Goal: Task Accomplishment & Management: Use online tool/utility

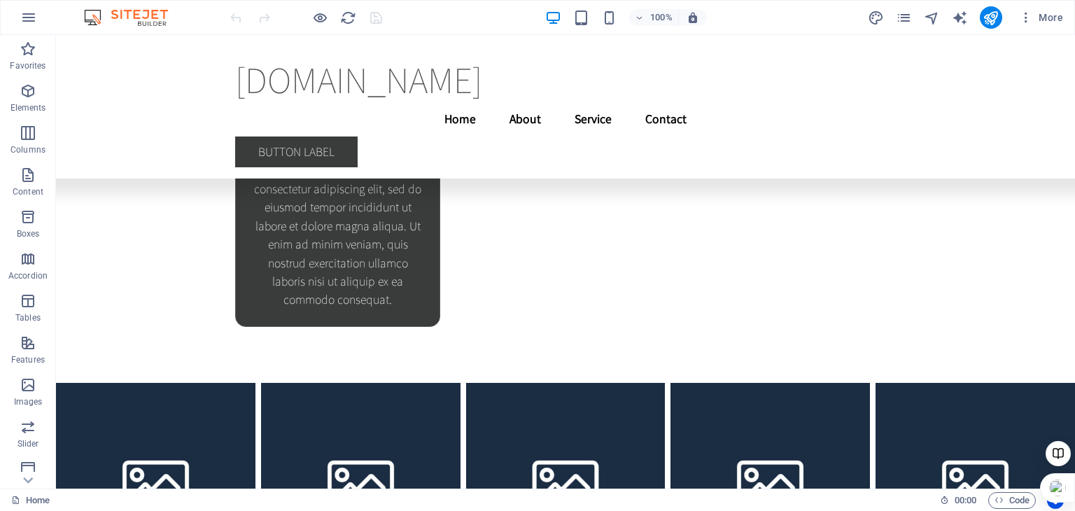
scroll to position [28979, 0]
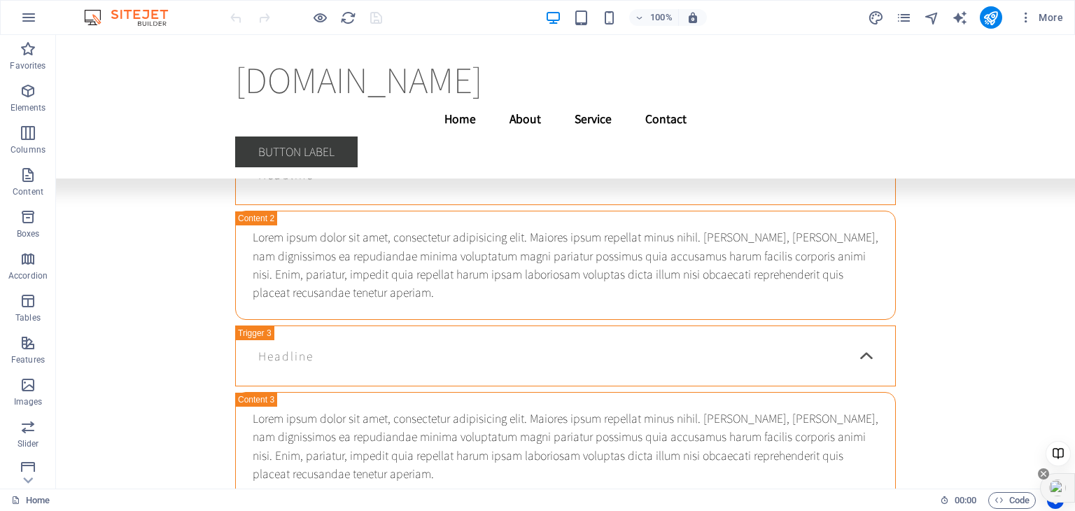
drag, startPoint x: 1069, startPoint y: 468, endPoint x: 1069, endPoint y: 460, distance: 8.4
click at [1069, 460] on div at bounding box center [1058, 458] width 28 height 34
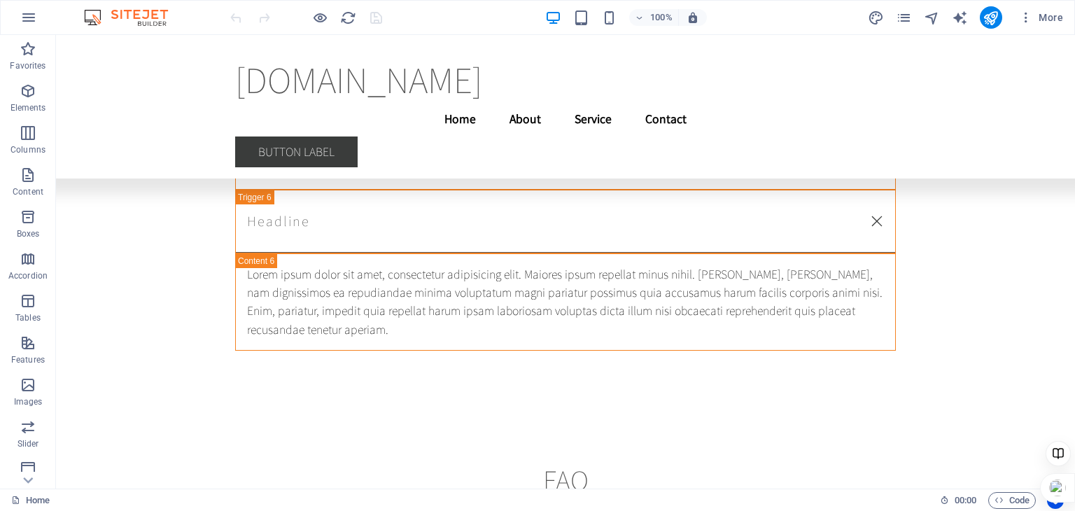
scroll to position [28328, 0]
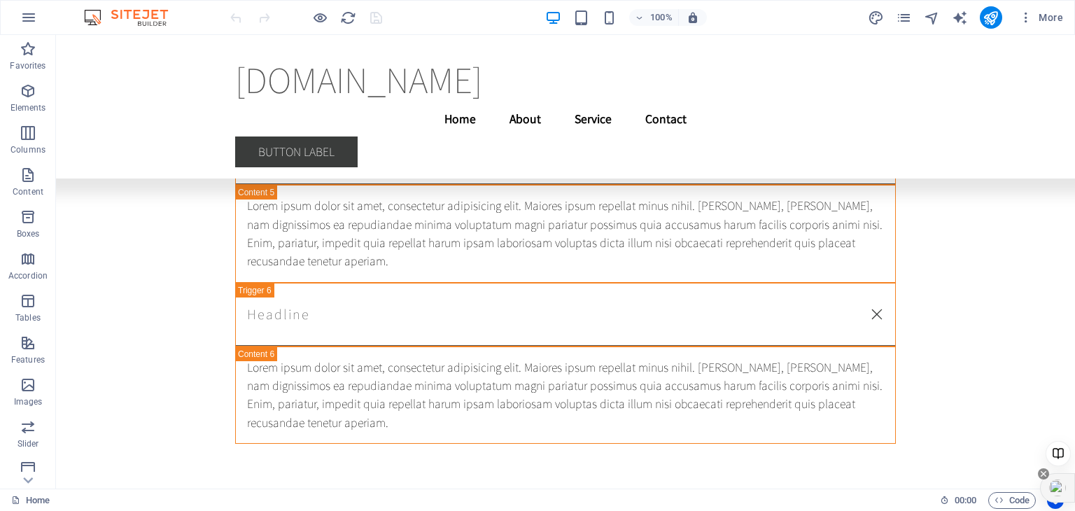
drag, startPoint x: 1071, startPoint y: 462, endPoint x: 1073, endPoint y: 496, distance: 34.4
click at [1073, 496] on div at bounding box center [1057, 470] width 35 height 64
drag, startPoint x: 1066, startPoint y: 479, endPoint x: 1071, endPoint y: 397, distance: 82.0
click at [1071, 397] on div at bounding box center [1057, 405] width 35 height 29
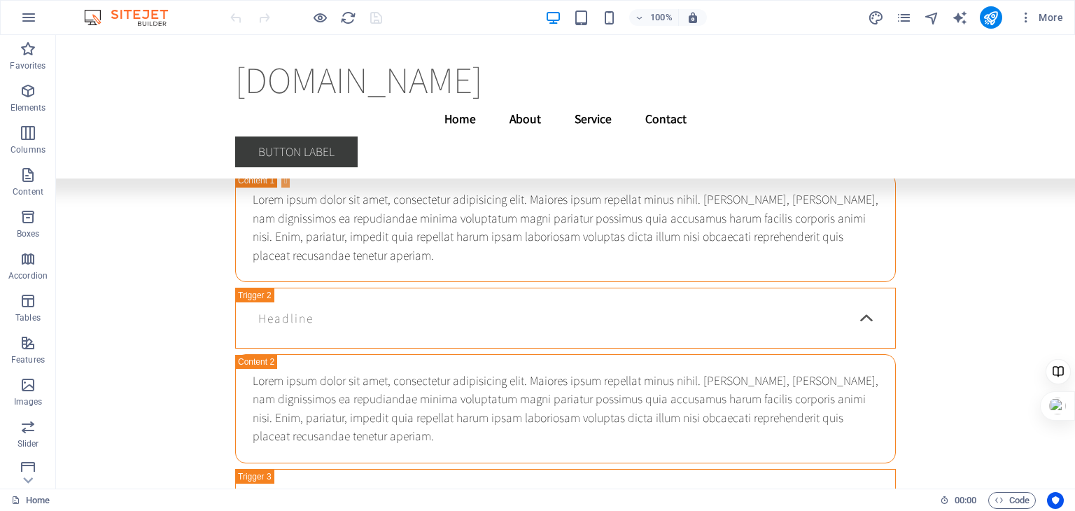
scroll to position [28720, 0]
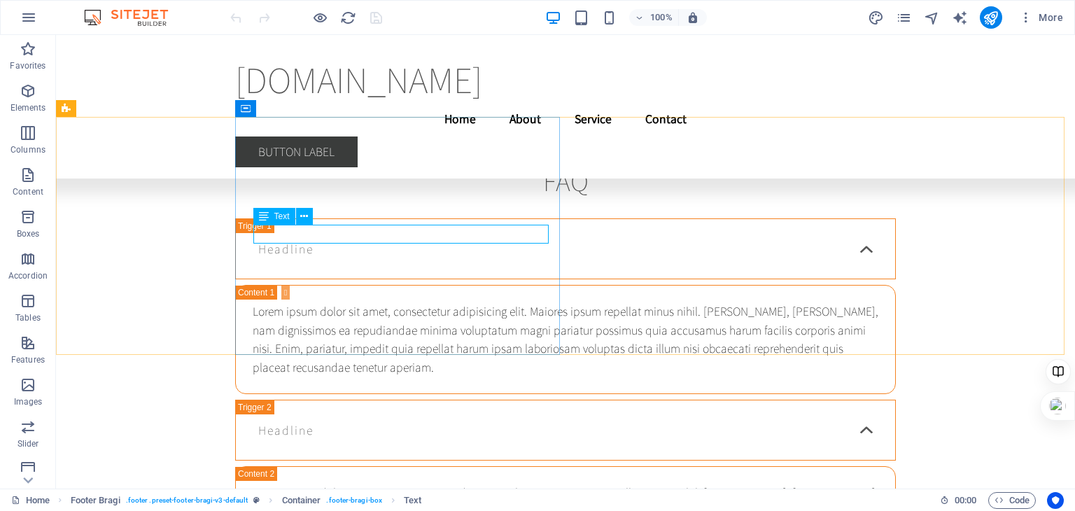
click at [282, 216] on span "Text" at bounding box center [281, 216] width 15 height 8
click at [263, 218] on icon at bounding box center [264, 216] width 10 height 17
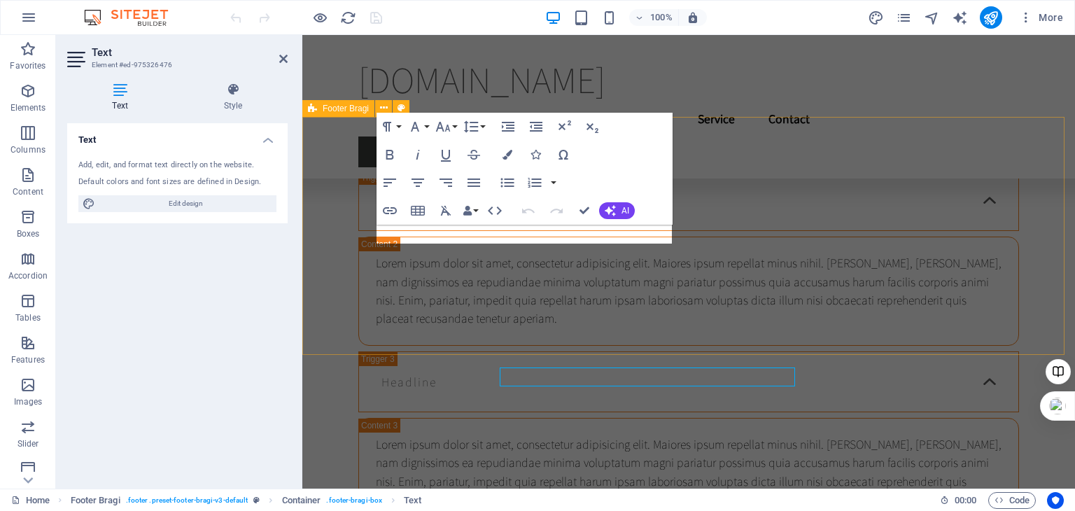
scroll to position [28577, 0]
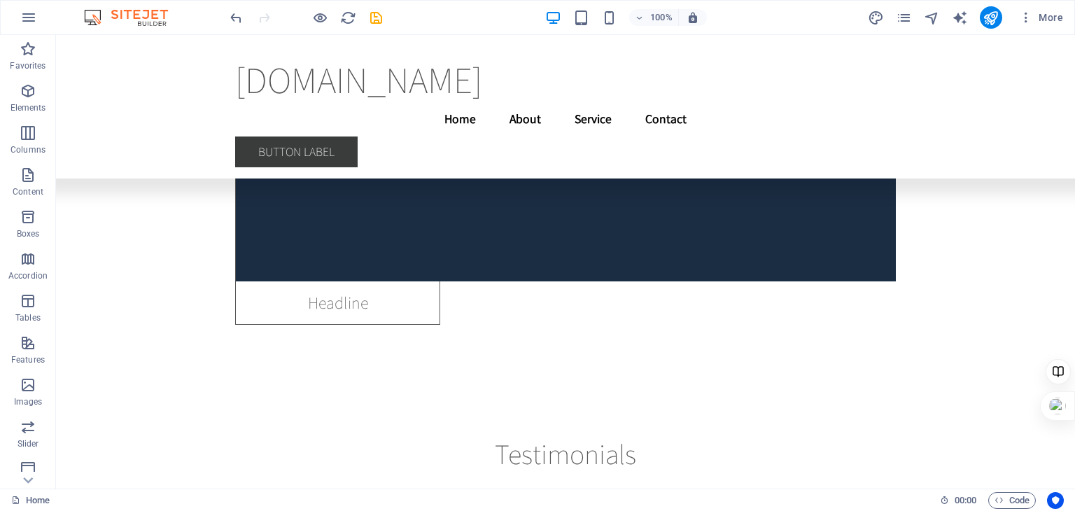
scroll to position [22530, 0]
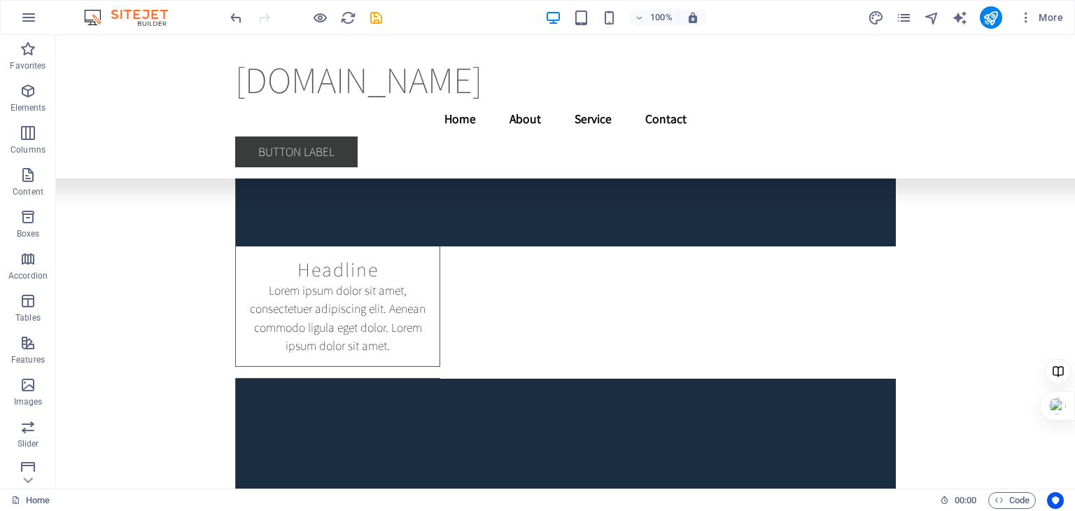
drag, startPoint x: 1069, startPoint y: 463, endPoint x: 1111, endPoint y: 386, distance: 88.3
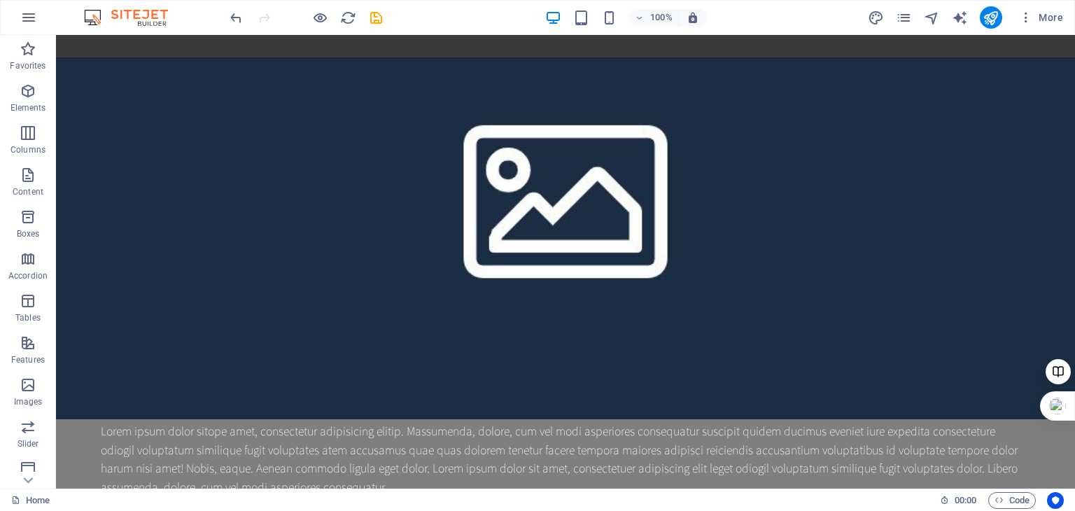
scroll to position [87, 0]
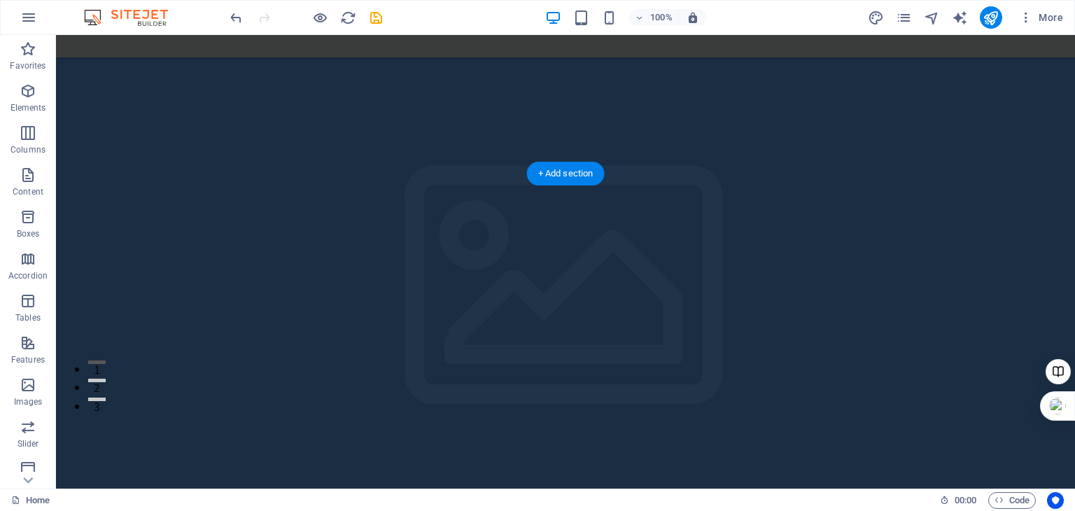
click at [392, 116] on figure at bounding box center [565, 247] width 1019 height 453
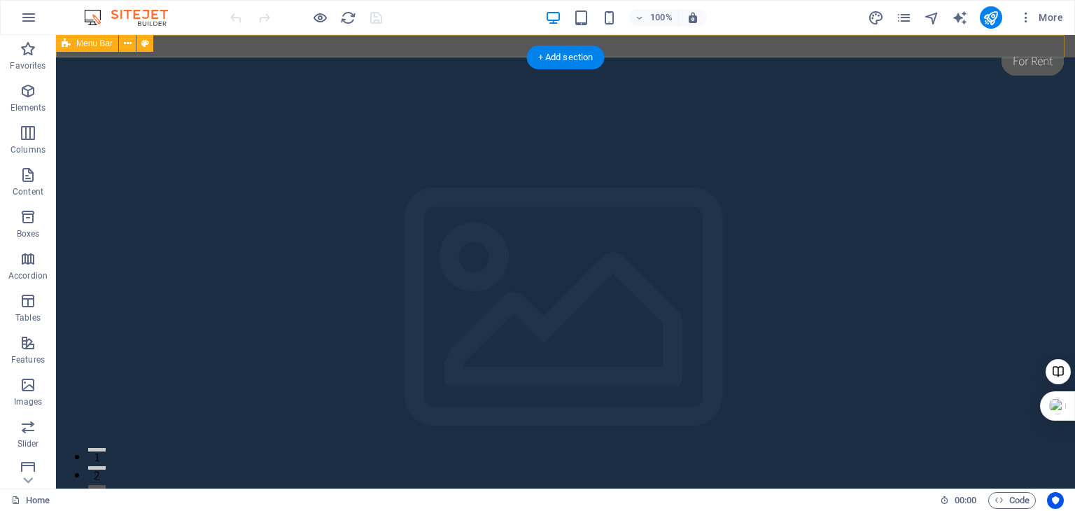
click at [651, 45] on div at bounding box center [565, 46] width 1019 height 22
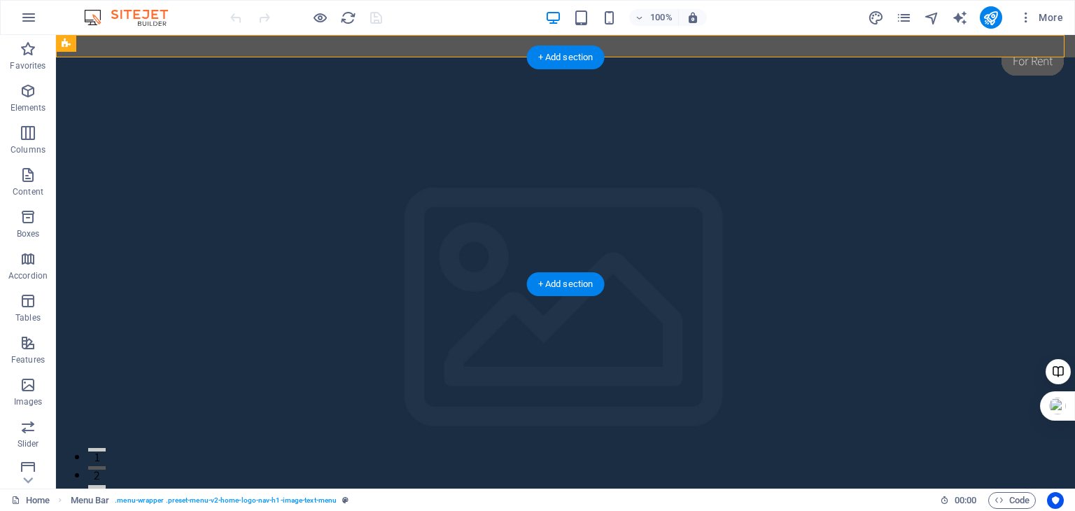
click at [515, 149] on figure at bounding box center [565, 283] width 1019 height 453
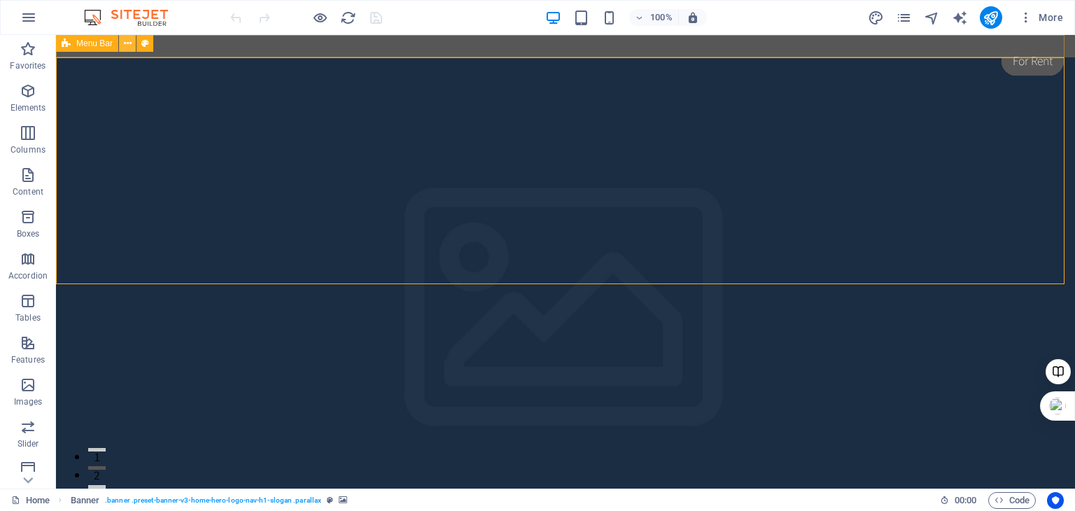
click at [131, 43] on icon at bounding box center [128, 43] width 8 height 15
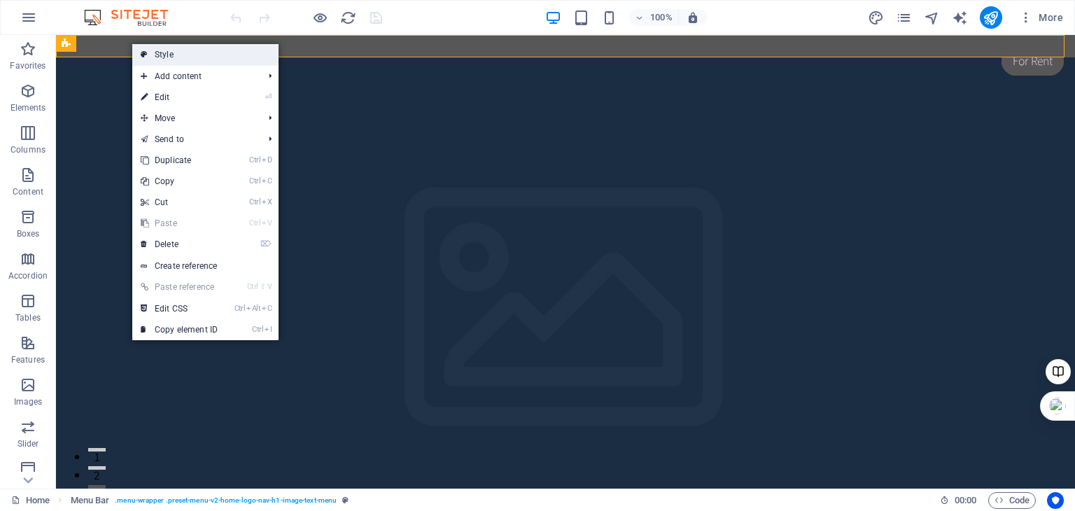
click at [203, 54] on link "Style" at bounding box center [205, 54] width 146 height 21
select select "rem"
select select "preset-menu-v2-home-logo-nav-h1-image-text-menu"
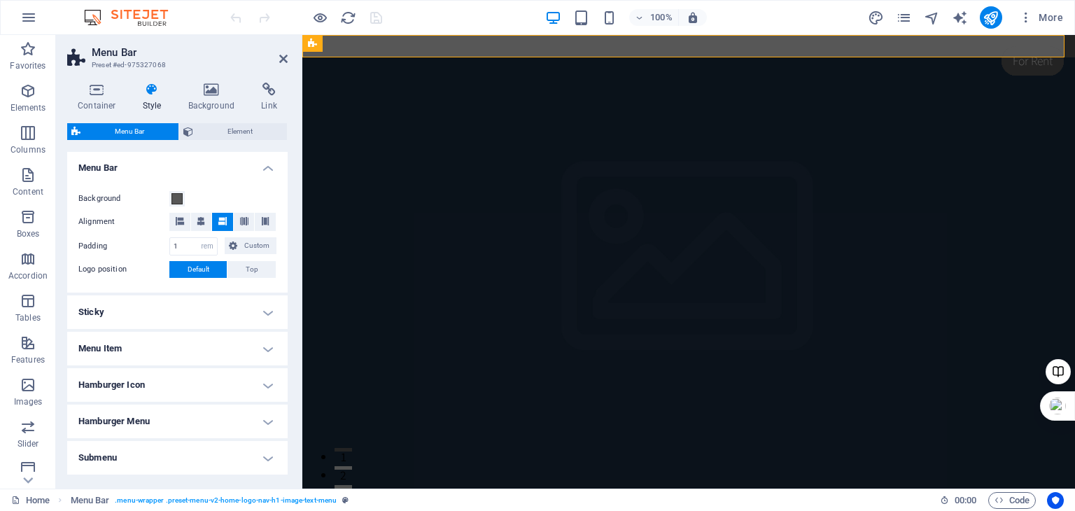
scroll to position [241, 0]
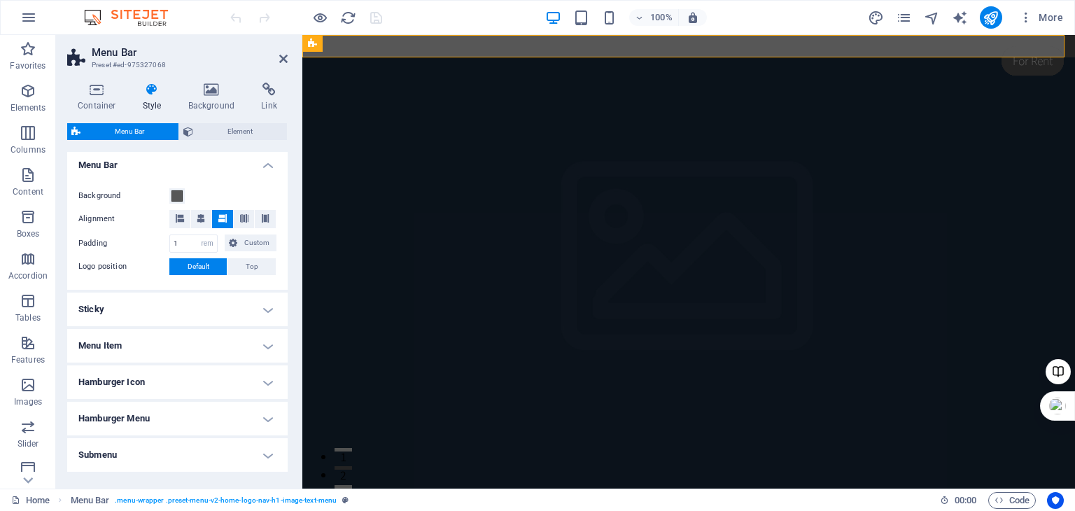
click at [263, 306] on h4 "Sticky" at bounding box center [177, 309] width 220 height 34
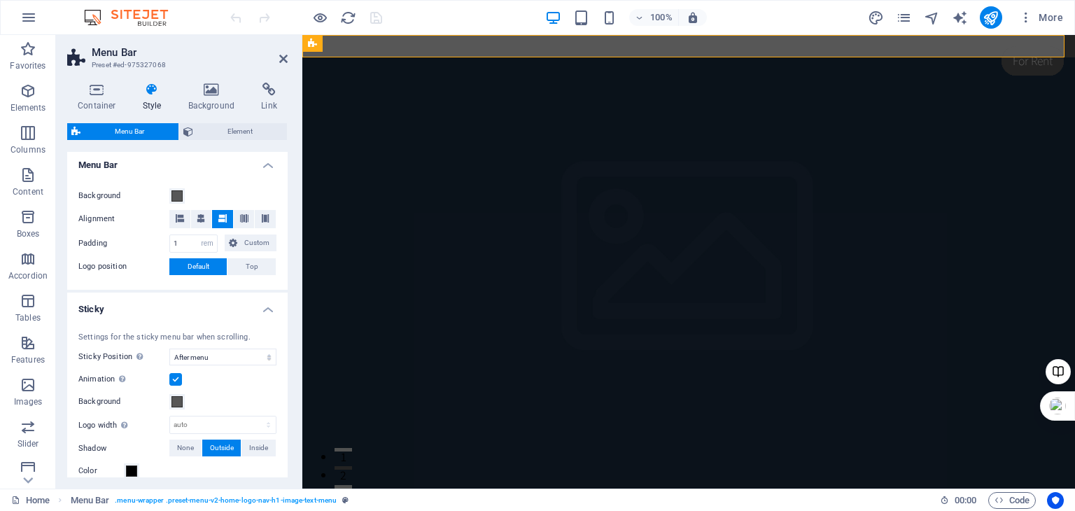
click at [263, 306] on h4 "Sticky" at bounding box center [177, 304] width 220 height 25
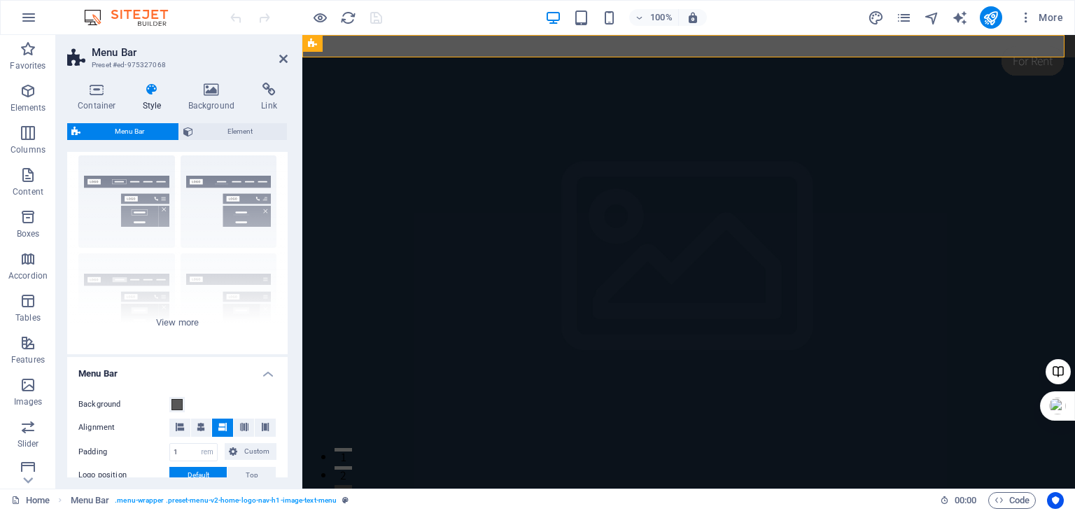
scroll to position [0, 0]
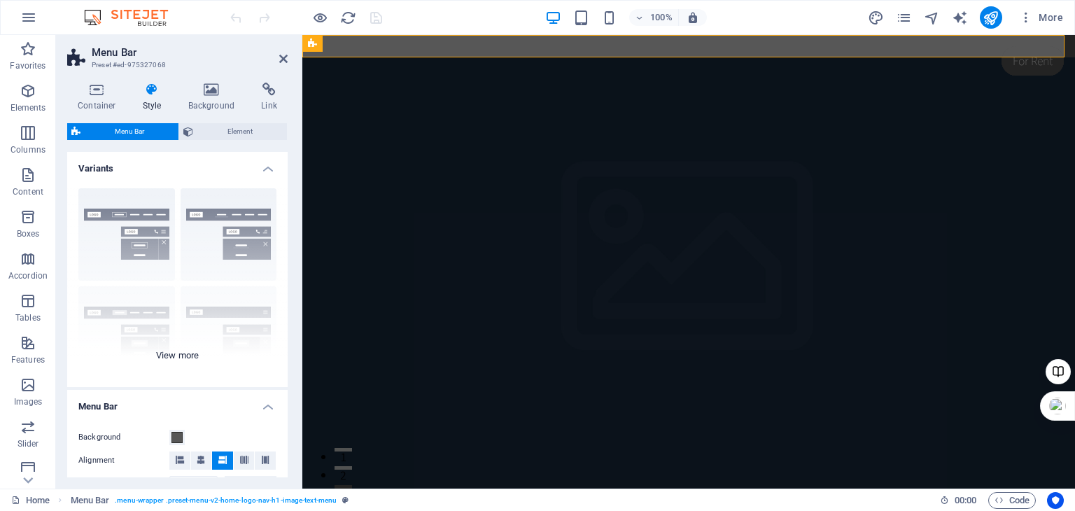
click at [171, 359] on div "Border Centered Default Fixed Loki Trigger Wide XXL" at bounding box center [177, 282] width 220 height 210
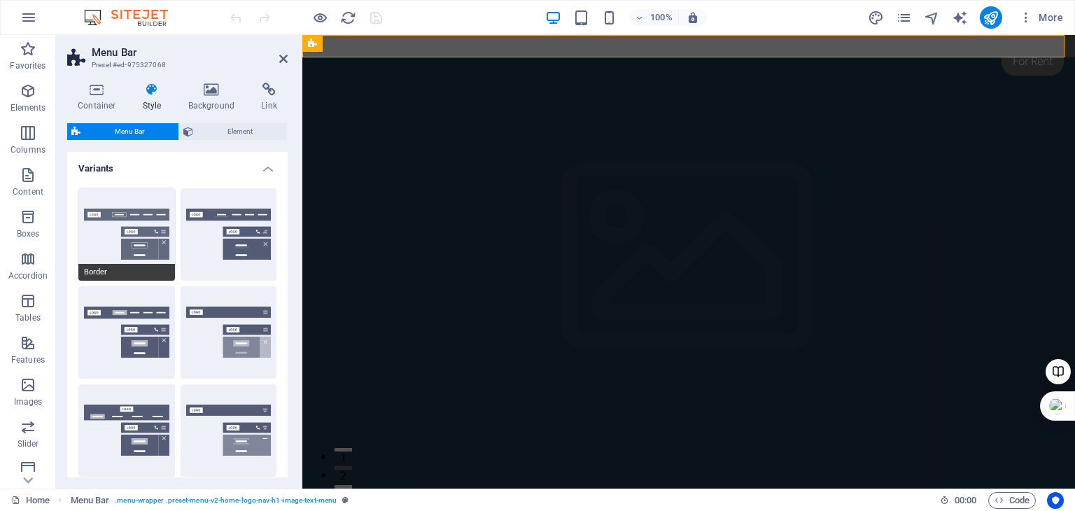
click at [116, 229] on button "Border" at bounding box center [126, 234] width 97 height 92
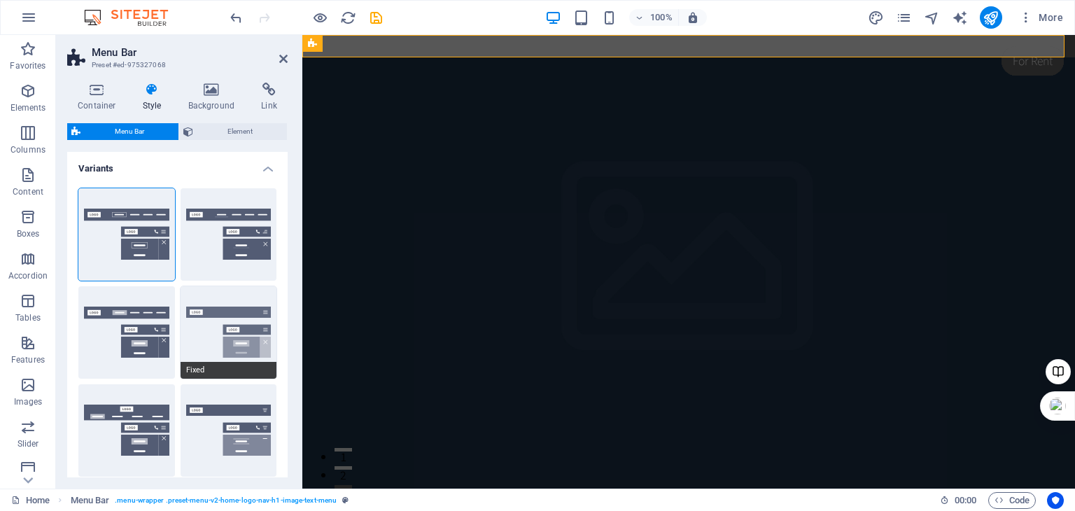
click at [239, 332] on button "Fixed" at bounding box center [229, 332] width 97 height 92
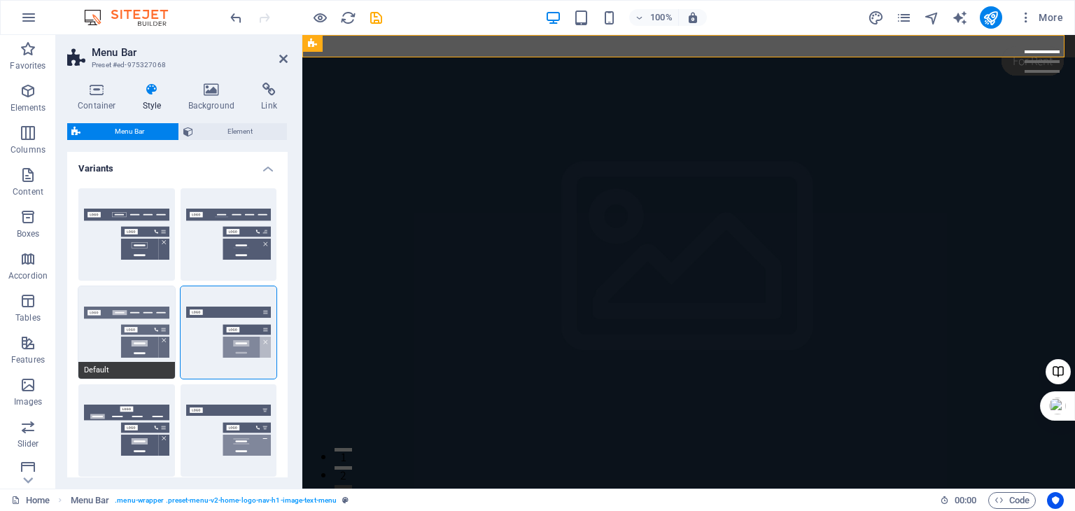
click at [129, 331] on button "Default" at bounding box center [126, 332] width 97 height 92
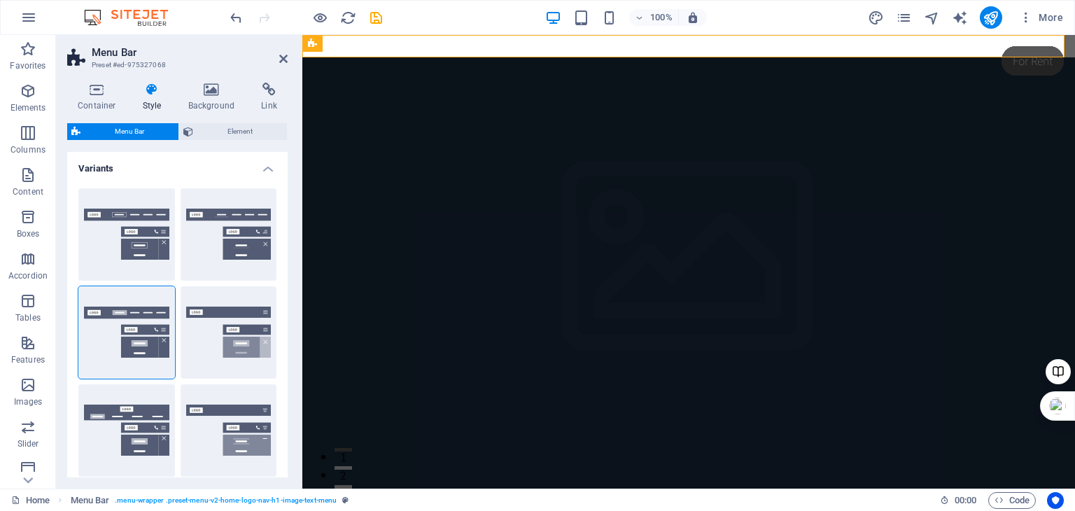
click at [262, 169] on h4 "Variants" at bounding box center [177, 164] width 220 height 25
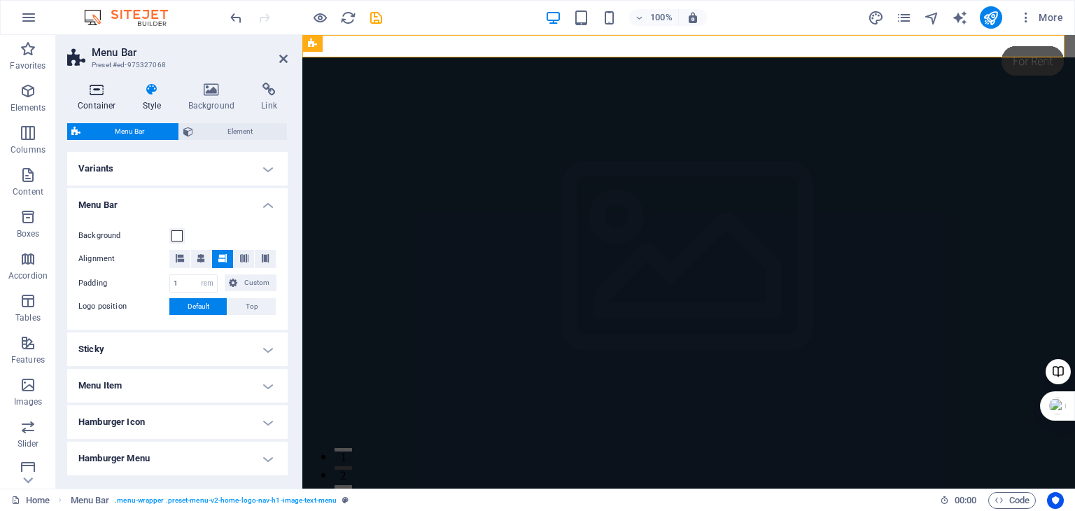
click at [98, 90] on icon at bounding box center [96, 90] width 59 height 14
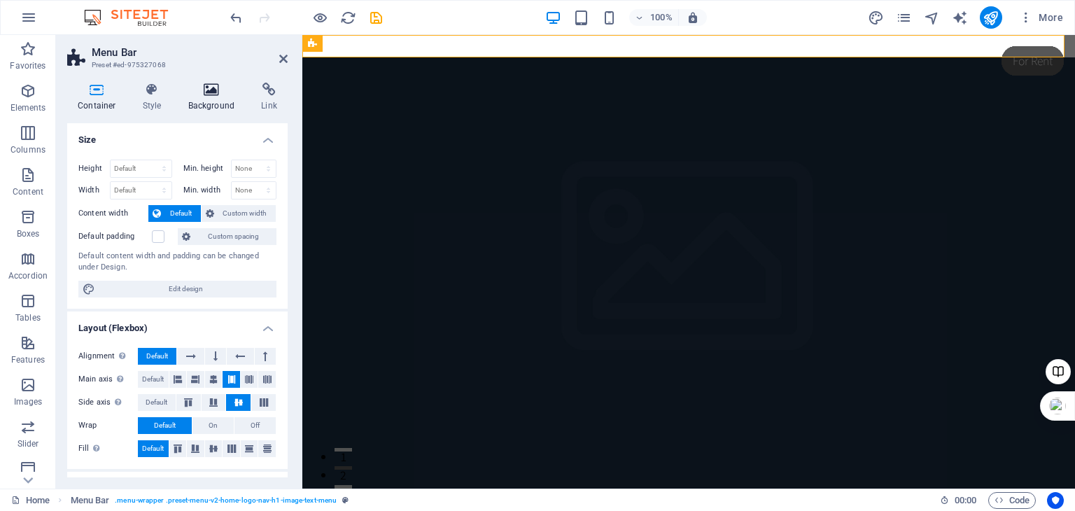
click at [196, 101] on h4 "Background" at bounding box center [214, 97] width 73 height 29
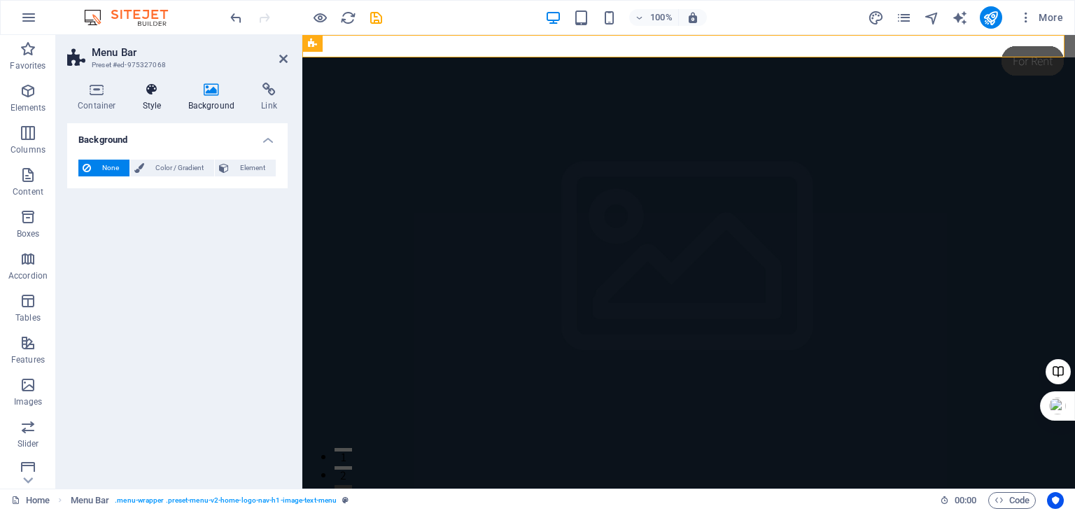
click at [148, 101] on h4 "Style" at bounding box center [154, 97] width 45 height 29
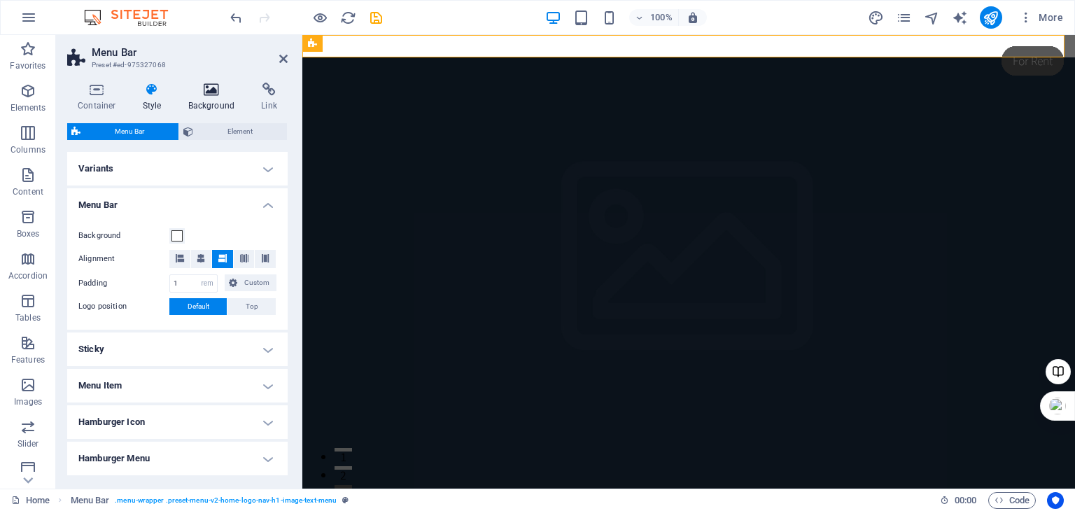
click at [211, 107] on h4 "Background" at bounding box center [214, 97] width 73 height 29
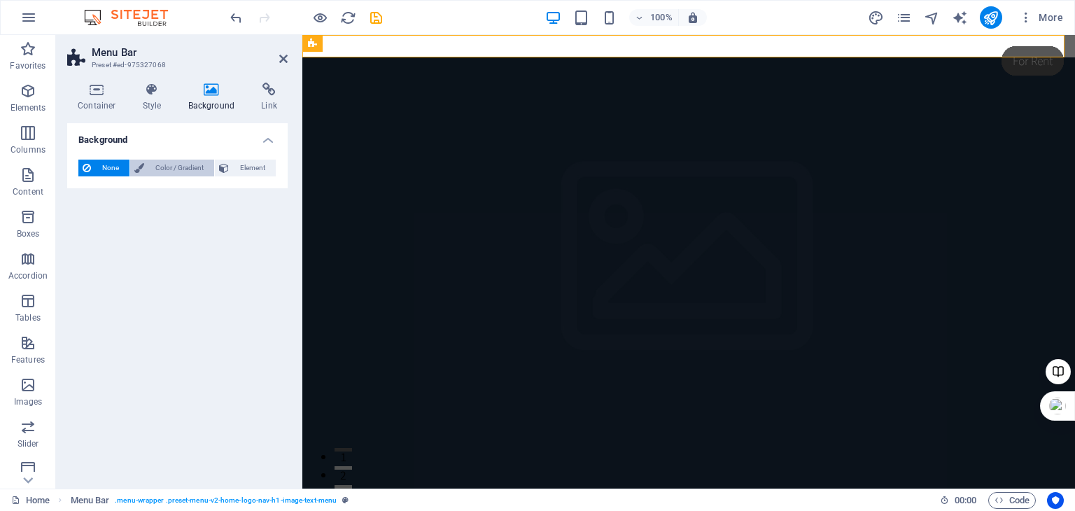
click at [167, 169] on span "Color / Gradient" at bounding box center [179, 168] width 62 height 17
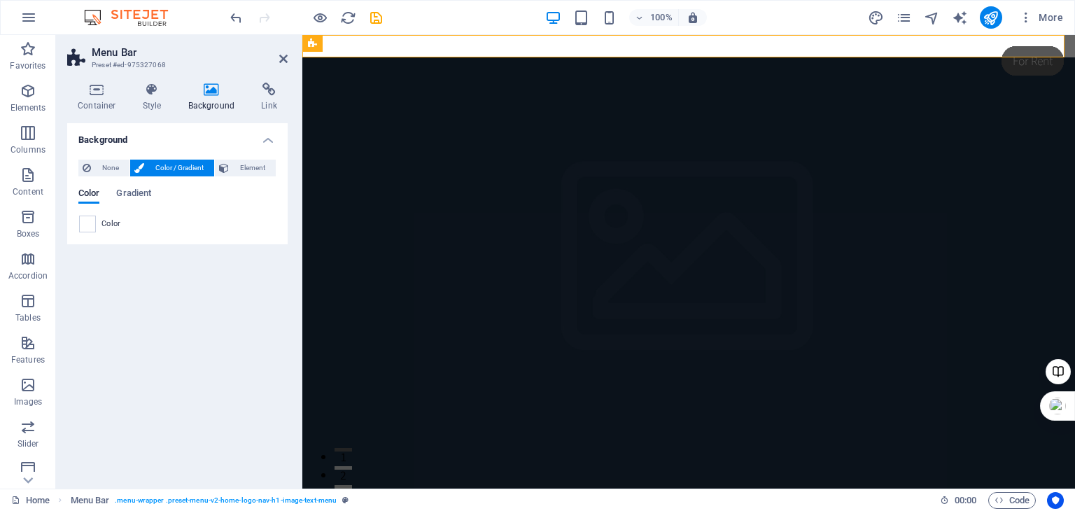
click at [96, 225] on div "Color" at bounding box center [177, 224] width 197 height 17
click at [90, 224] on span at bounding box center [87, 223] width 15 height 15
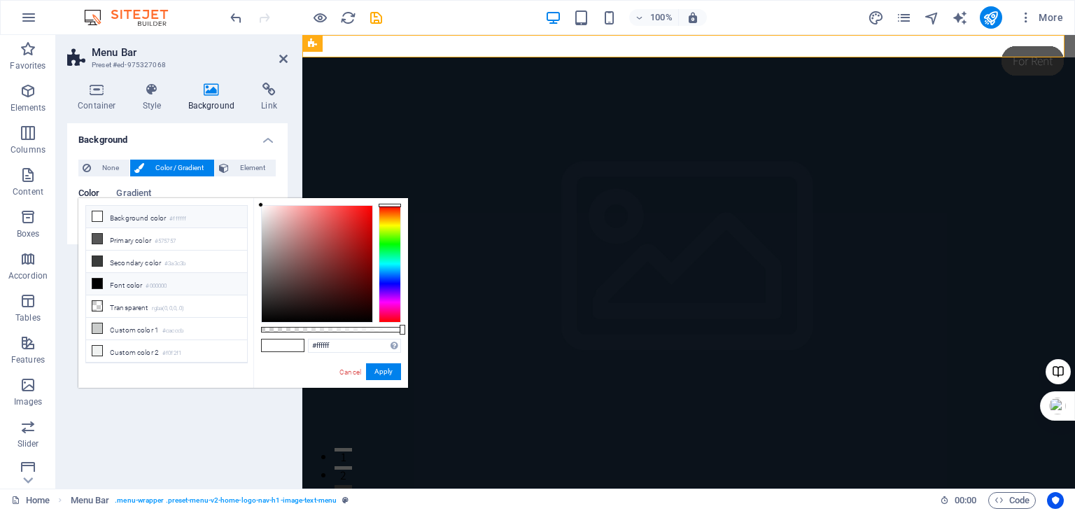
click at [94, 213] on icon at bounding box center [97, 216] width 10 height 10
click at [125, 216] on li "Background color #ffffff" at bounding box center [166, 217] width 161 height 22
click at [273, 348] on span at bounding box center [272, 345] width 21 height 12
click at [95, 323] on icon at bounding box center [97, 328] width 10 height 10
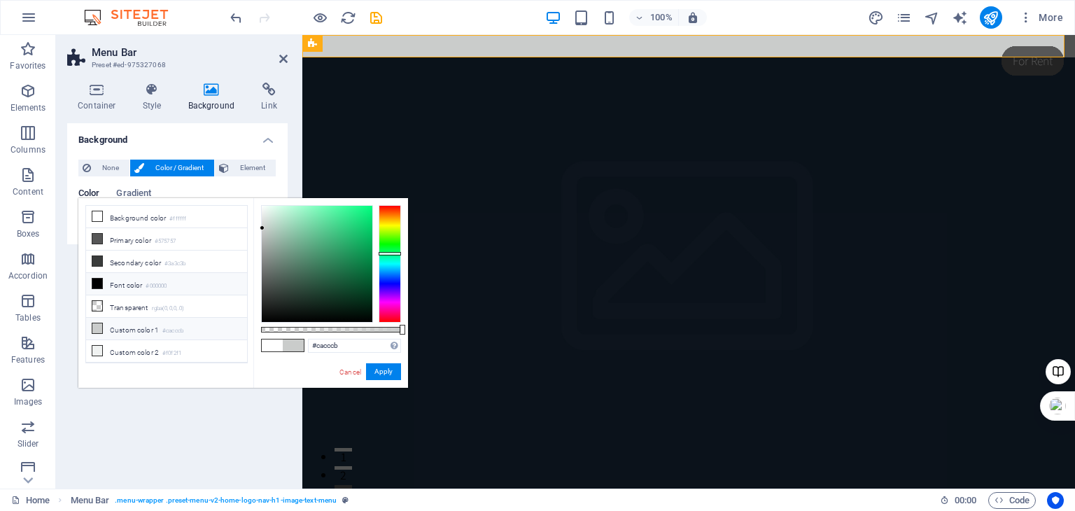
click at [95, 281] on icon at bounding box center [97, 283] width 10 height 10
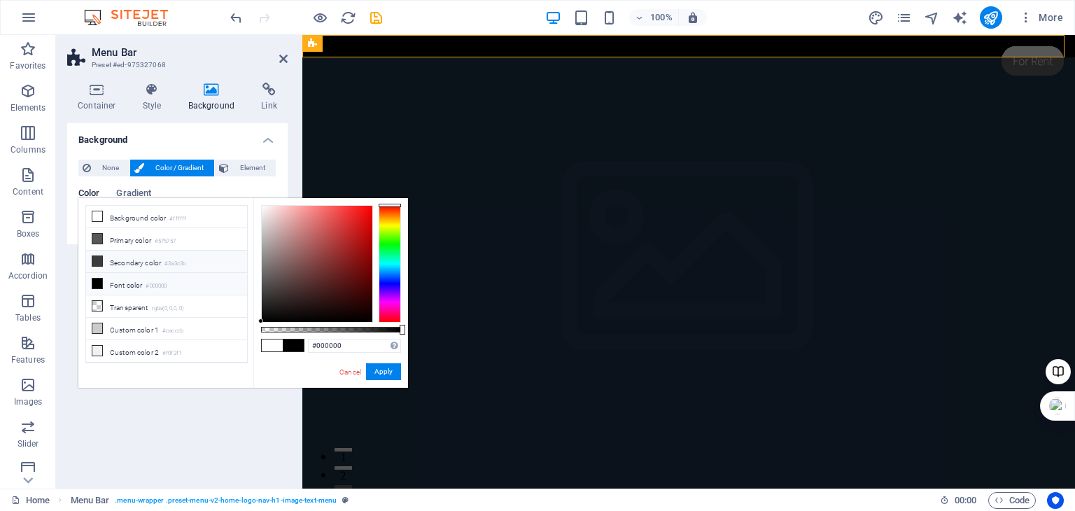
click at [98, 260] on icon at bounding box center [97, 261] width 10 height 10
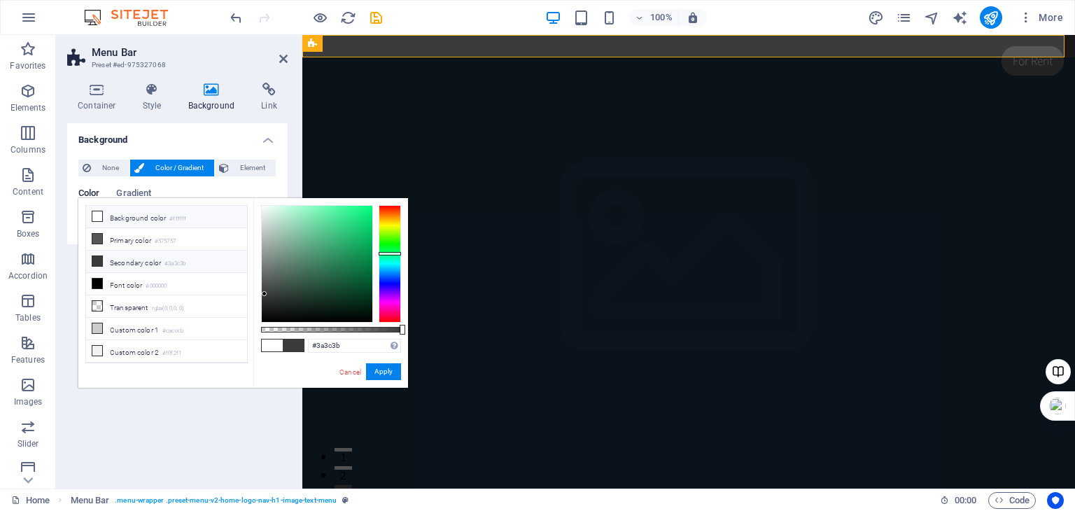
click at [99, 216] on icon at bounding box center [97, 216] width 10 height 10
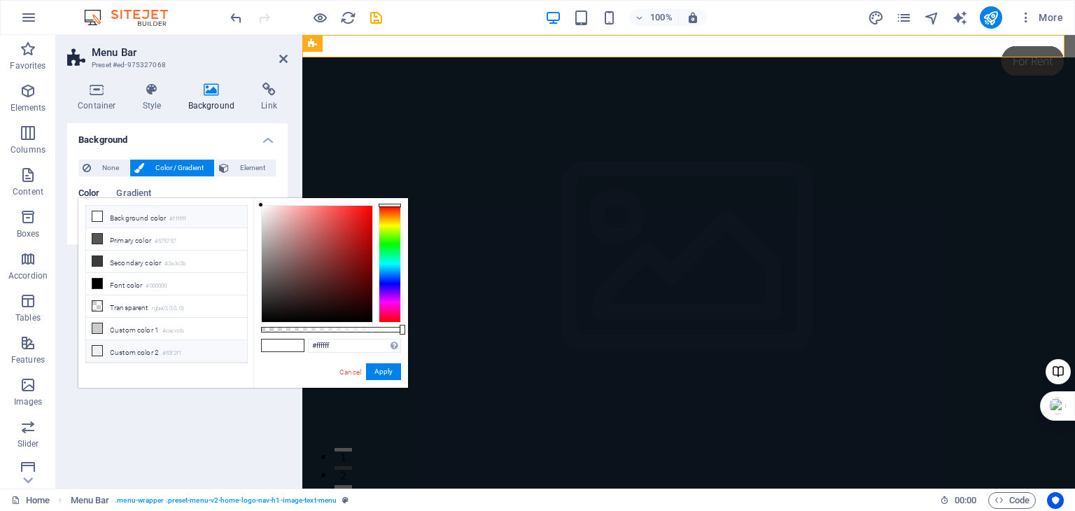
click at [95, 346] on icon at bounding box center [97, 351] width 10 height 10
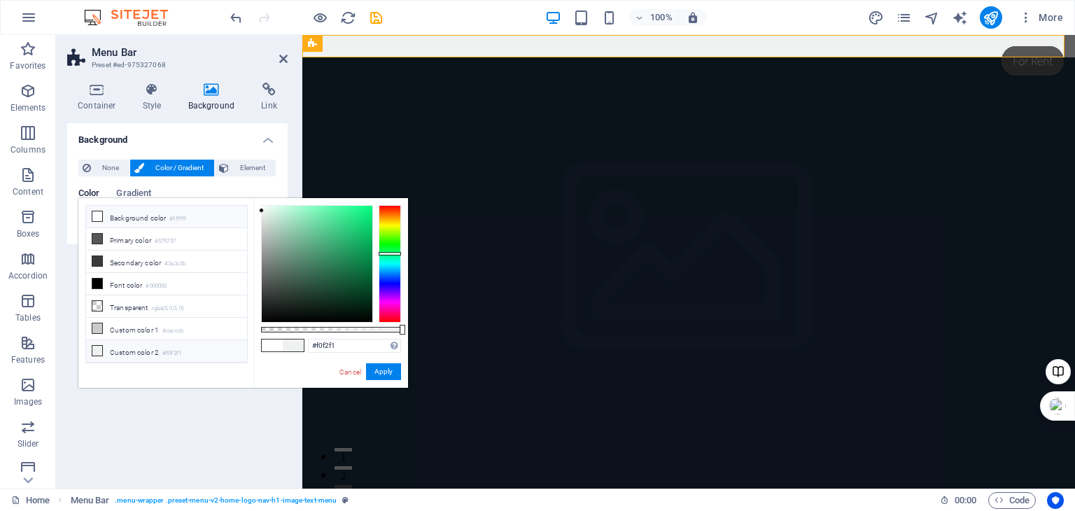
click at [97, 218] on icon at bounding box center [97, 216] width 10 height 10
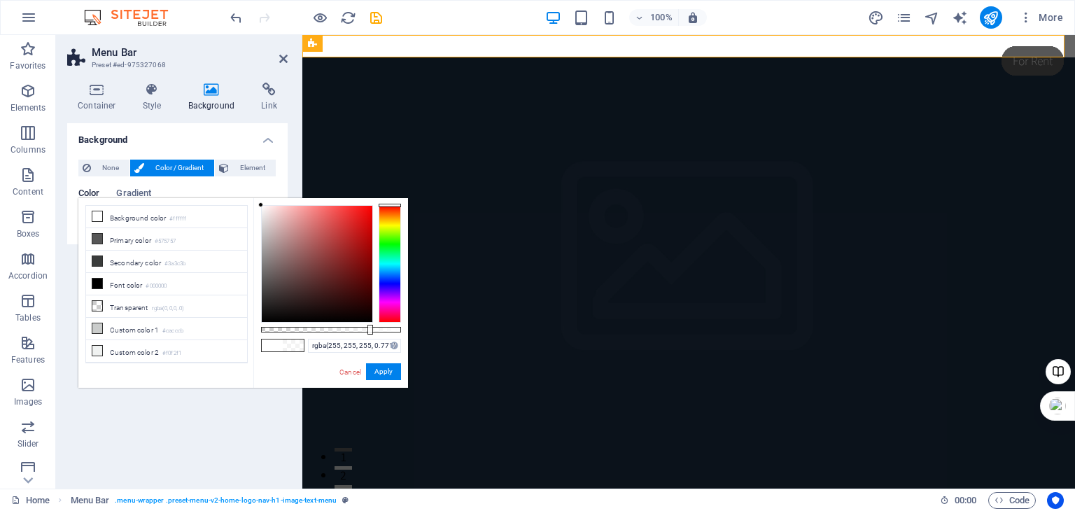
click at [369, 330] on div at bounding box center [331, 330] width 140 height 6
click at [337, 328] on div at bounding box center [331, 330] width 140 height 6
click at [99, 323] on icon at bounding box center [97, 328] width 10 height 10
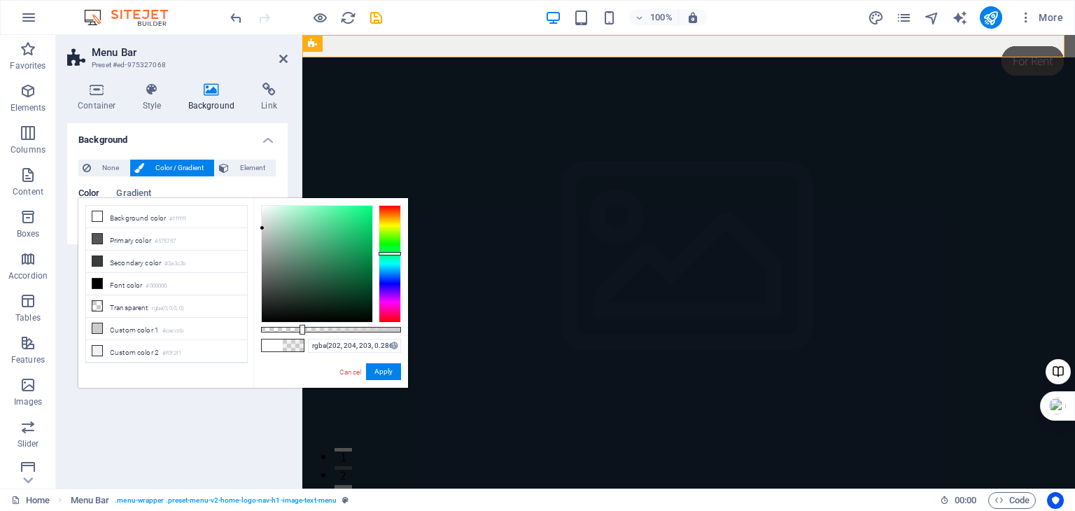
click at [301, 328] on div at bounding box center [331, 330] width 140 height 6
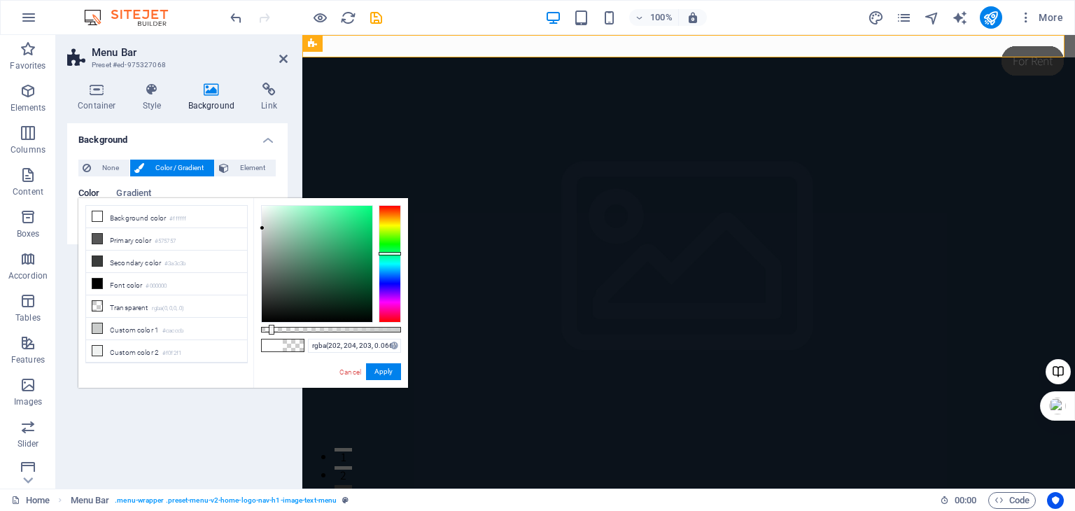
click at [270, 329] on div at bounding box center [331, 330] width 140 height 6
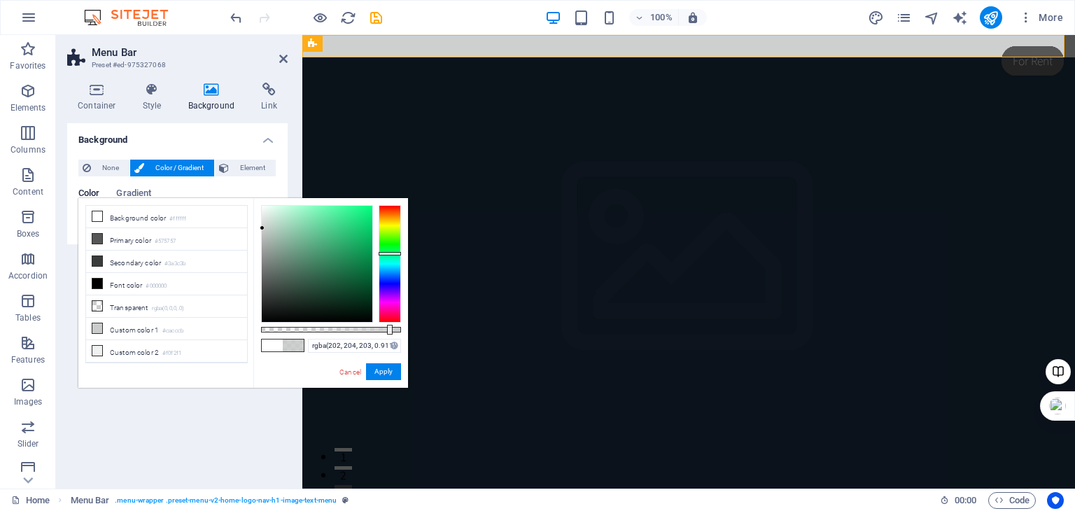
click at [388, 329] on div at bounding box center [331, 330] width 140 height 6
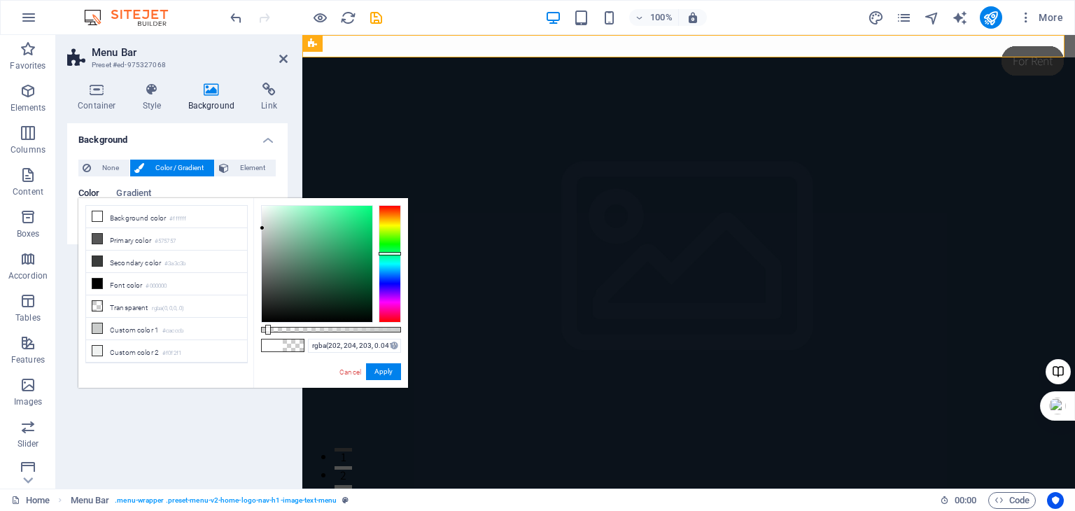
click at [267, 330] on div at bounding box center [331, 330] width 140 height 6
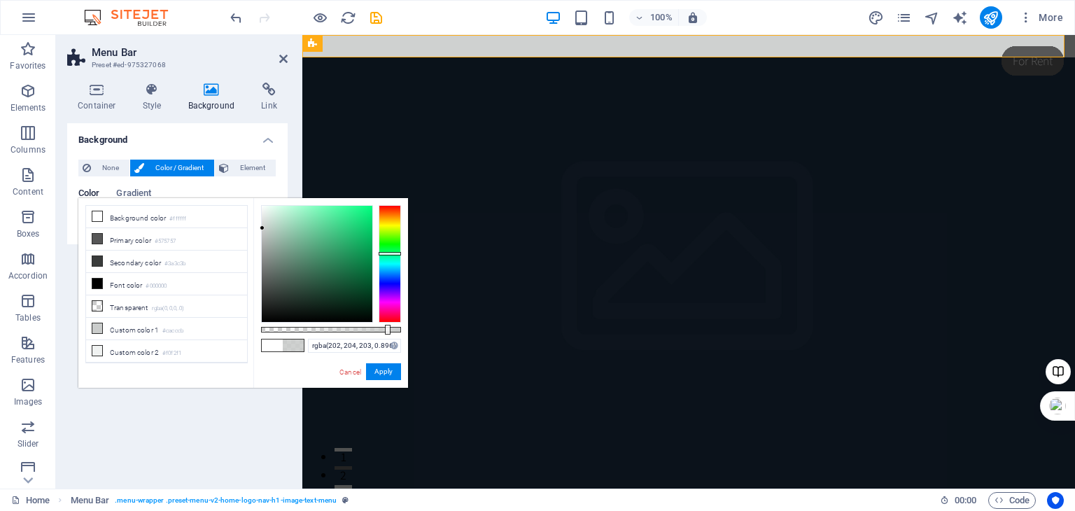
click at [386, 328] on div at bounding box center [331, 330] width 140 height 6
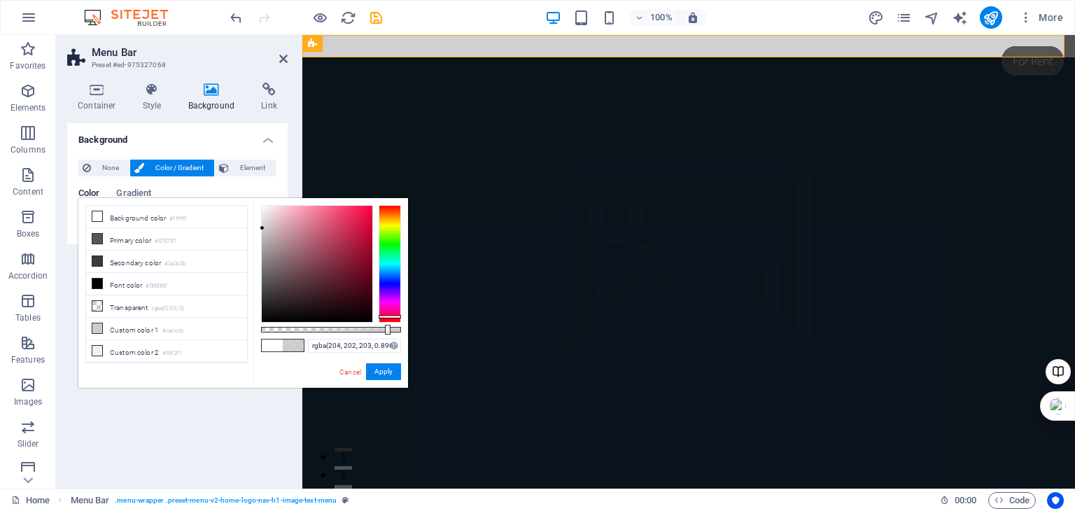
drag, startPoint x: 388, startPoint y: 254, endPoint x: 395, endPoint y: 316, distance: 62.6
click at [395, 316] on div at bounding box center [390, 316] width 22 height 3
click at [378, 370] on button "Apply" at bounding box center [383, 371] width 35 height 17
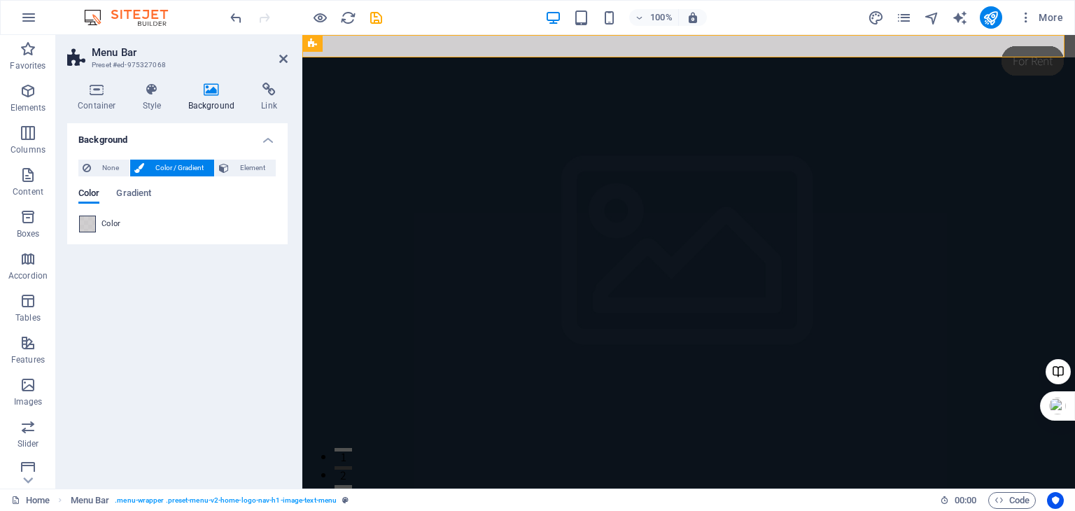
click at [85, 225] on span at bounding box center [87, 223] width 15 height 15
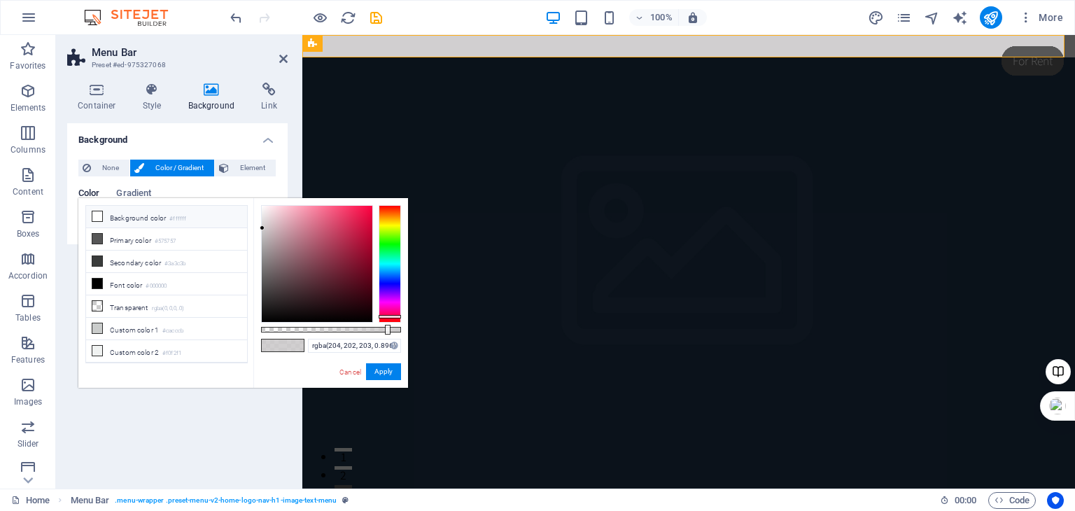
click at [98, 213] on icon at bounding box center [97, 216] width 10 height 10
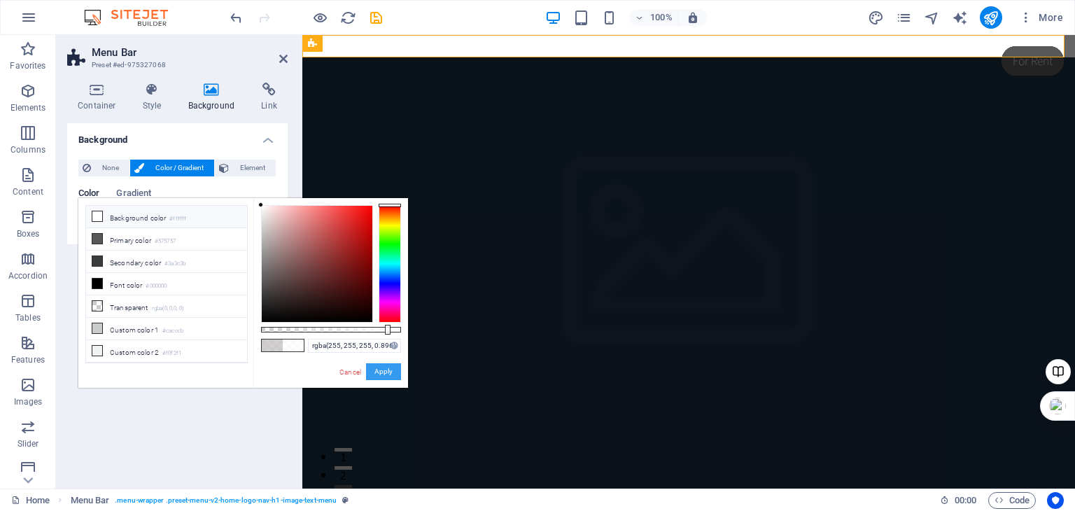
click at [380, 372] on button "Apply" at bounding box center [383, 371] width 35 height 17
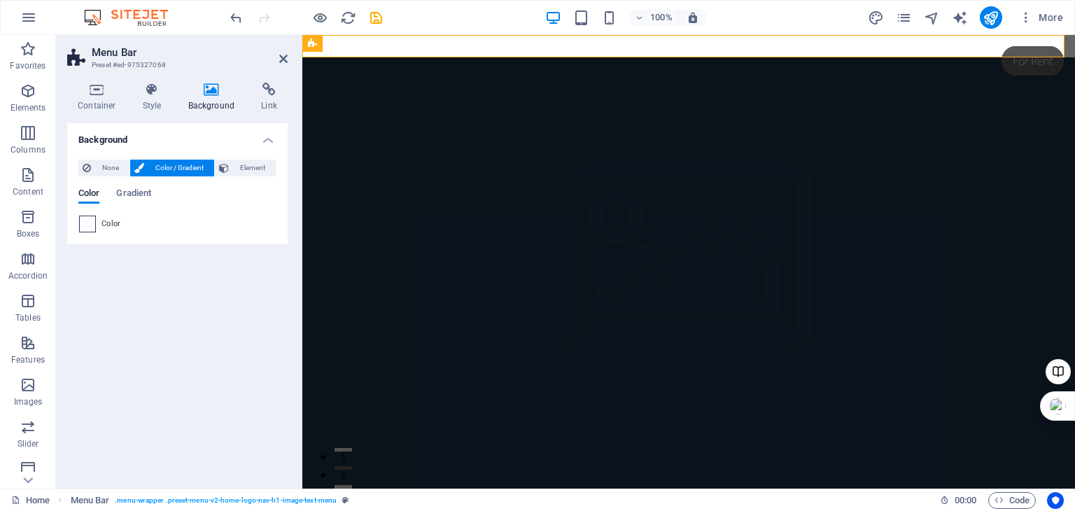
click at [88, 224] on span at bounding box center [87, 223] width 15 height 15
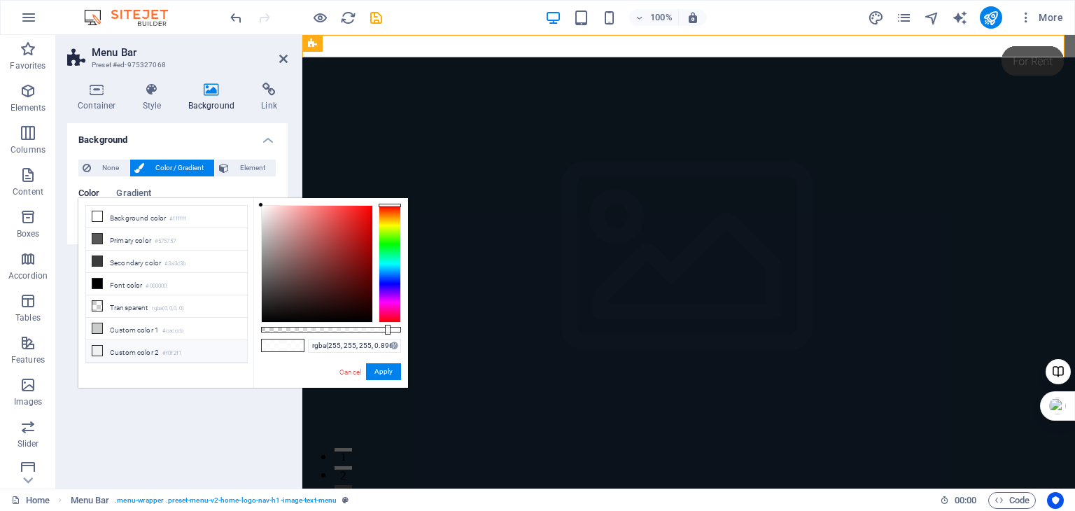
click at [98, 347] on icon at bounding box center [97, 351] width 10 height 10
type input "rgba(240, 242, 241, 0.896)"
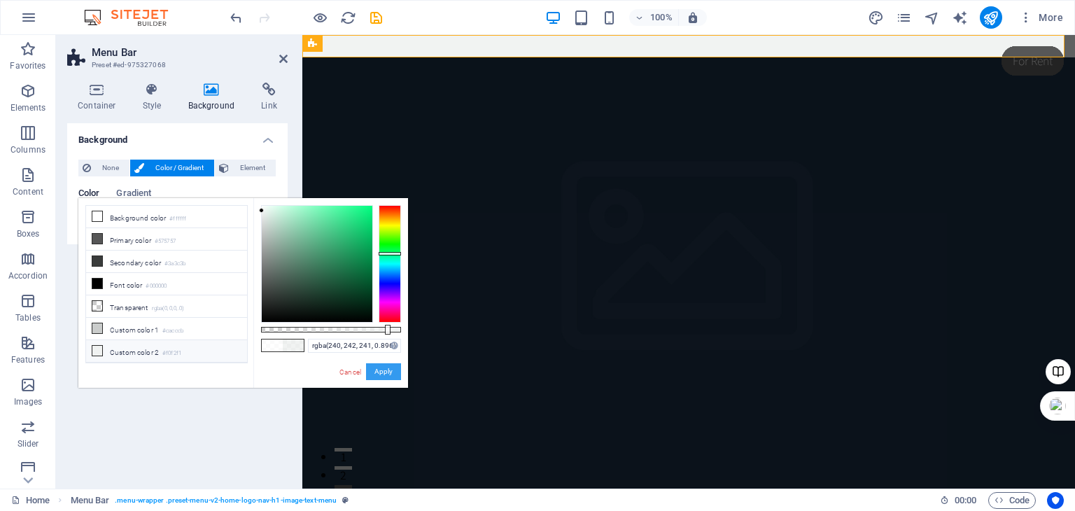
click at [381, 371] on button "Apply" at bounding box center [383, 371] width 35 height 17
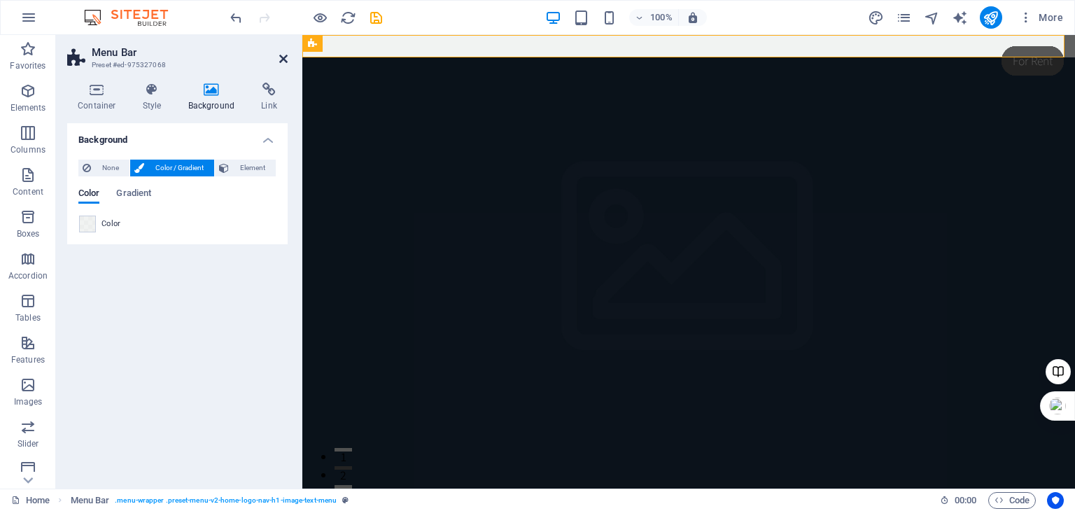
click at [283, 57] on icon at bounding box center [283, 58] width 8 height 11
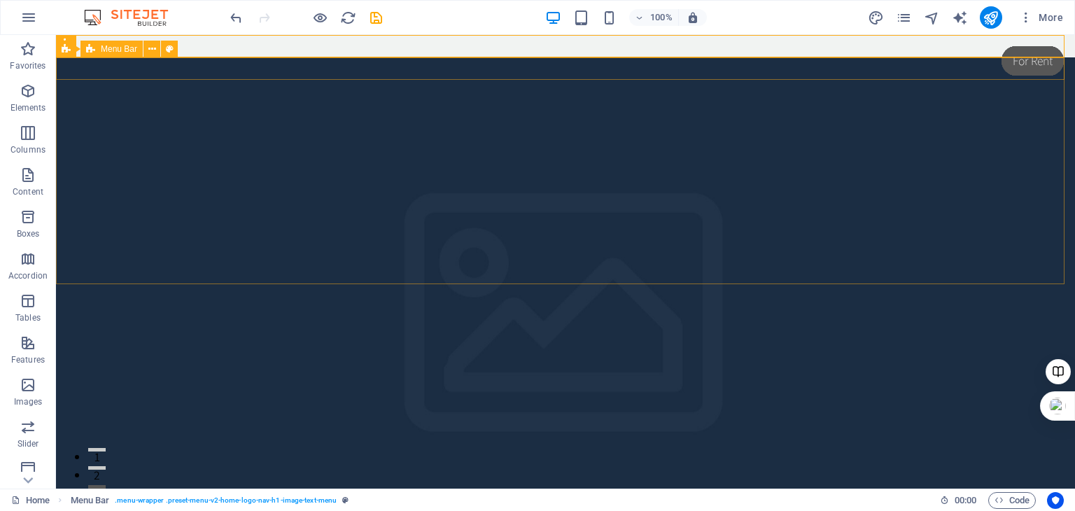
click at [124, 52] on span "Menu Bar" at bounding box center [119, 49] width 36 height 8
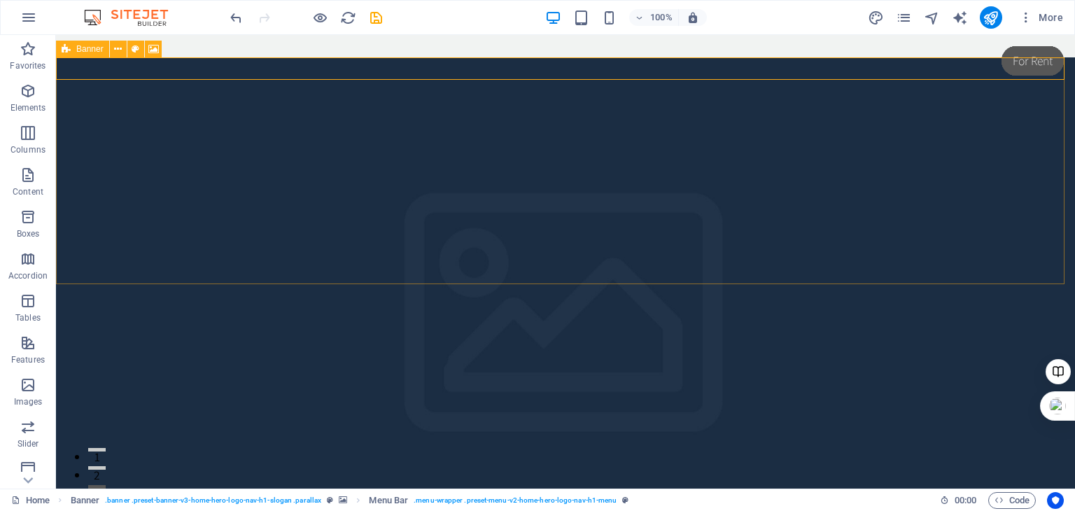
click at [68, 50] on icon at bounding box center [66, 49] width 9 height 17
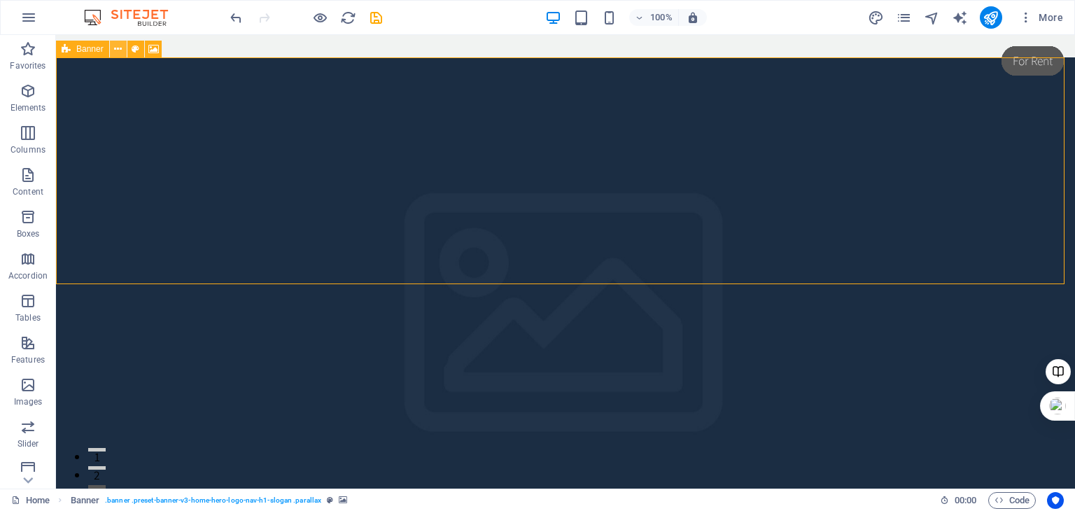
drag, startPoint x: 65, startPoint y: 50, endPoint x: 120, endPoint y: 51, distance: 54.6
click at [120, 51] on div "Banner" at bounding box center [113, 49] width 115 height 17
click at [120, 51] on icon at bounding box center [118, 49] width 8 height 15
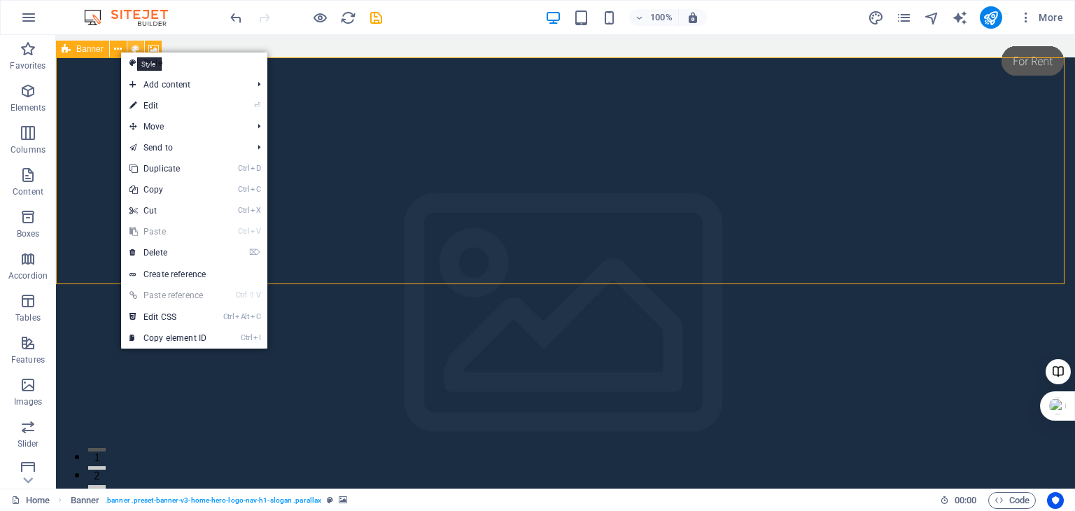
click at [134, 46] on icon at bounding box center [136, 49] width 8 height 15
select select "preset-banner-v3-home-hero-logo-nav-h1-slogan"
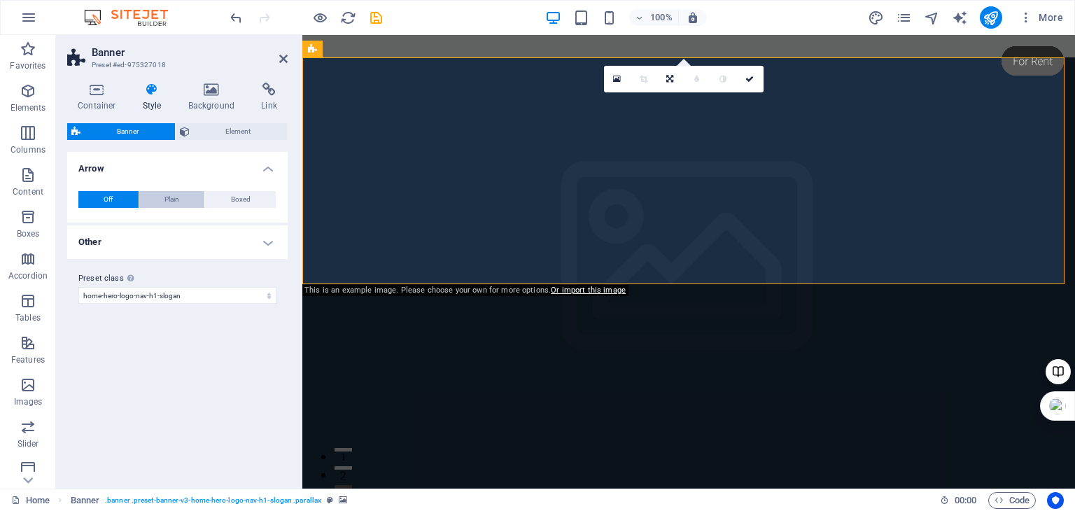
click at [172, 201] on span "Plain" at bounding box center [171, 199] width 15 height 17
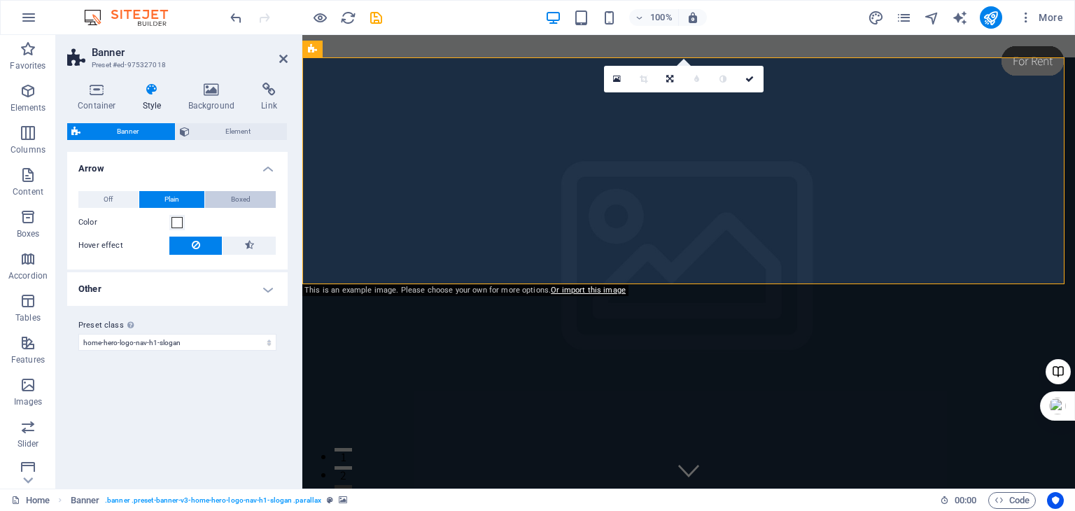
click at [235, 196] on span "Boxed" at bounding box center [241, 199] width 20 height 17
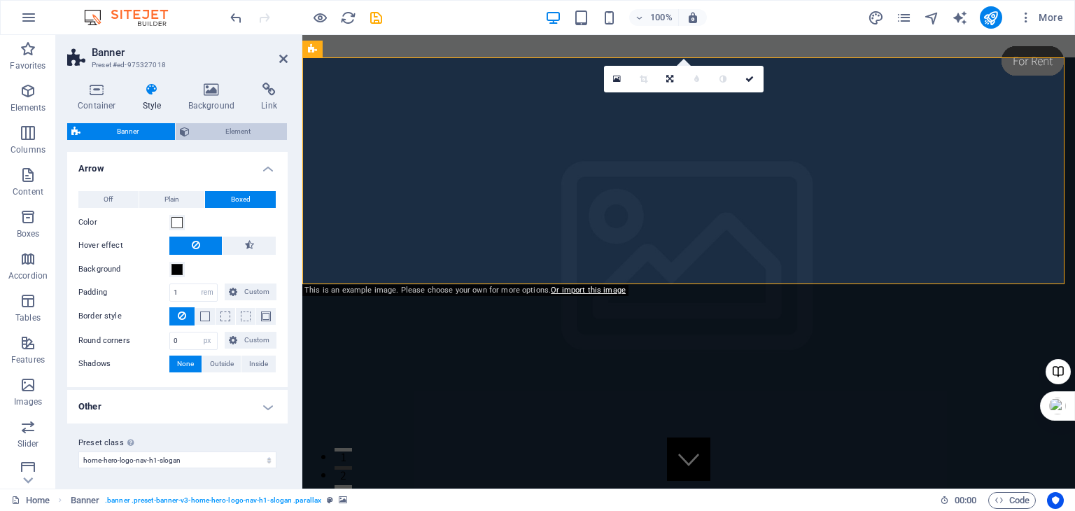
click at [239, 133] on span "Element" at bounding box center [239, 131] width 90 height 17
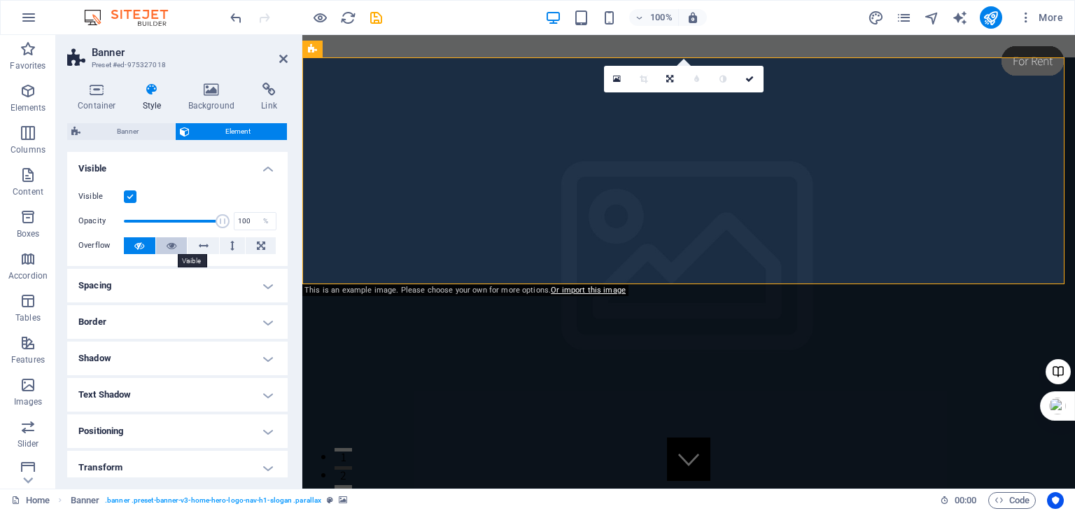
click at [174, 242] on icon at bounding box center [172, 245] width 10 height 17
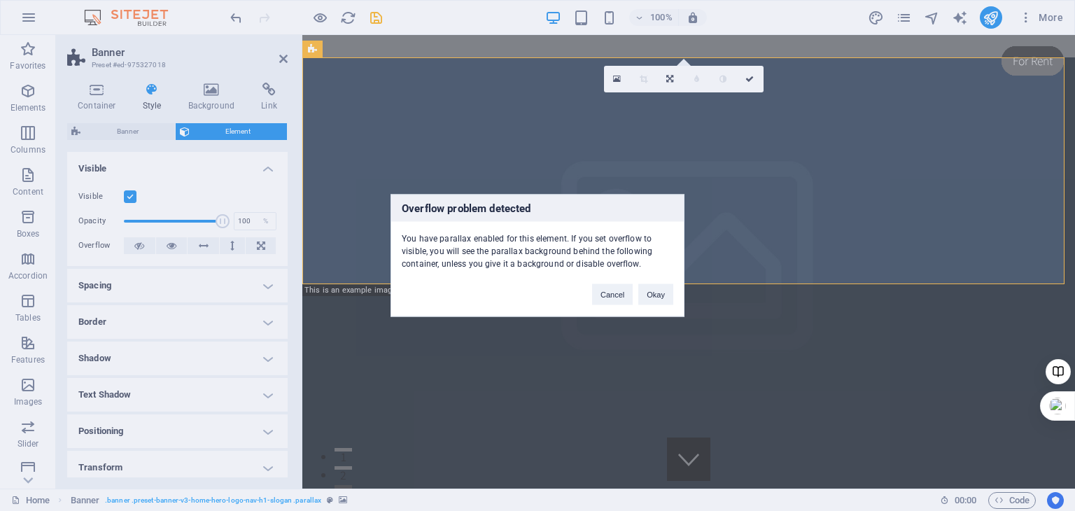
drag, startPoint x: 647, startPoint y: 264, endPoint x: 399, endPoint y: 229, distance: 251.0
click at [399, 229] on div "You have parallax enabled for this element. If you set overflow to visible, you…" at bounding box center [537, 246] width 292 height 48
click at [390, 213] on div at bounding box center [390, 213] width 0 height 0
click at [656, 292] on button "Okay" at bounding box center [655, 294] width 35 height 21
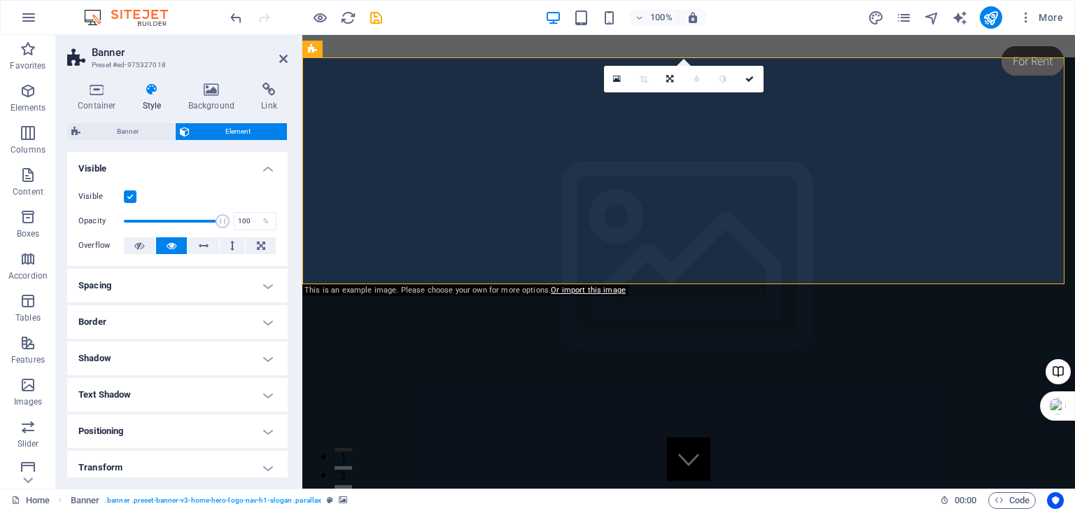
click at [259, 323] on h4 "Border" at bounding box center [177, 322] width 220 height 34
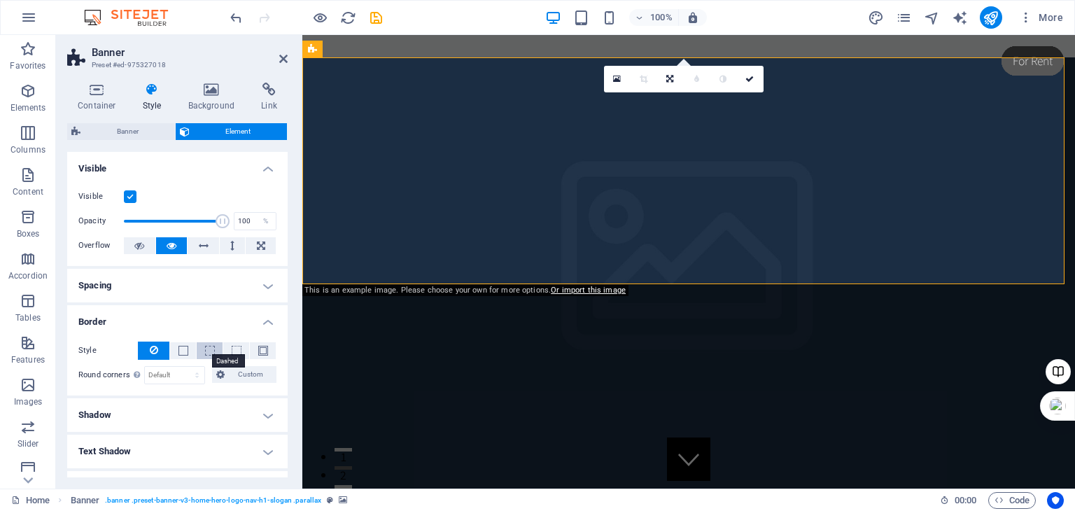
click at [210, 346] on span at bounding box center [210, 351] width 10 height 10
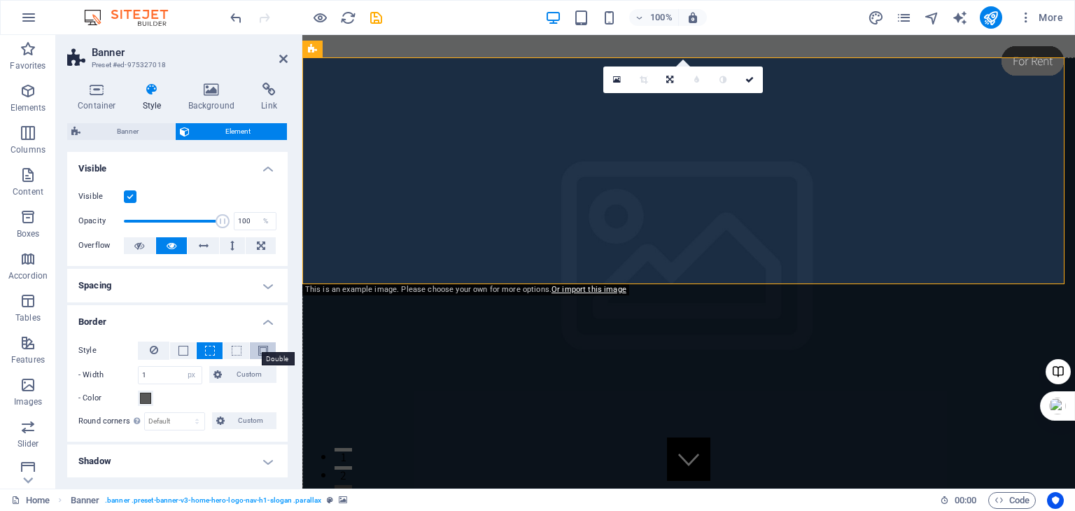
click at [258, 348] on span at bounding box center [263, 351] width 10 height 10
click at [273, 169] on h4 "Visible" at bounding box center [177, 164] width 220 height 25
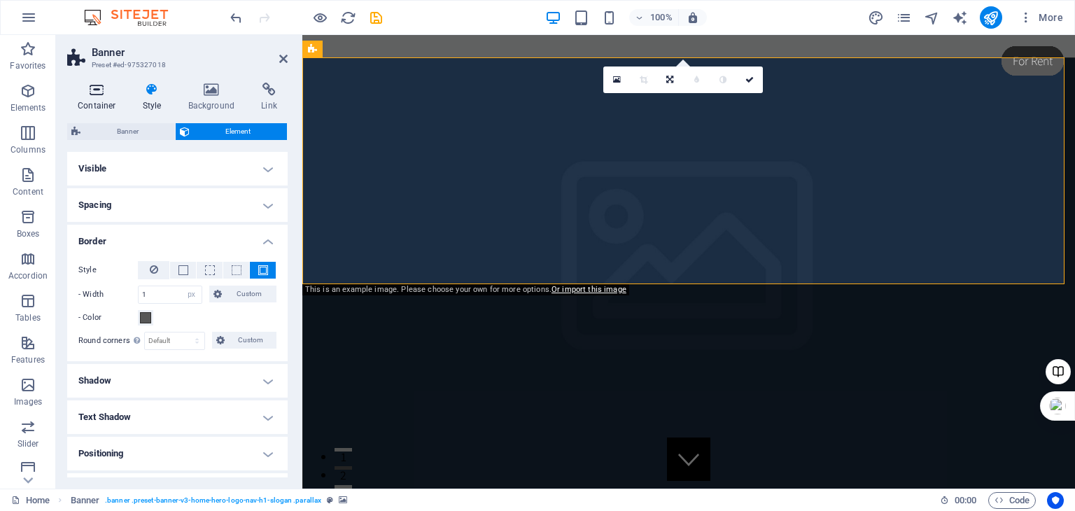
click at [90, 90] on icon at bounding box center [96, 90] width 59 height 14
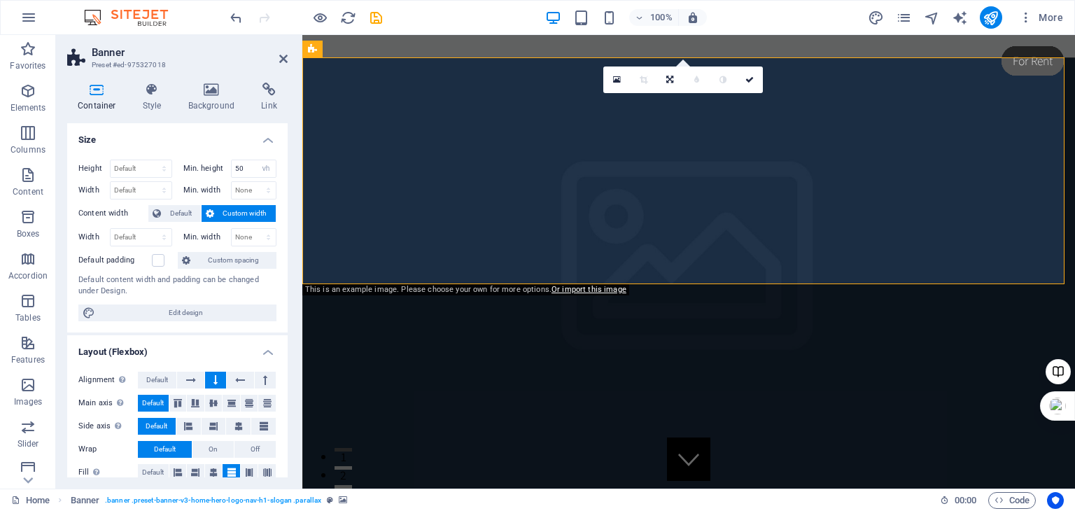
drag, startPoint x: 288, startPoint y: 295, endPoint x: 285, endPoint y: 304, distance: 9.3
click at [285, 304] on div "Container Style Background Link Size Height Default px rem % vh vw Min. height …" at bounding box center [177, 279] width 243 height 417
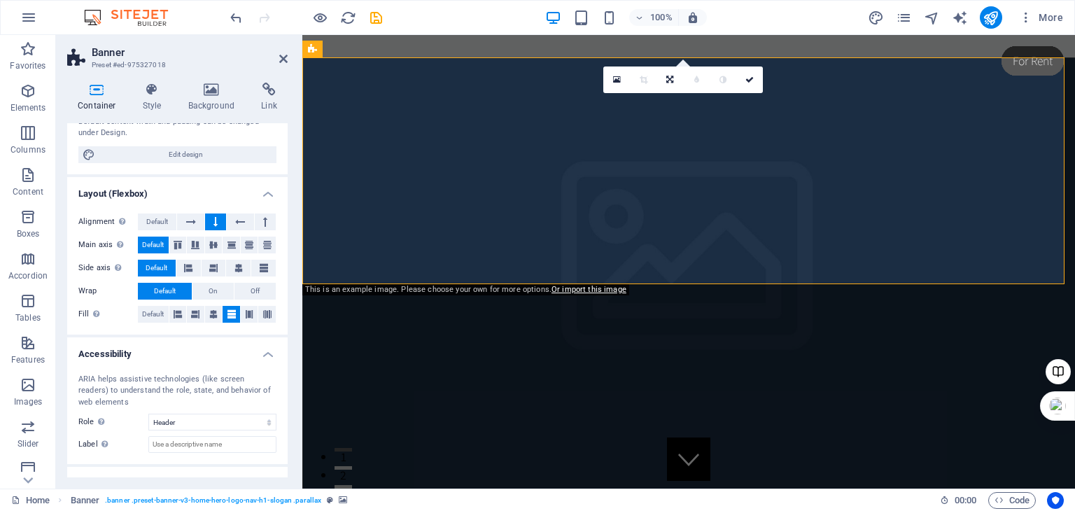
scroll to position [161, 0]
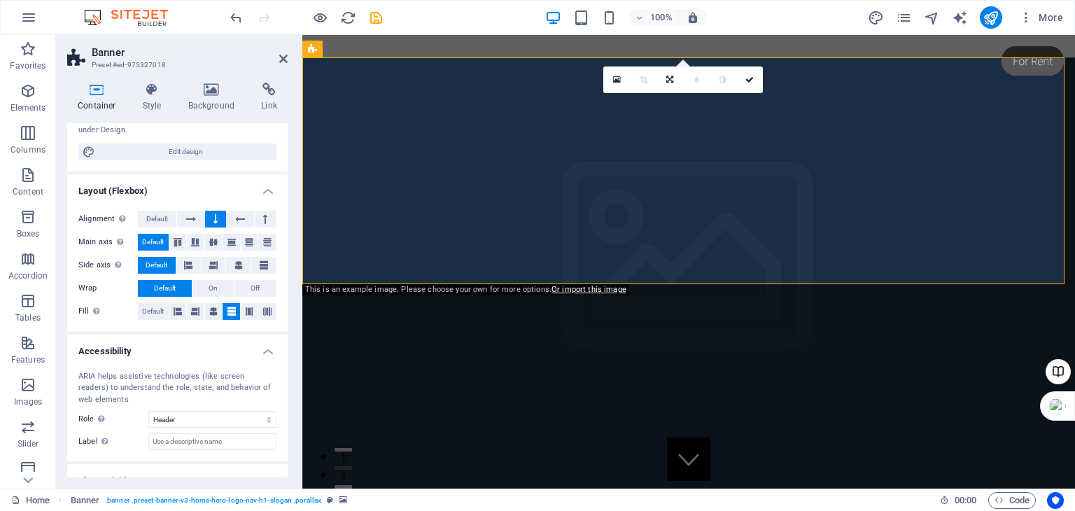
drag, startPoint x: 283, startPoint y: 398, endPoint x: 285, endPoint y: 407, distance: 8.9
click at [285, 407] on div "Size Height Default px rem % vh vw Min. height 50 None px rem % vh vw Width Def…" at bounding box center [177, 300] width 220 height 354
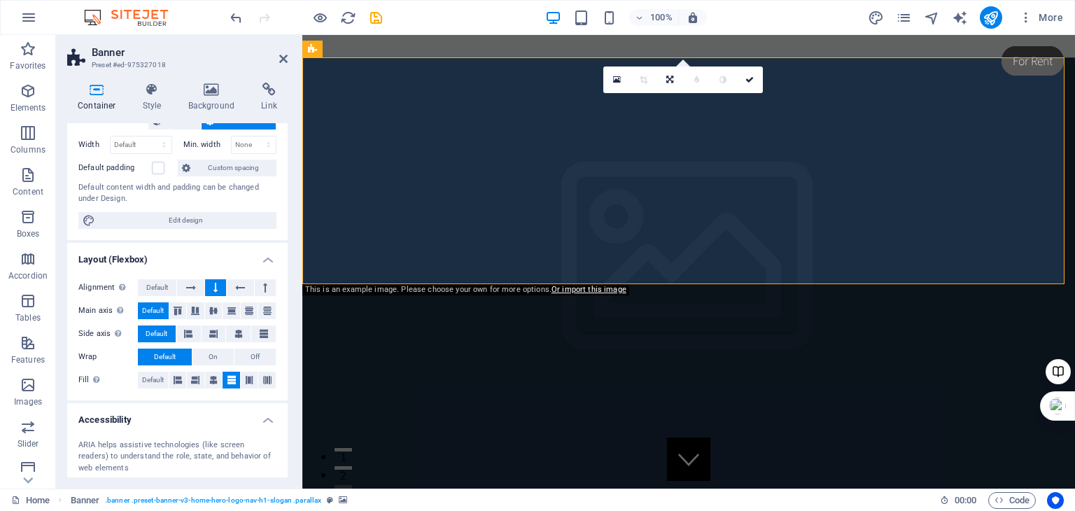
scroll to position [0, 0]
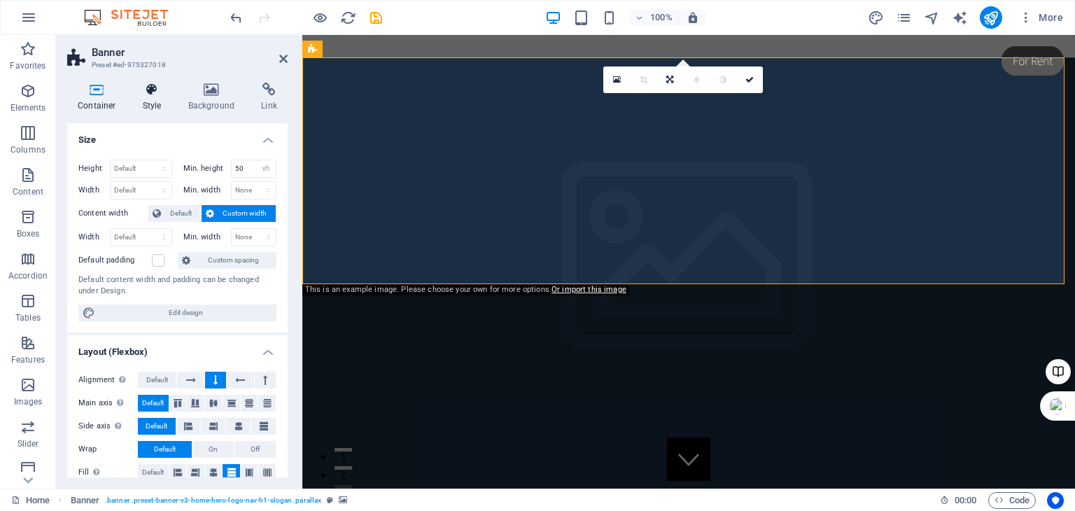
click at [154, 93] on icon at bounding box center [152, 90] width 40 height 14
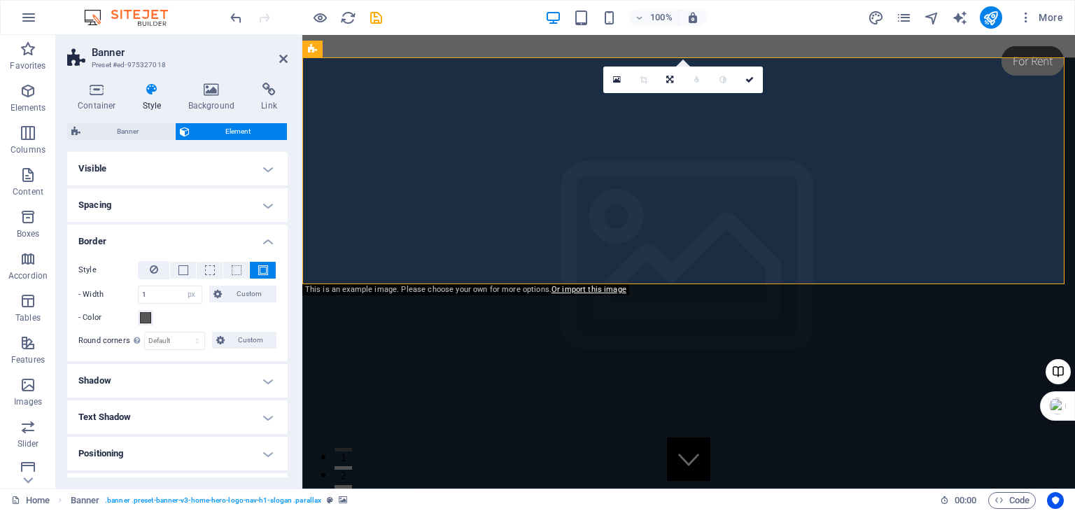
click at [262, 168] on h4 "Visible" at bounding box center [177, 169] width 220 height 34
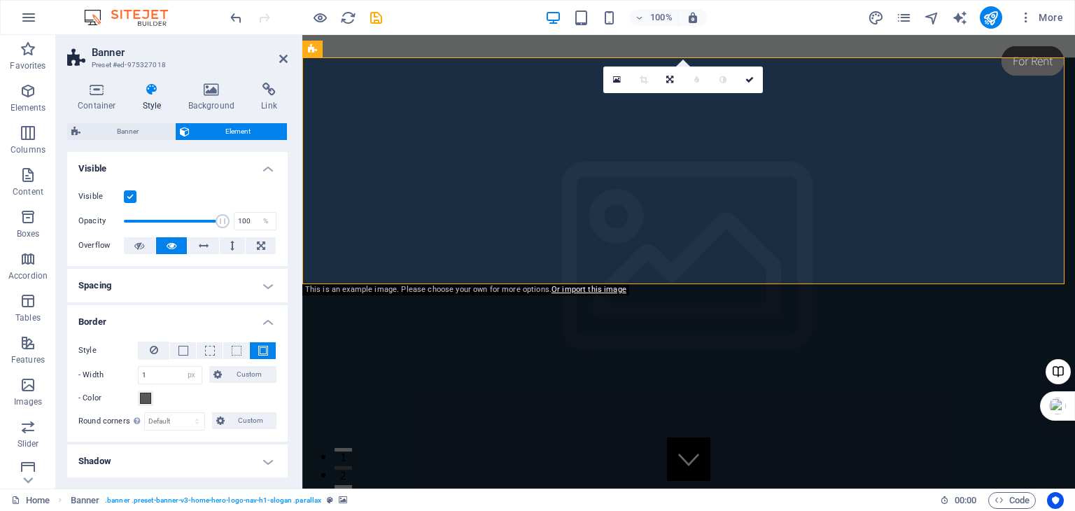
click at [265, 169] on h4 "Visible" at bounding box center [177, 164] width 220 height 25
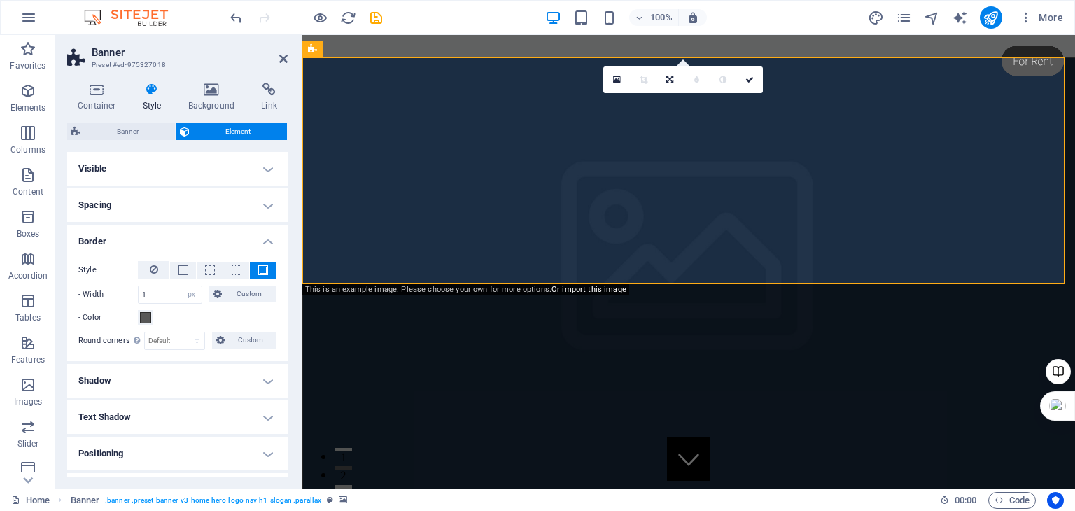
click at [263, 206] on h4 "Spacing" at bounding box center [177, 205] width 220 height 34
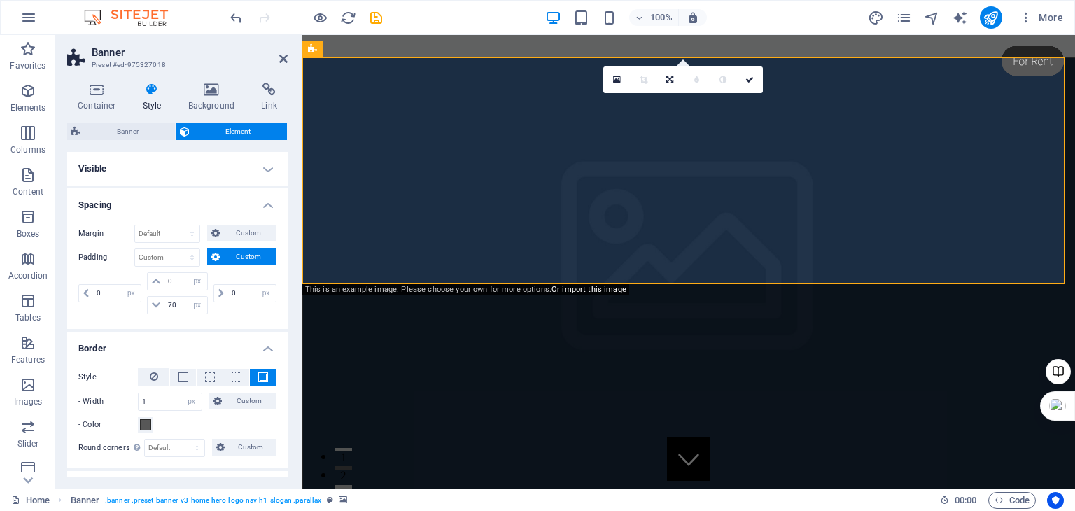
click at [263, 206] on h4 "Spacing" at bounding box center [177, 200] width 220 height 25
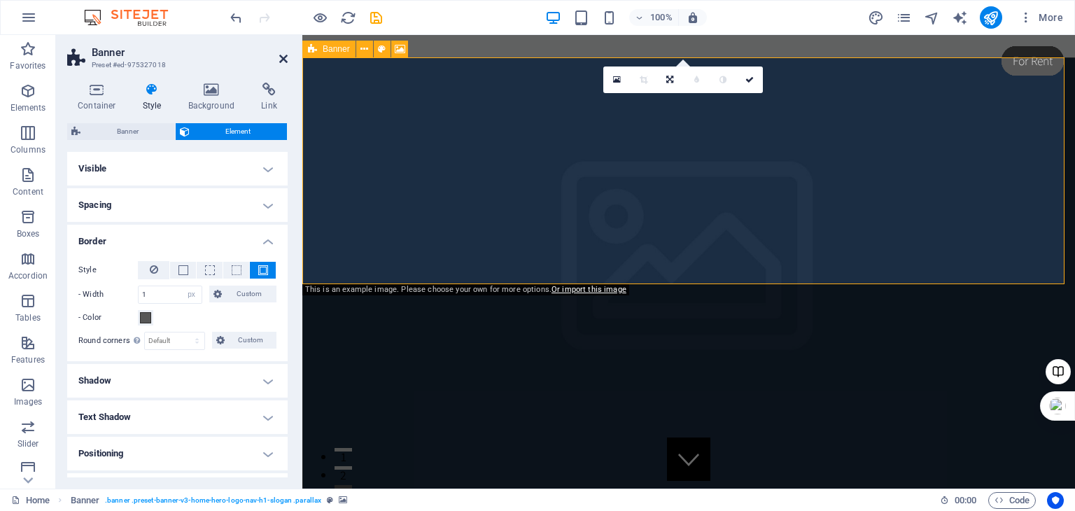
click at [283, 60] on icon at bounding box center [283, 58] width 8 height 11
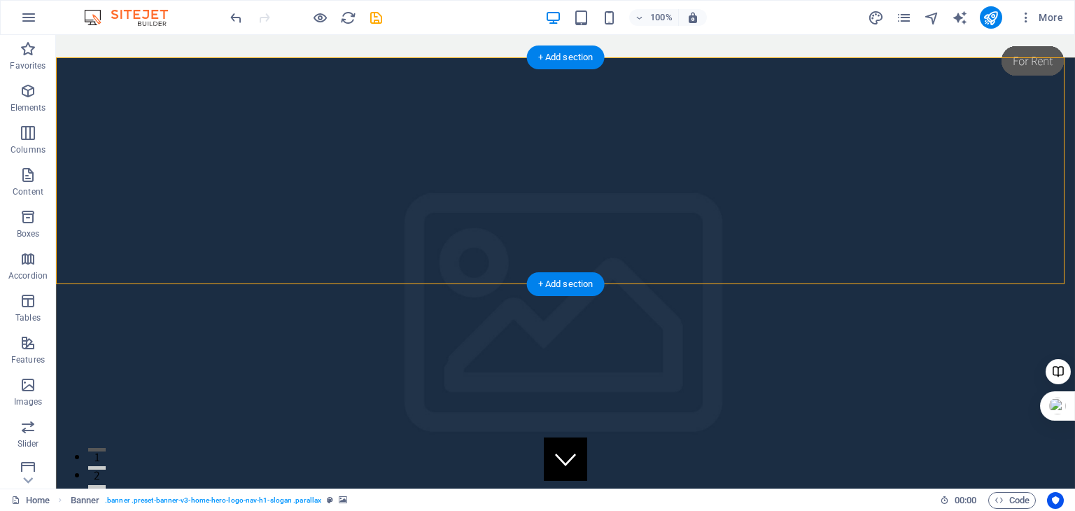
click at [529, 179] on figure at bounding box center [566, 284] width 1019 height 453
click at [567, 62] on div "+ Add section" at bounding box center [566, 57] width 78 height 24
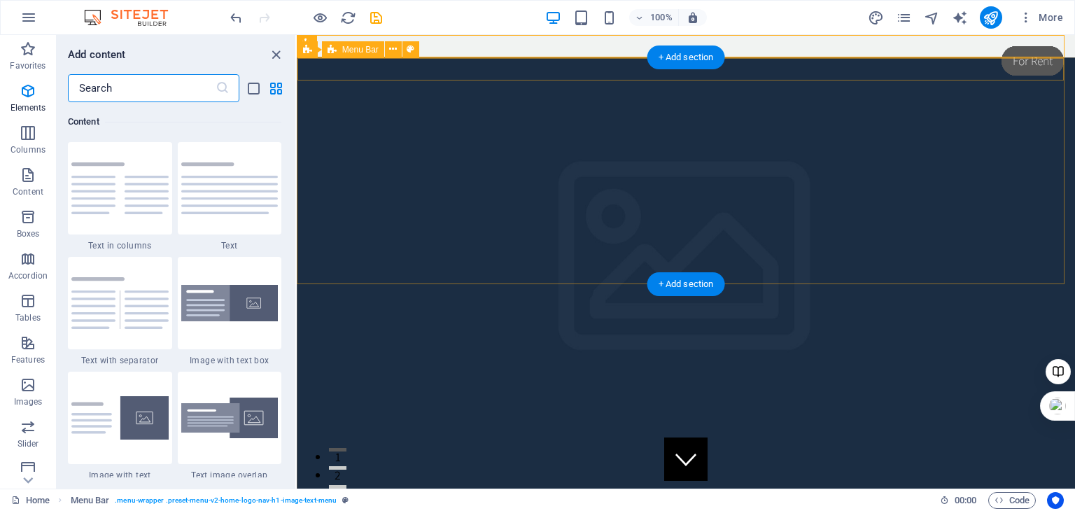
scroll to position [2448, 0]
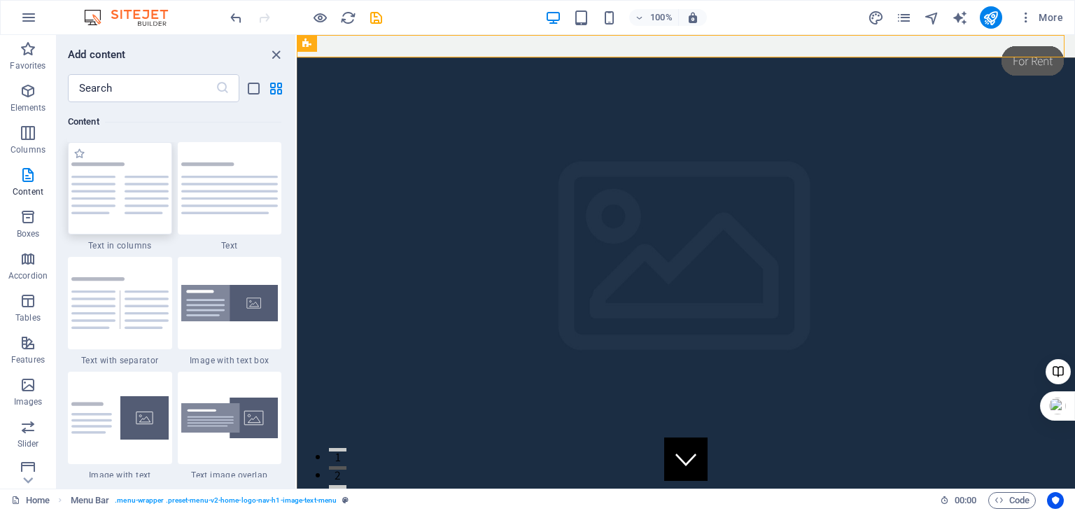
click at [111, 188] on img at bounding box center [119, 188] width 97 height 52
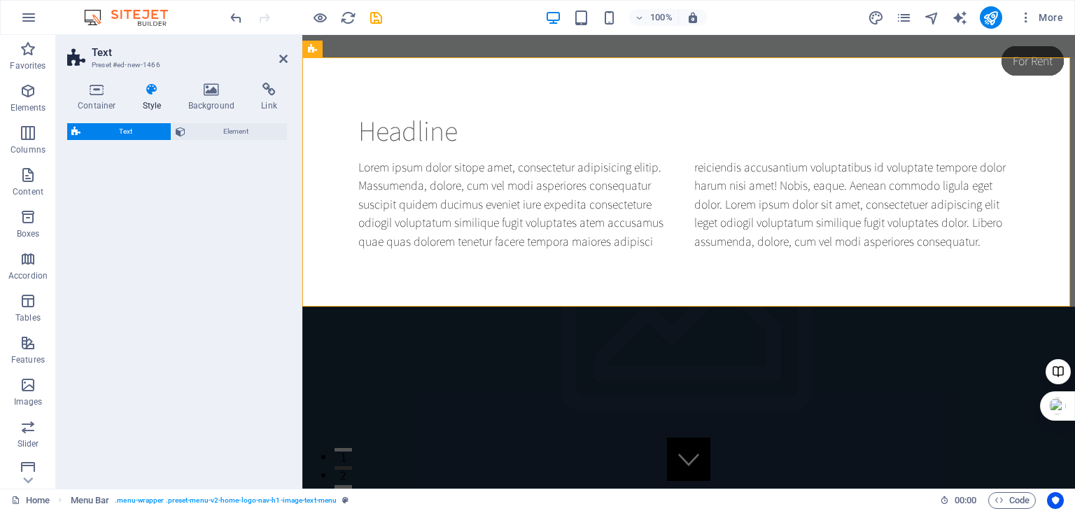
select select "rem"
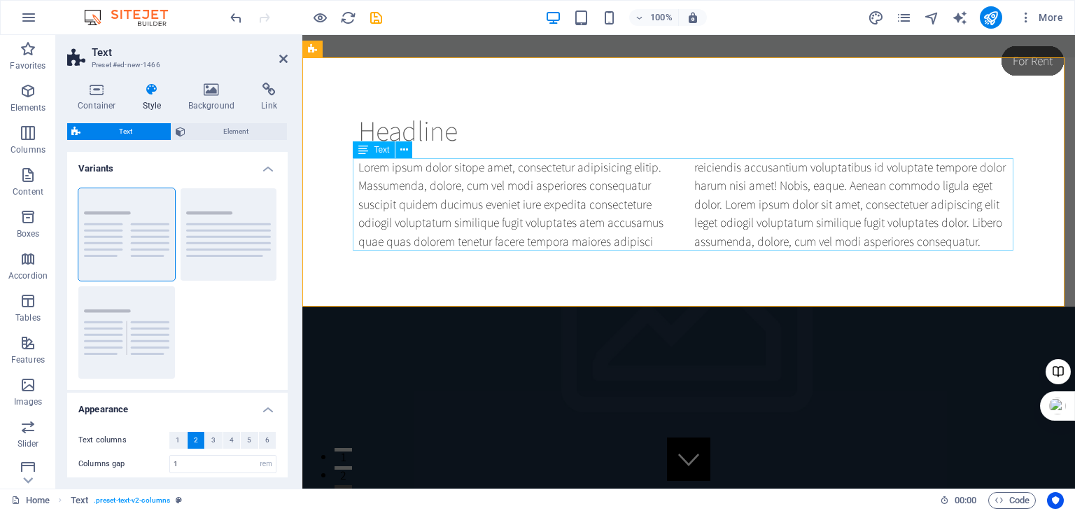
click at [392, 190] on div "Lorem ipsum dolor sitope amet, consectetur adipisicing elitip. Massumenda, dolo…" at bounding box center [688, 204] width 661 height 92
click at [977, 243] on div "Lorem ipsum dolor sitope amet, consectetur adipisicing elitip. Massumenda, dolo…" at bounding box center [688, 204] width 661 height 92
click at [983, 240] on div "Lorem ipsum dolor sitope amet, consectetur adipisicing elitip. Massumenda, dolo…" at bounding box center [688, 204] width 661 height 92
click at [382, 149] on span "Text" at bounding box center [381, 150] width 15 height 8
click at [409, 149] on button at bounding box center [403, 149] width 17 height 17
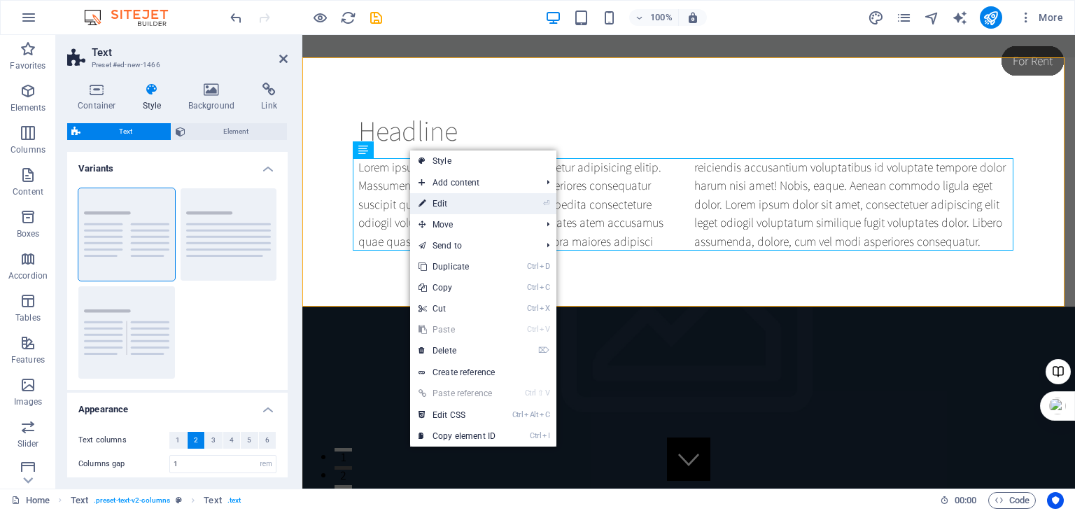
click at [446, 205] on link "⏎ Edit" at bounding box center [457, 203] width 94 height 21
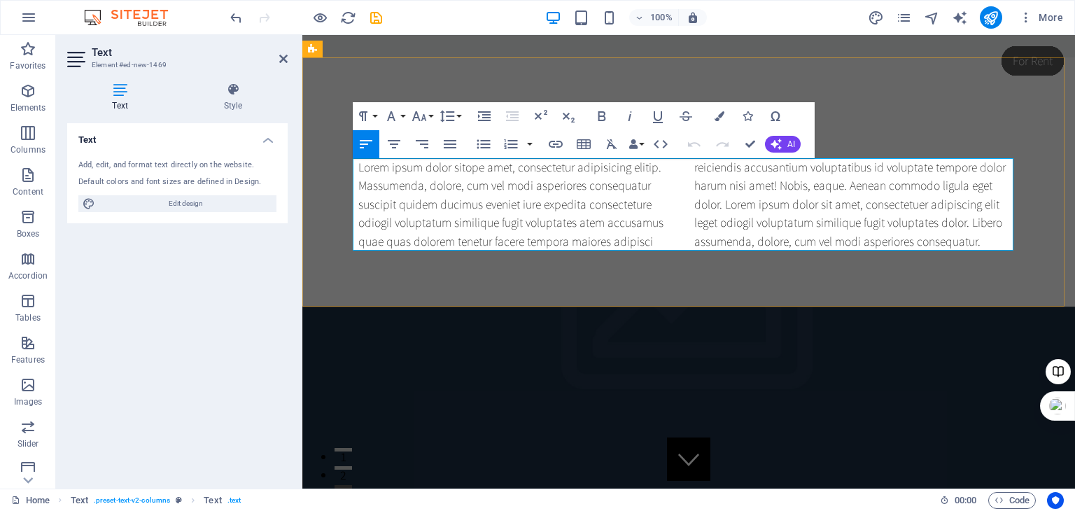
click at [981, 243] on p "Lorem ipsum dolor sitope amet, consectetur adipisicing elitip. Massumenda, dolo…" at bounding box center [688, 204] width 661 height 92
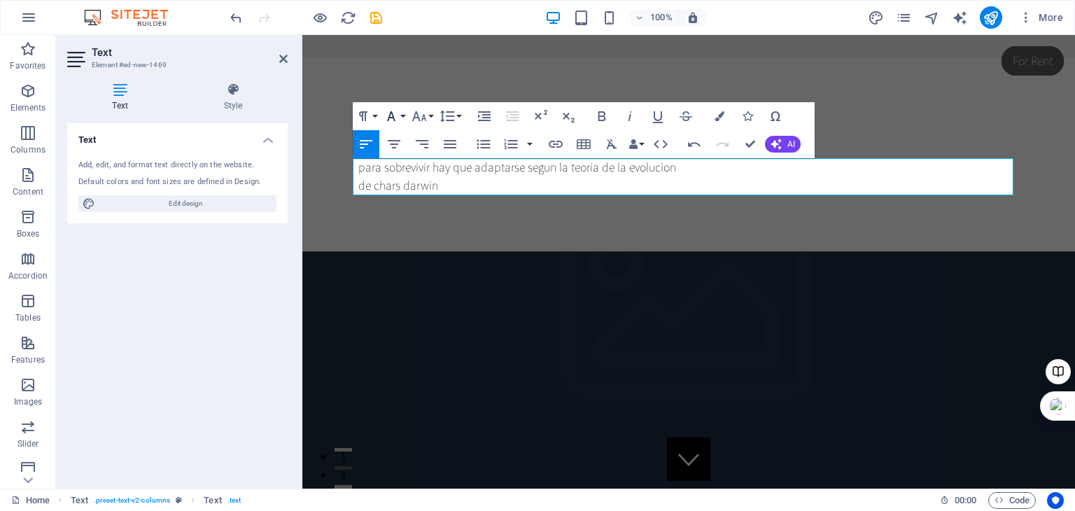
click at [400, 118] on button "Font Family" at bounding box center [394, 116] width 27 height 28
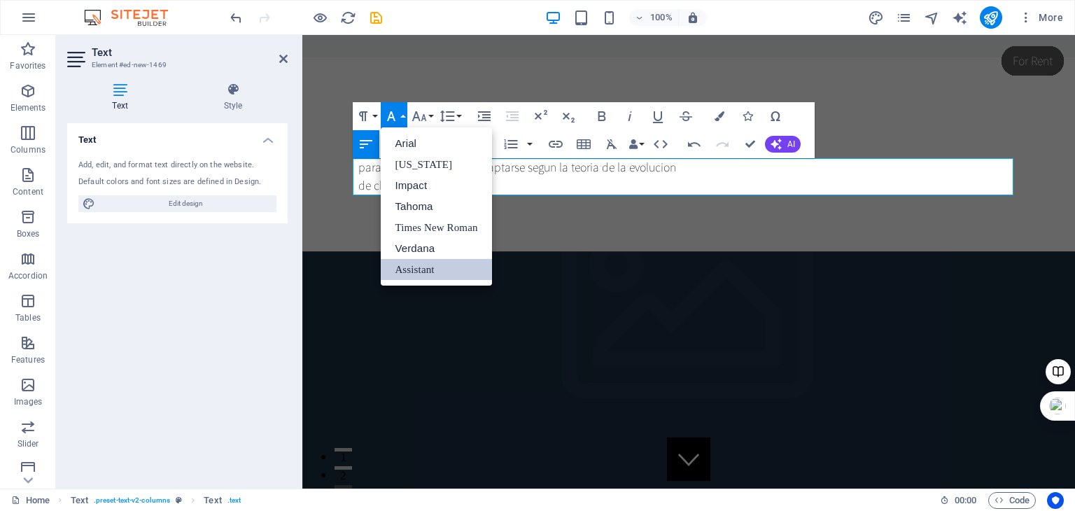
scroll to position [0, 0]
click at [412, 161] on link "[US_STATE]" at bounding box center [436, 164] width 111 height 21
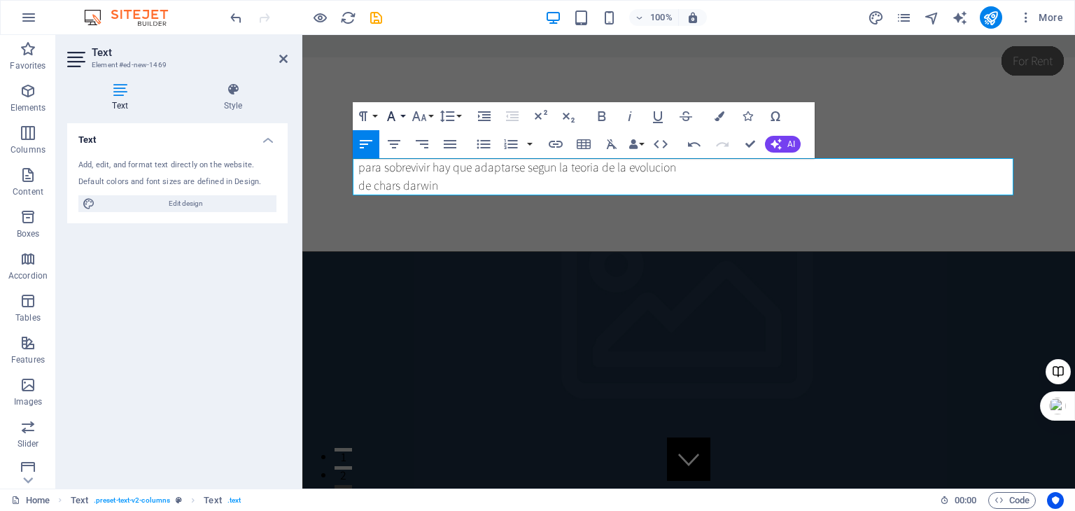
click at [402, 115] on button "Font Family" at bounding box center [394, 116] width 27 height 28
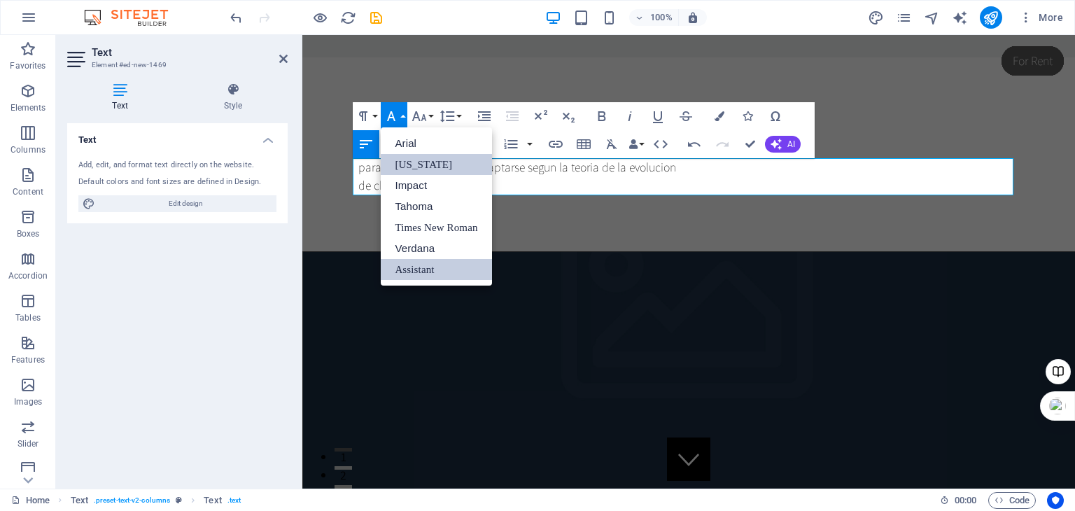
click at [425, 272] on link "Assistant" at bounding box center [436, 269] width 111 height 21
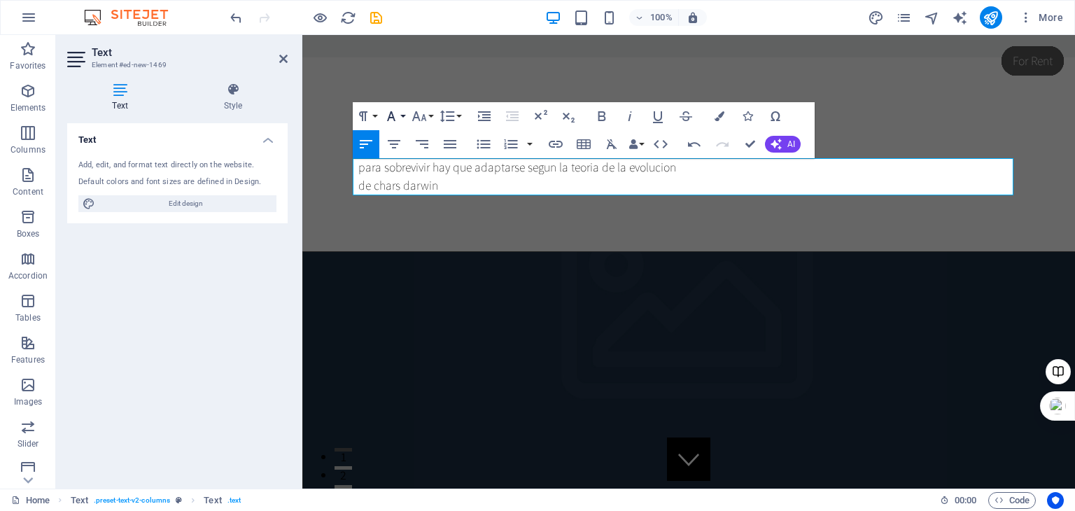
click at [403, 117] on button "Font Family" at bounding box center [394, 116] width 27 height 28
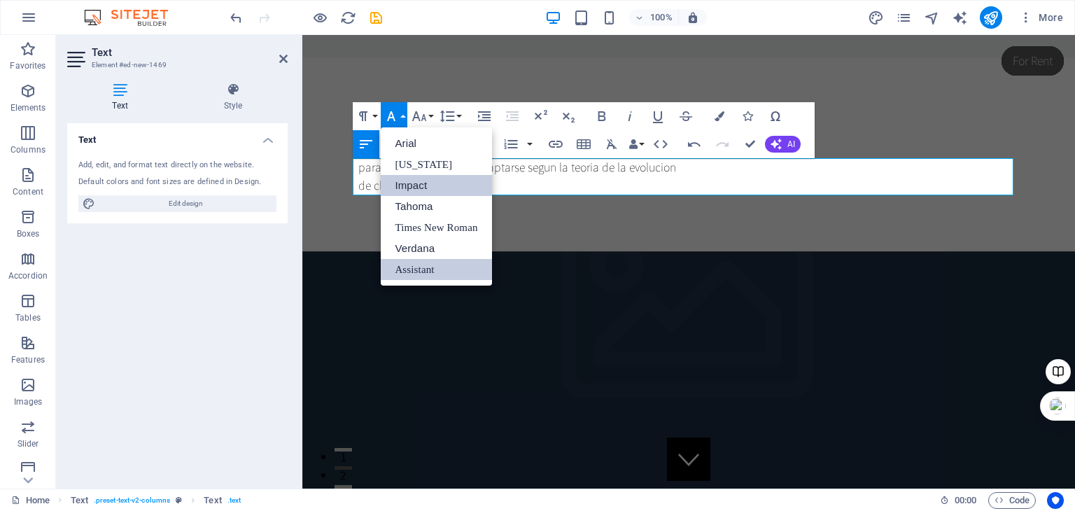
click at [414, 188] on link "Impact" at bounding box center [436, 185] width 111 height 21
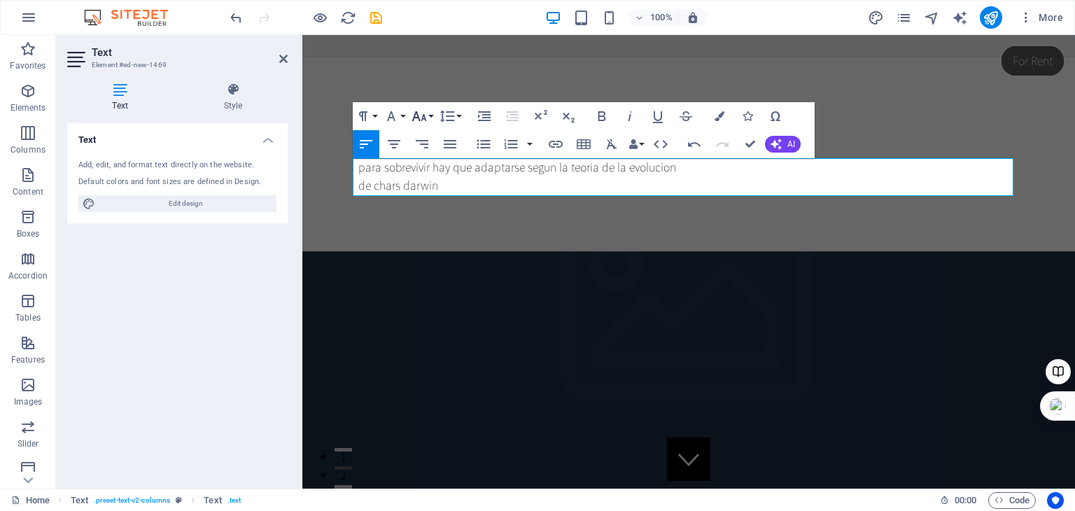
click at [422, 121] on icon "button" at bounding box center [419, 116] width 15 height 10
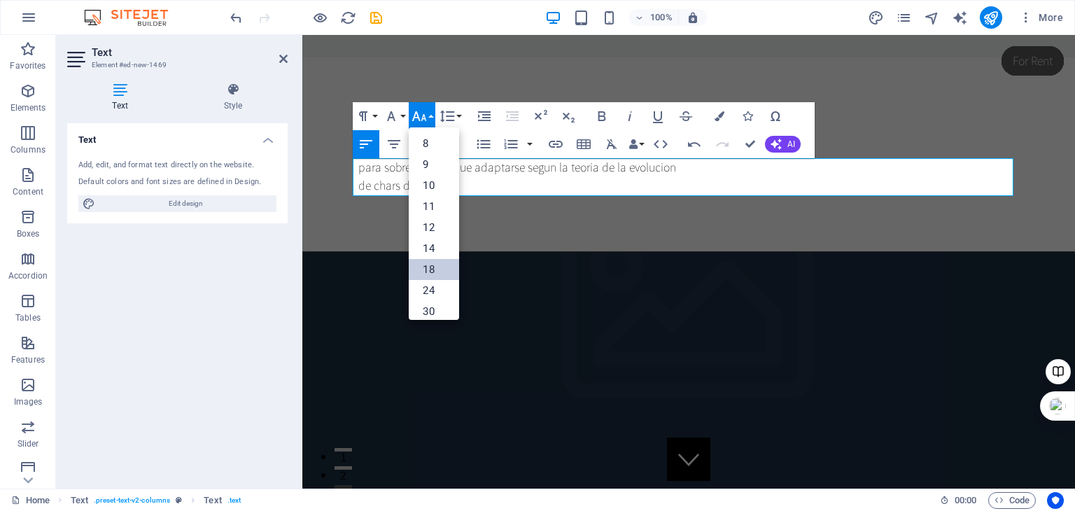
click at [434, 266] on link "18" at bounding box center [434, 269] width 50 height 21
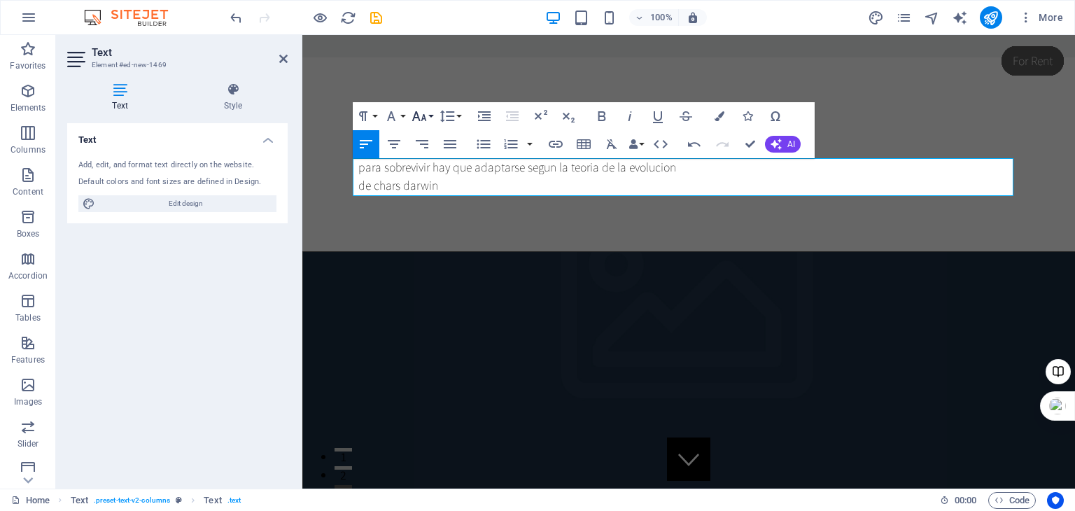
click at [432, 114] on button "Font Size" at bounding box center [422, 116] width 27 height 28
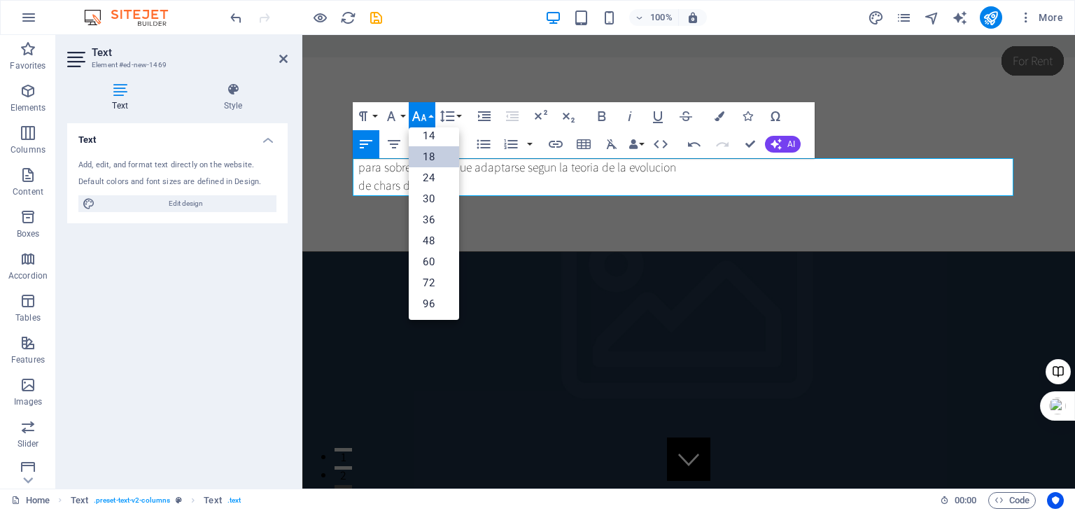
scroll to position [112, 0]
click at [430, 300] on link "96" at bounding box center [434, 304] width 50 height 21
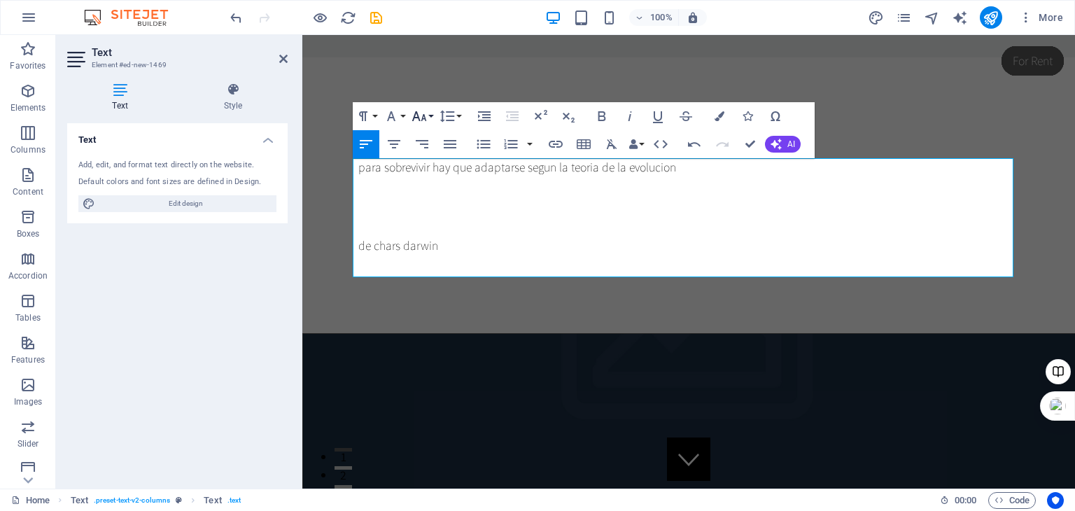
click at [431, 114] on button "Font Size" at bounding box center [422, 116] width 27 height 28
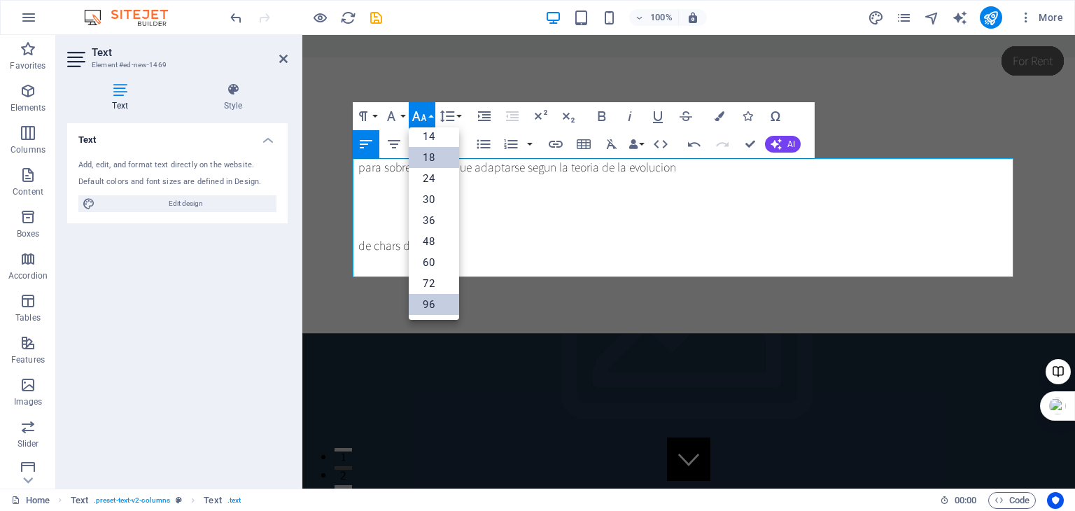
click at [429, 154] on link "18" at bounding box center [434, 157] width 50 height 21
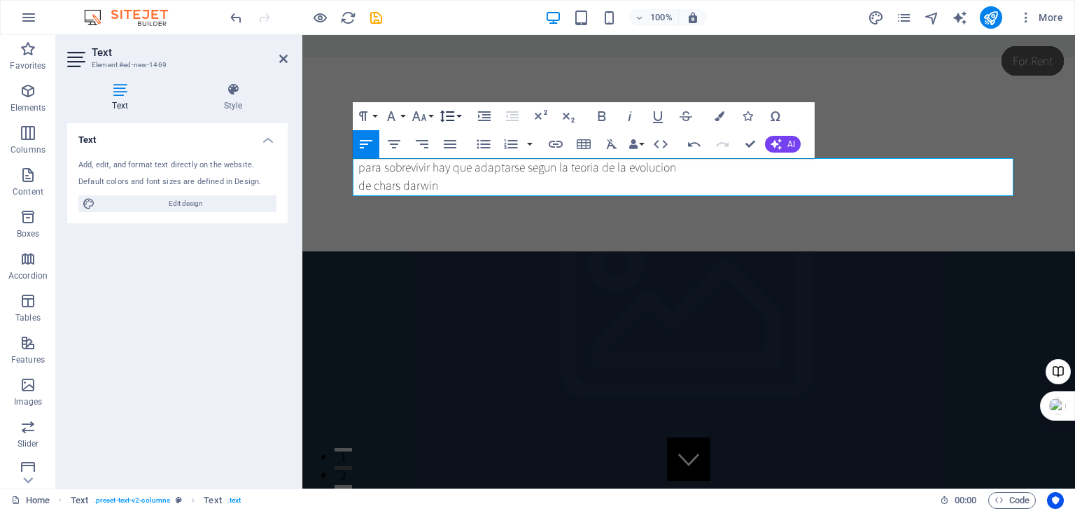
click at [456, 113] on icon "button" at bounding box center [447, 116] width 17 height 17
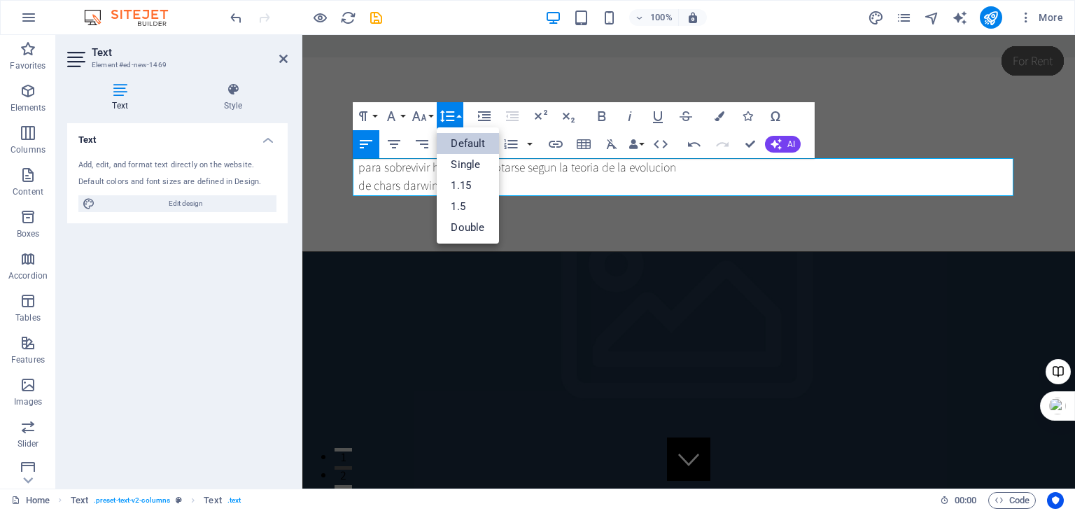
scroll to position [0, 0]
click at [463, 161] on link "Single" at bounding box center [468, 164] width 62 height 21
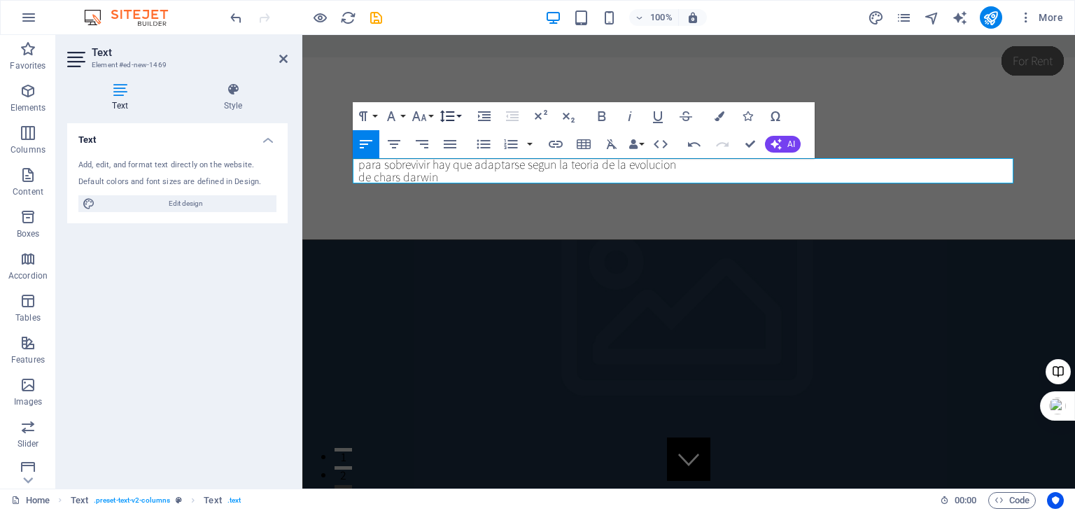
click at [460, 113] on button "Line Height" at bounding box center [450, 116] width 27 height 28
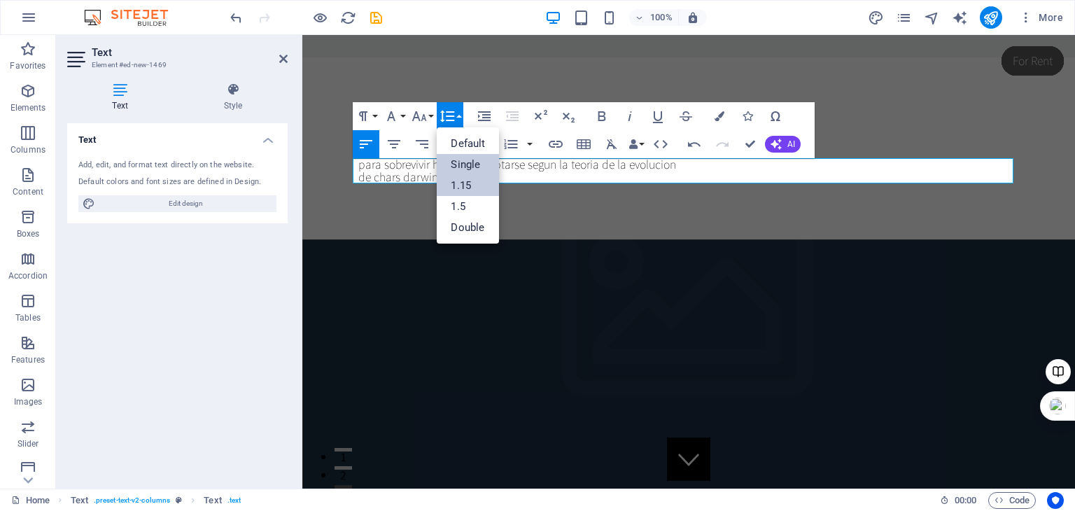
click at [463, 180] on link "1.15" at bounding box center [468, 185] width 62 height 21
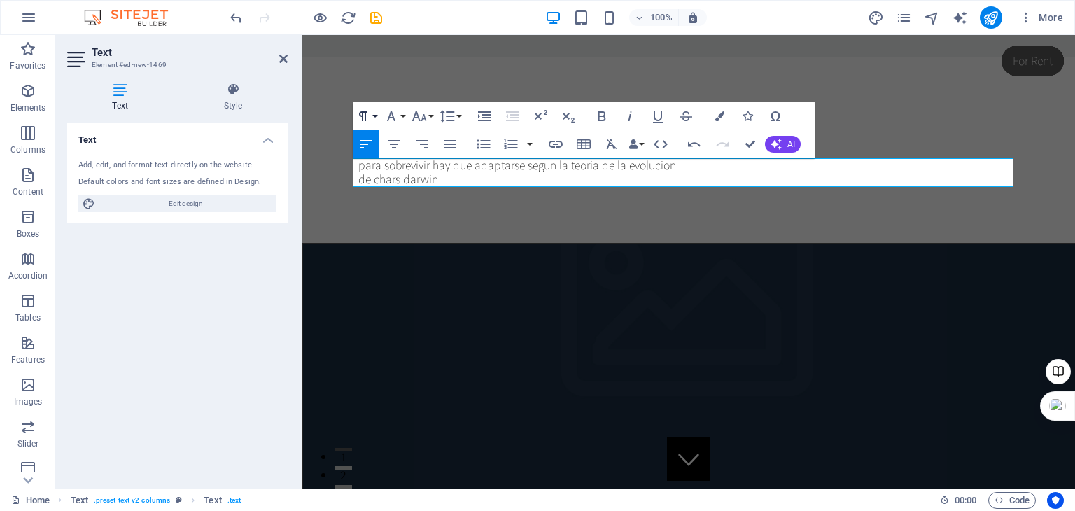
click at [374, 118] on button "Paragraph Format" at bounding box center [366, 116] width 27 height 28
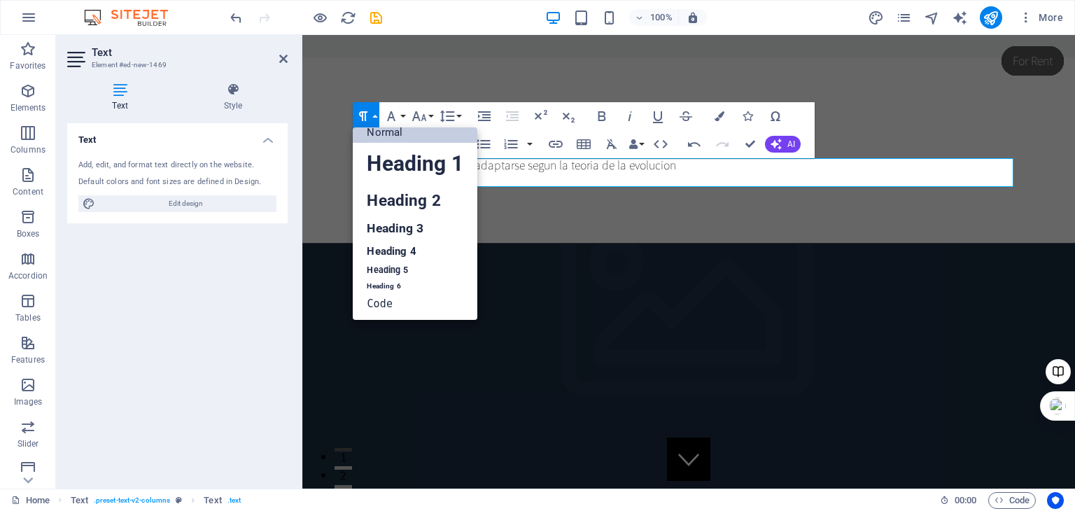
scroll to position [11, 0]
click at [393, 165] on link "Heading 1" at bounding box center [415, 164] width 124 height 42
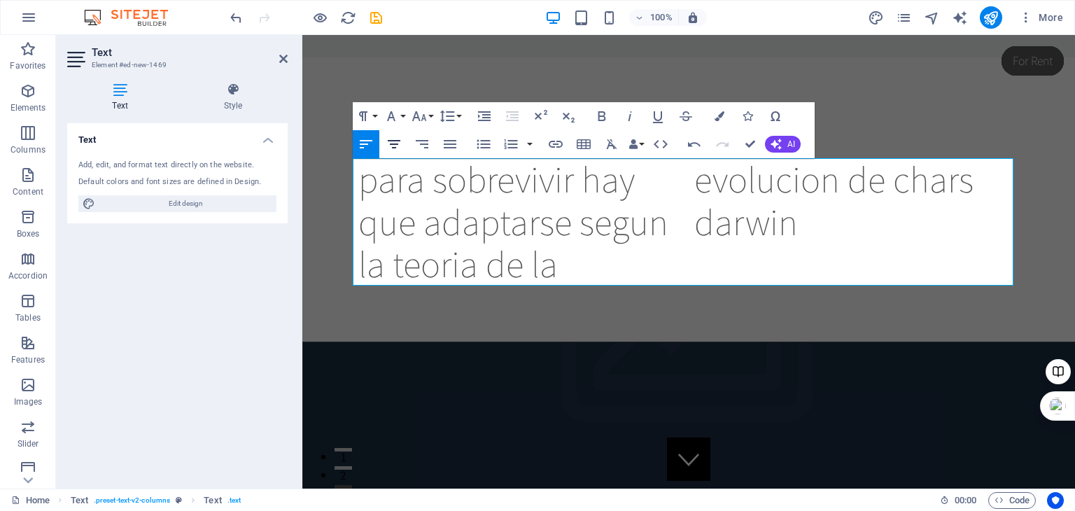
click at [396, 143] on icon "button" at bounding box center [394, 144] width 17 height 17
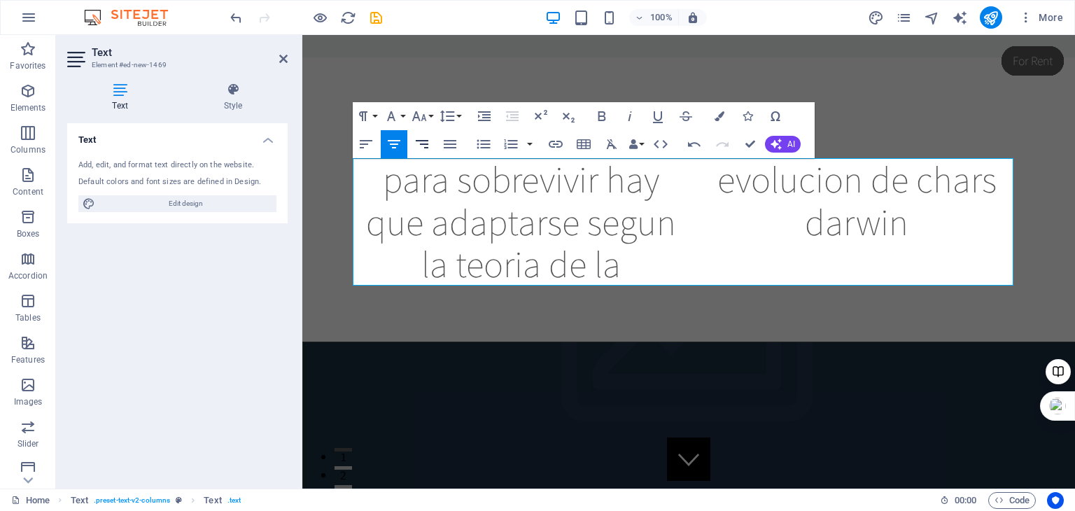
click at [417, 146] on icon "button" at bounding box center [422, 144] width 17 height 17
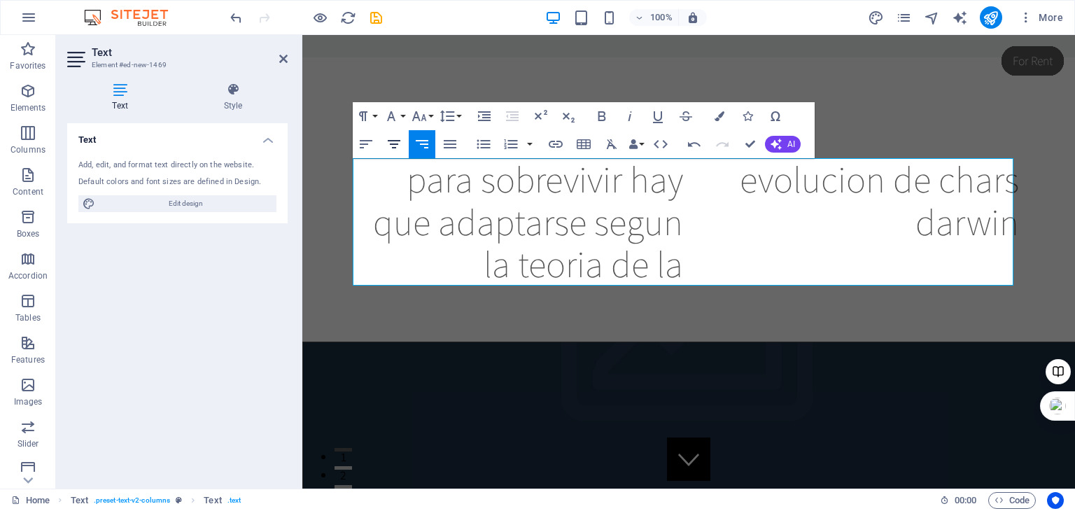
click at [397, 146] on icon "button" at bounding box center [394, 144] width 17 height 17
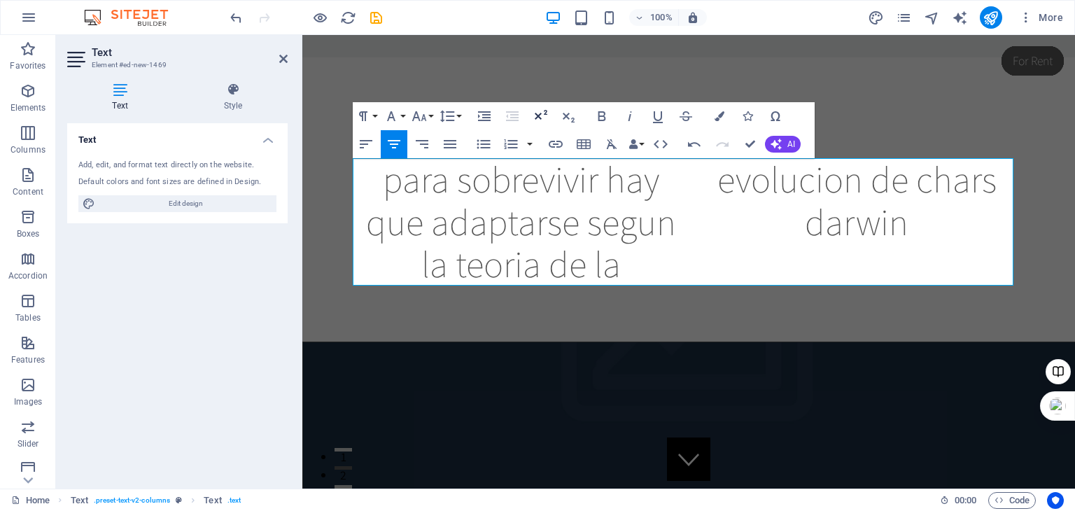
click at [546, 108] on icon "button" at bounding box center [540, 116] width 17 height 17
click at [723, 115] on icon "button" at bounding box center [719, 116] width 10 height 10
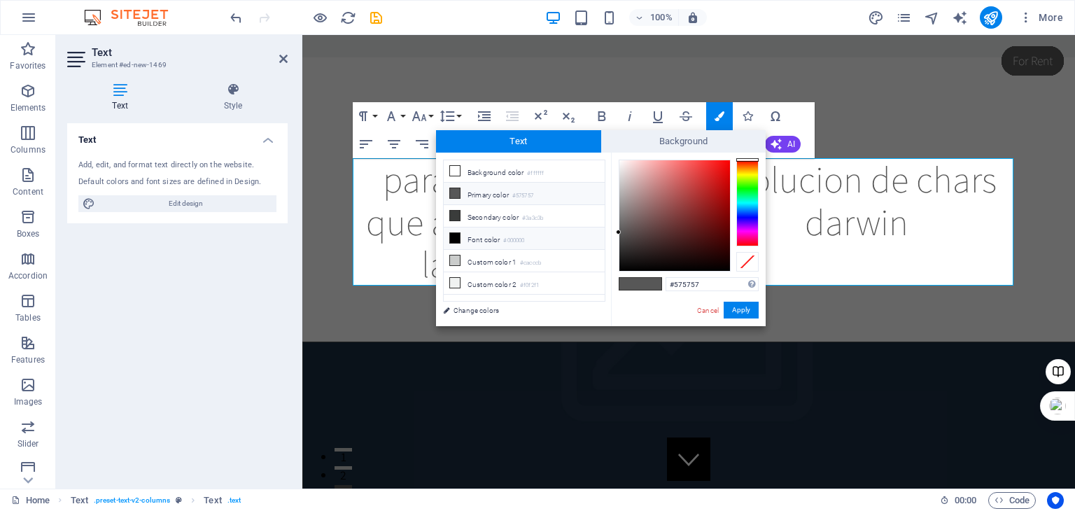
click at [455, 238] on icon at bounding box center [455, 238] width 10 height 10
type input "#000000"
click at [755, 161] on div at bounding box center [747, 161] width 22 height 3
click at [757, 162] on div at bounding box center [747, 161] width 22 height 3
click at [737, 314] on button "Apply" at bounding box center [741, 310] width 35 height 17
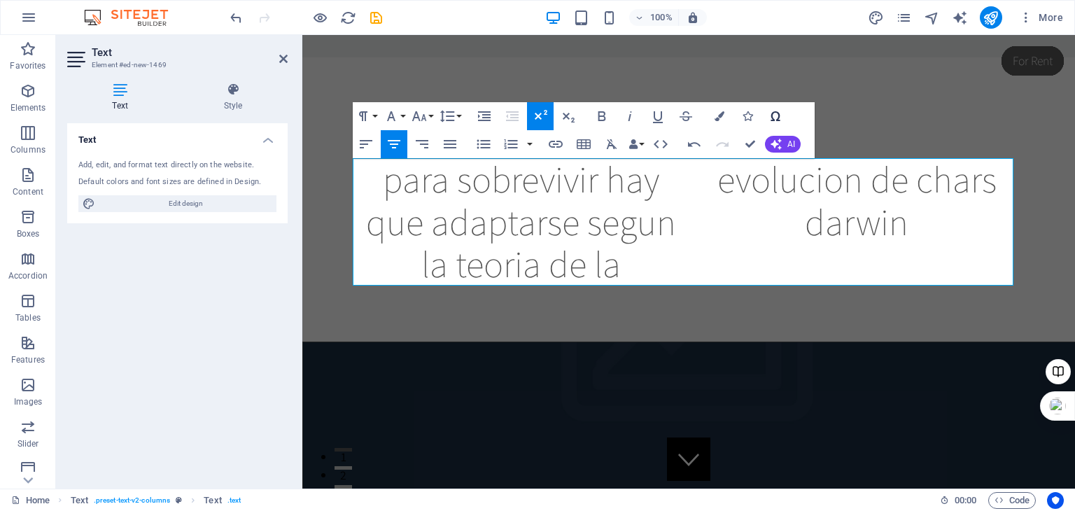
click at [778, 118] on icon "button" at bounding box center [775, 116] width 9 height 10
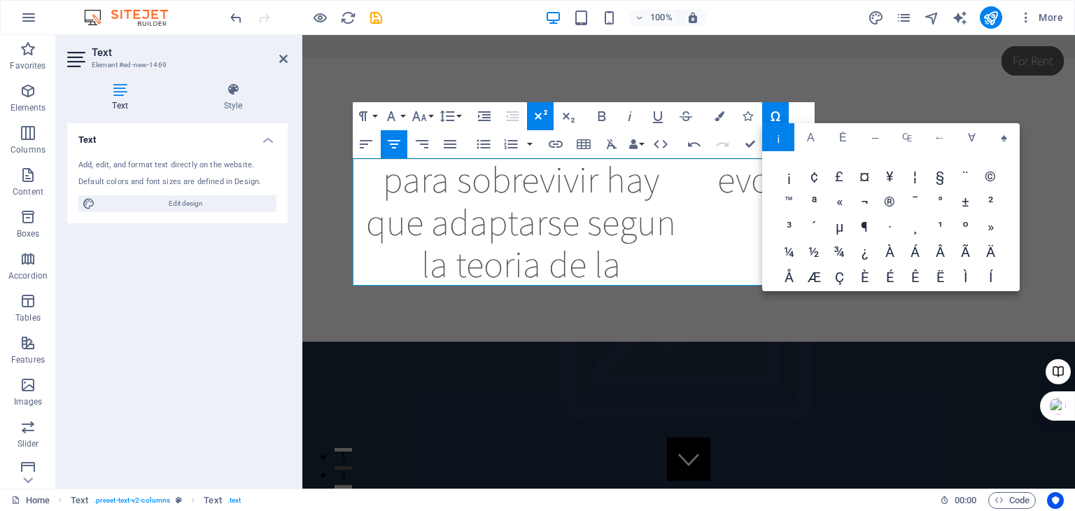
click at [838, 178] on span "£" at bounding box center [838, 177] width 25 height 25
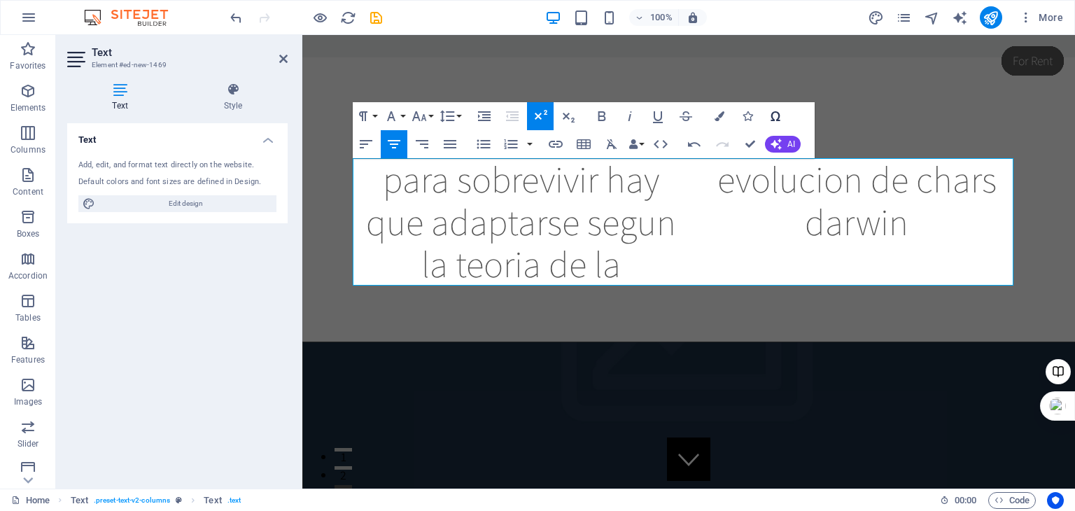
click at [777, 117] on icon "button" at bounding box center [775, 116] width 17 height 17
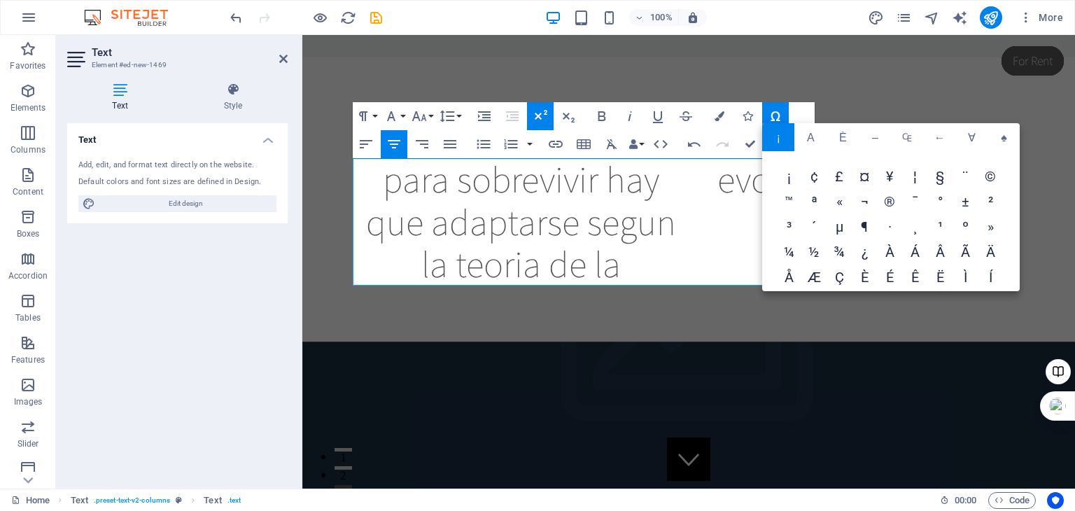
click at [889, 204] on span "®" at bounding box center [889, 202] width 25 height 25
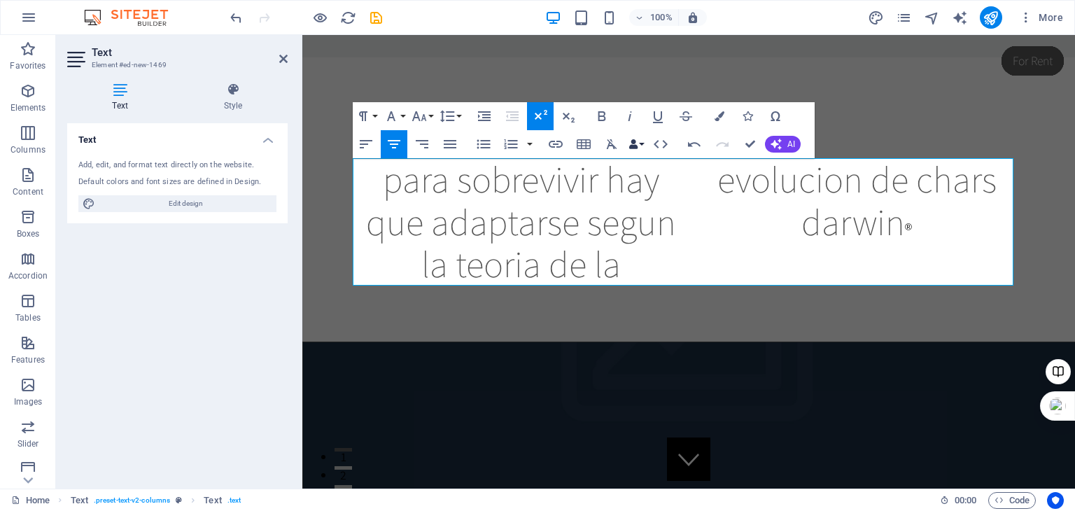
click at [637, 146] on icon "button" at bounding box center [633, 144] width 10 height 10
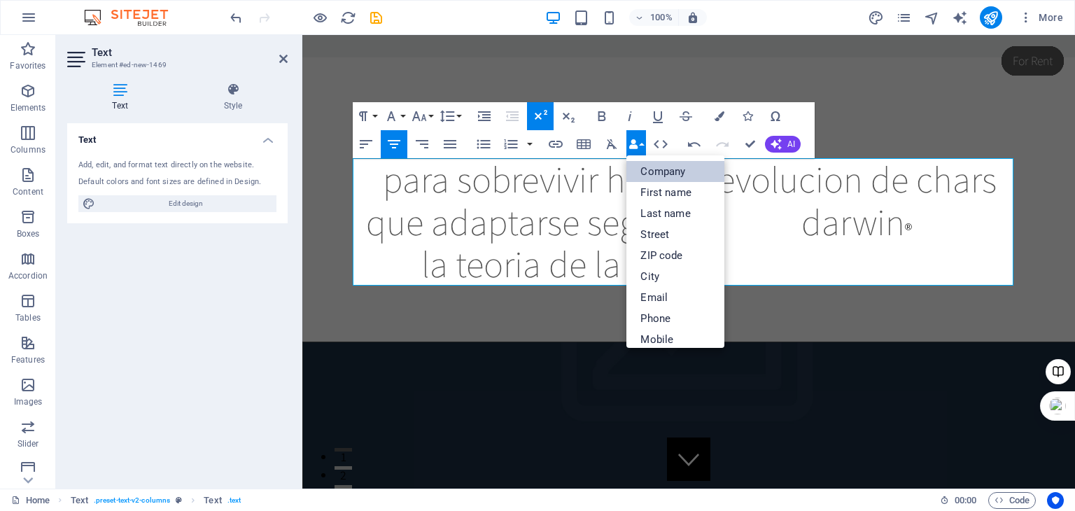
click at [661, 173] on link "Company" at bounding box center [675, 171] width 98 height 21
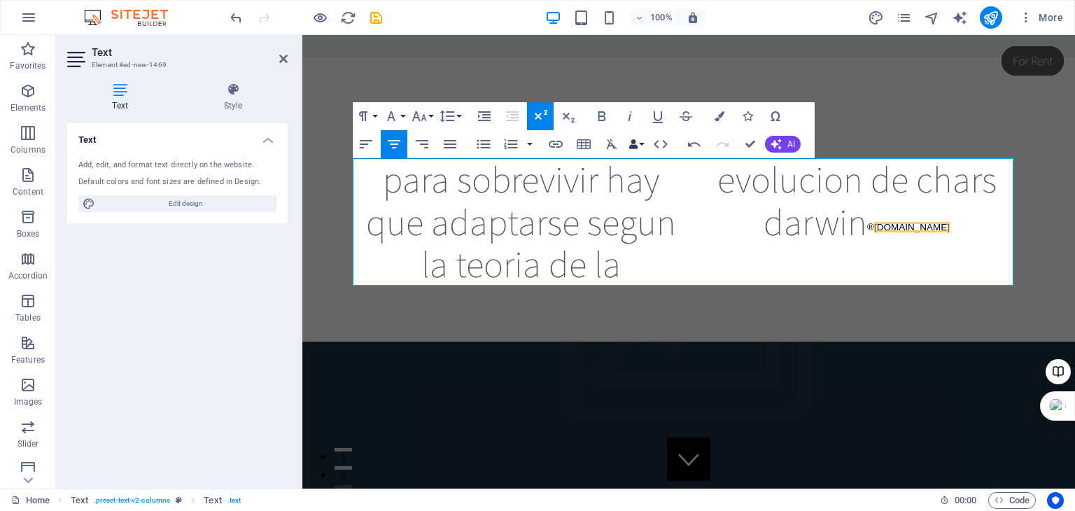
click at [638, 145] on button "Data Bindings" at bounding box center [636, 144] width 20 height 28
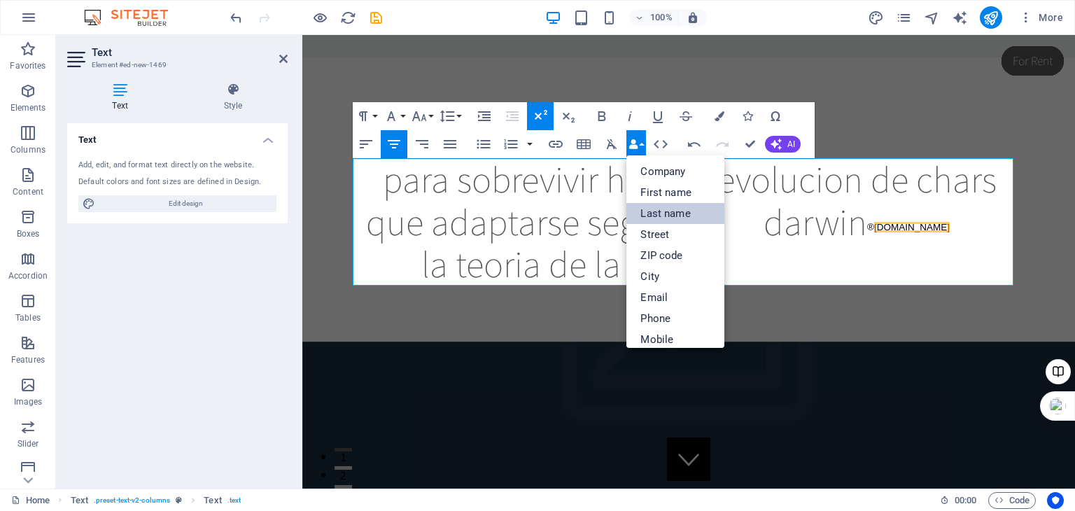
click at [665, 215] on link "Last name" at bounding box center [675, 213] width 98 height 21
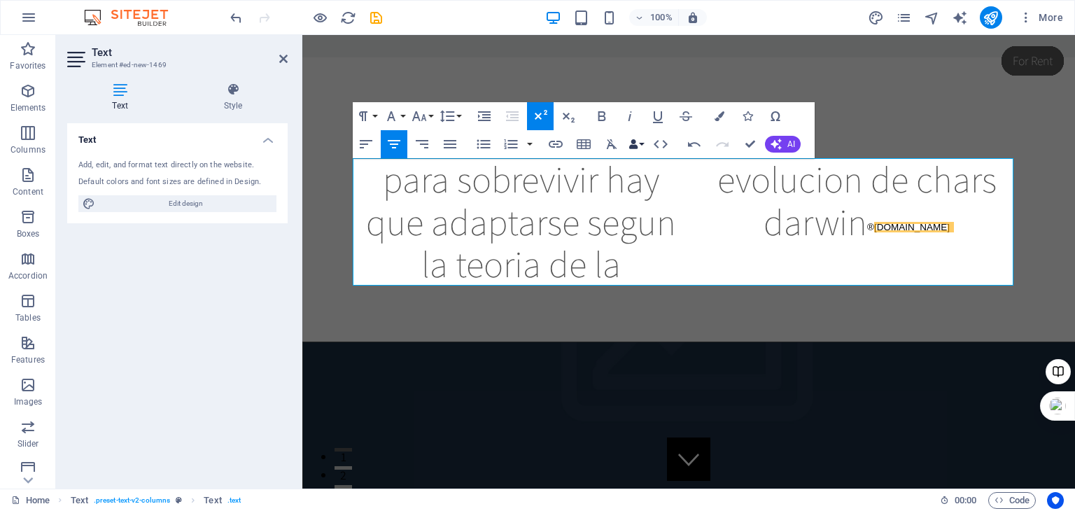
click at [640, 143] on button "Data Bindings" at bounding box center [636, 144] width 20 height 28
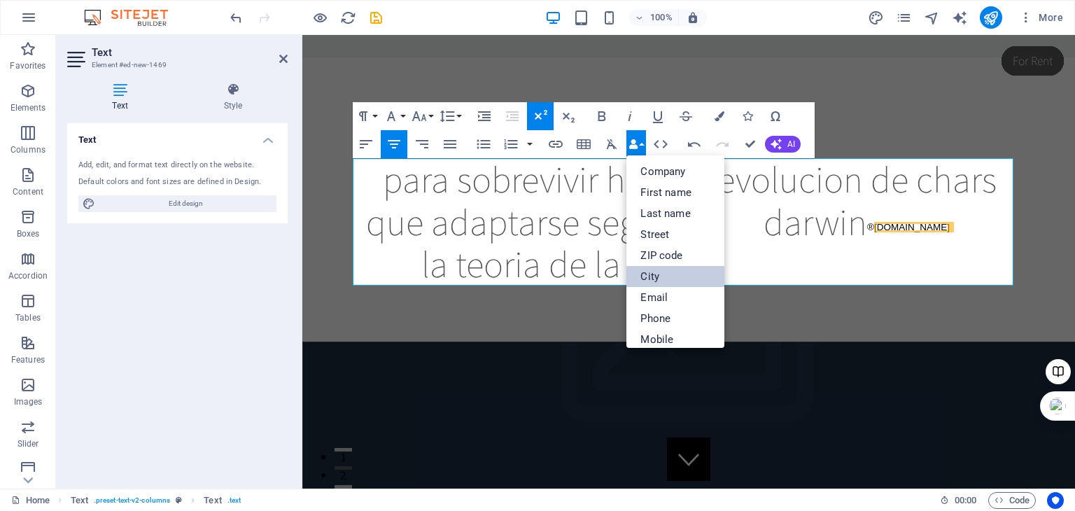
click at [666, 272] on link "City" at bounding box center [675, 276] width 98 height 21
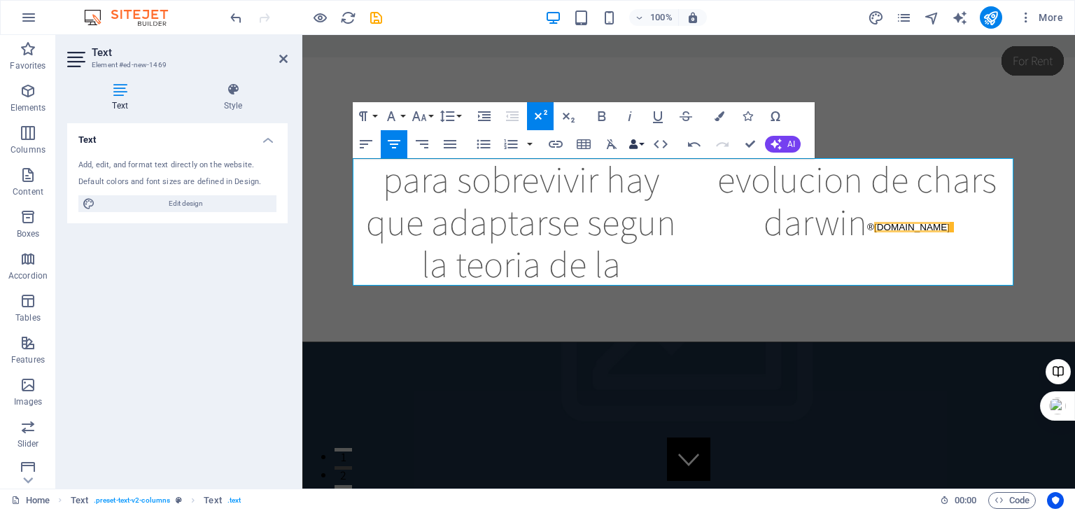
click at [639, 143] on button "Data Bindings" at bounding box center [636, 144] width 20 height 28
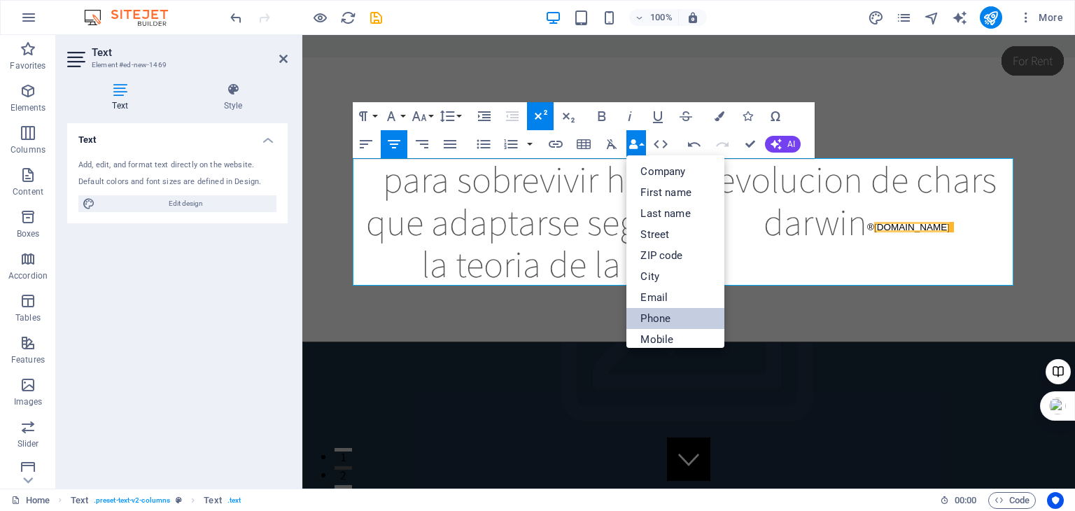
click at [665, 319] on link "Phone" at bounding box center [675, 318] width 98 height 21
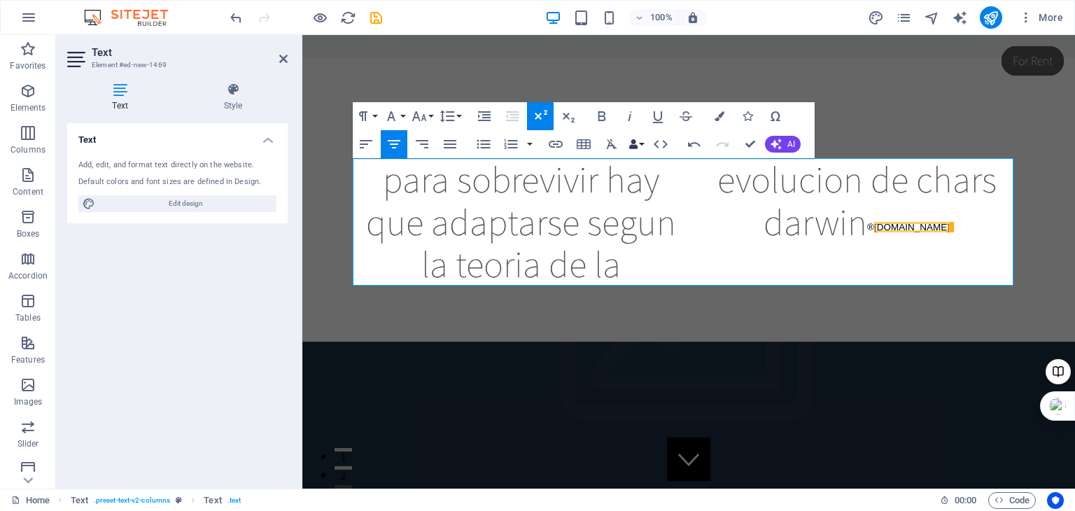
click at [640, 146] on button "Data Bindings" at bounding box center [636, 144] width 20 height 28
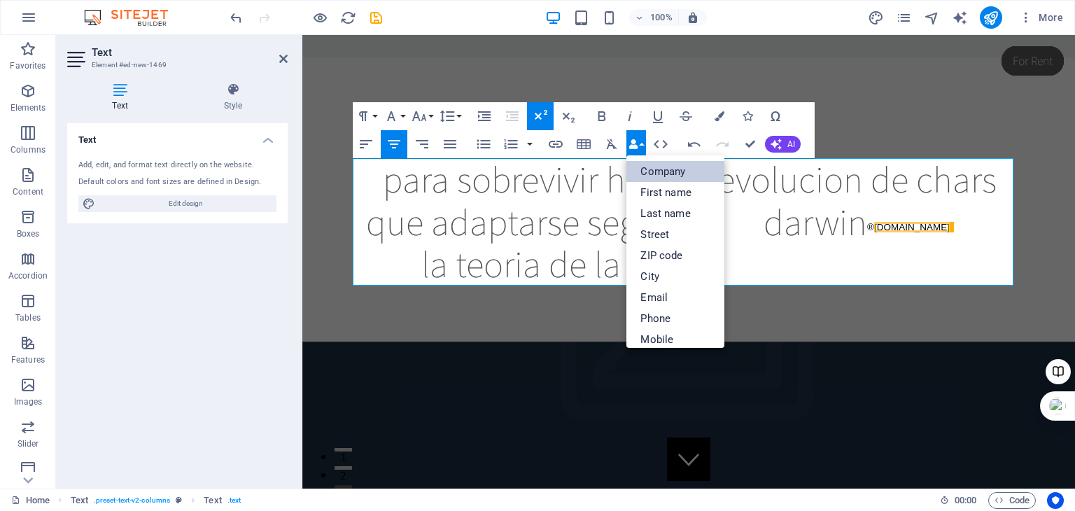
click at [655, 169] on link "Company" at bounding box center [675, 171] width 98 height 21
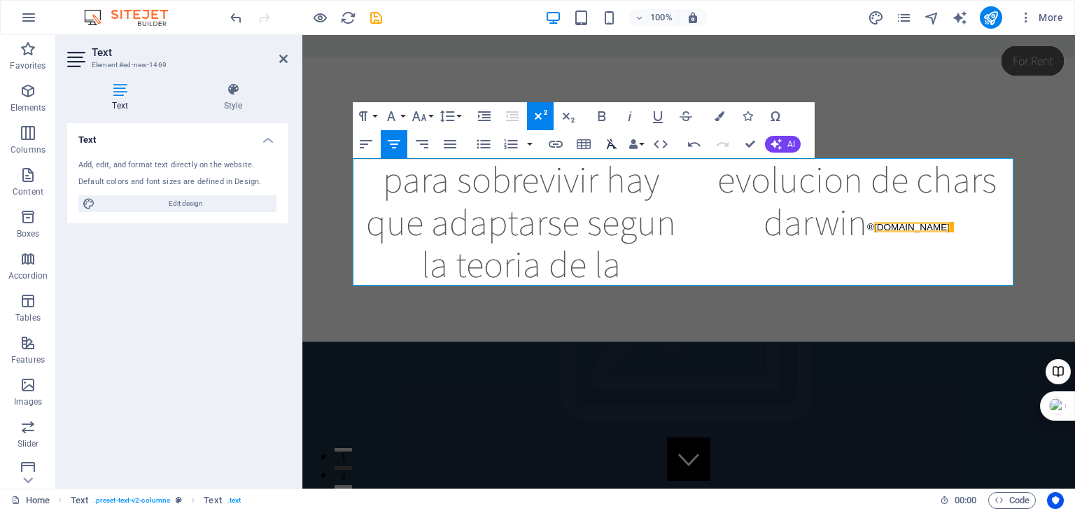
click at [613, 147] on icon "button" at bounding box center [612, 144] width 10 height 10
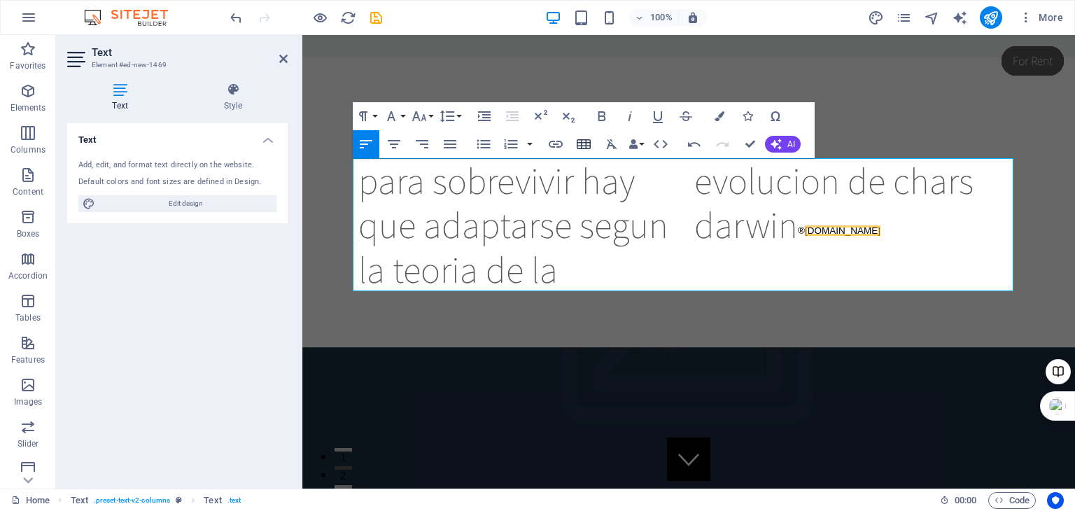
click at [577, 139] on icon "button" at bounding box center [584, 144] width 14 height 10
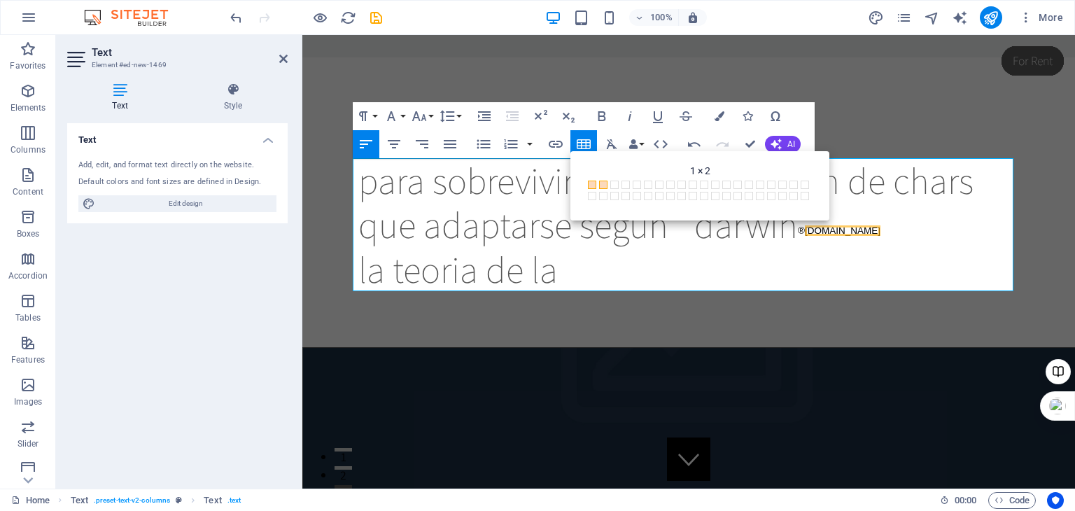
click at [609, 186] on span "1 × 2" at bounding box center [604, 186] width 11 height 11
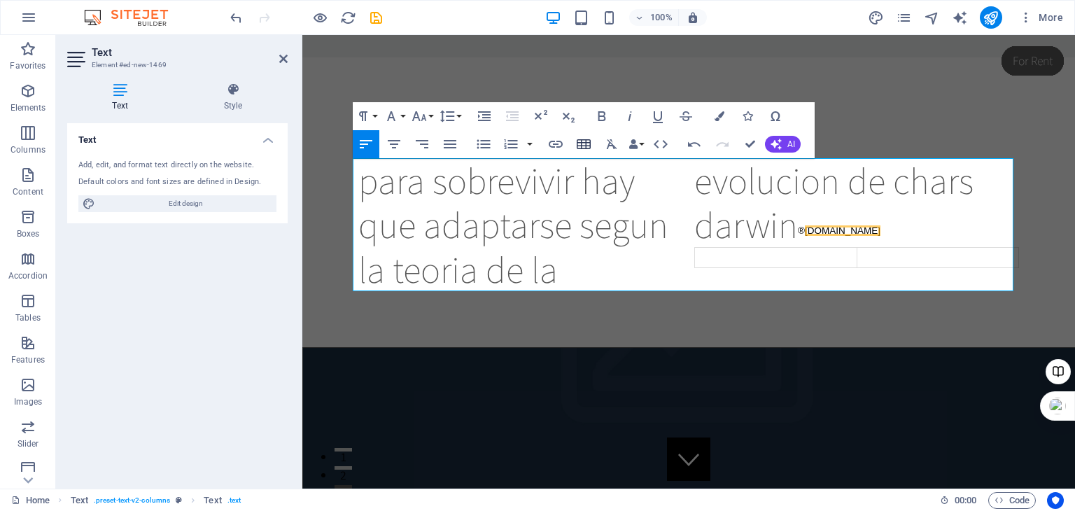
click at [586, 141] on icon "button" at bounding box center [584, 144] width 14 height 10
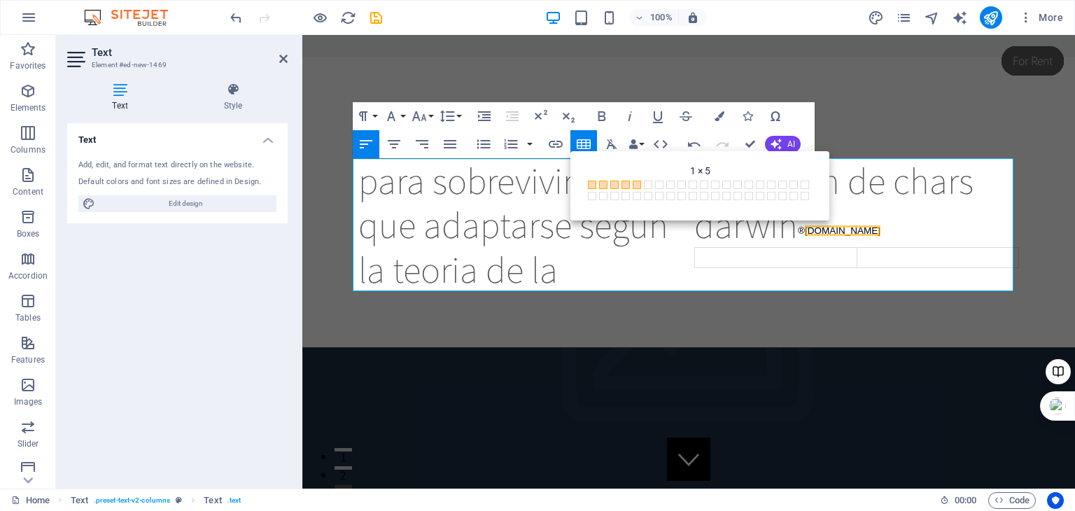
click at [636, 185] on span at bounding box center [637, 185] width 8 height 8
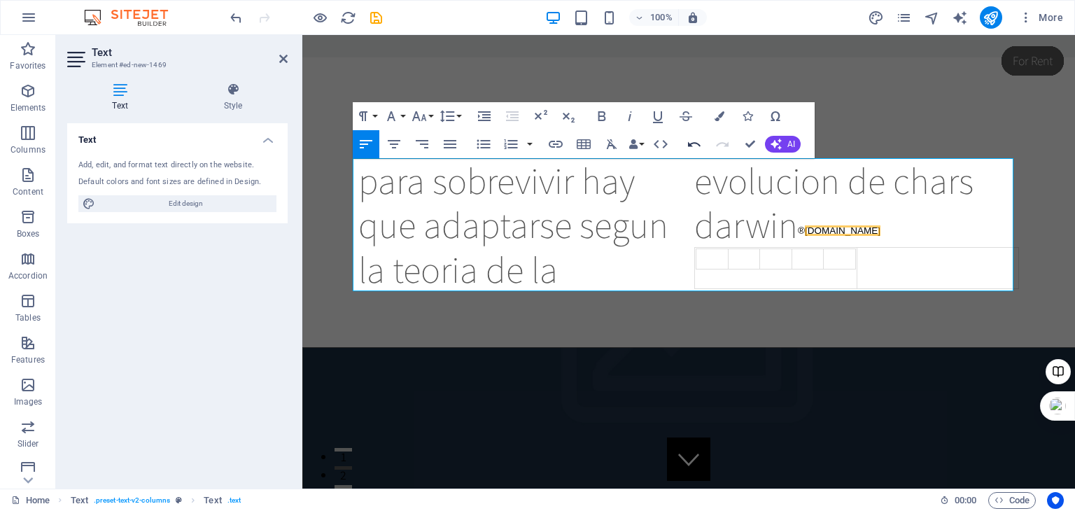
click at [693, 145] on icon "button" at bounding box center [694, 144] width 17 height 17
click at [532, 143] on button "button" at bounding box center [529, 144] width 11 height 28
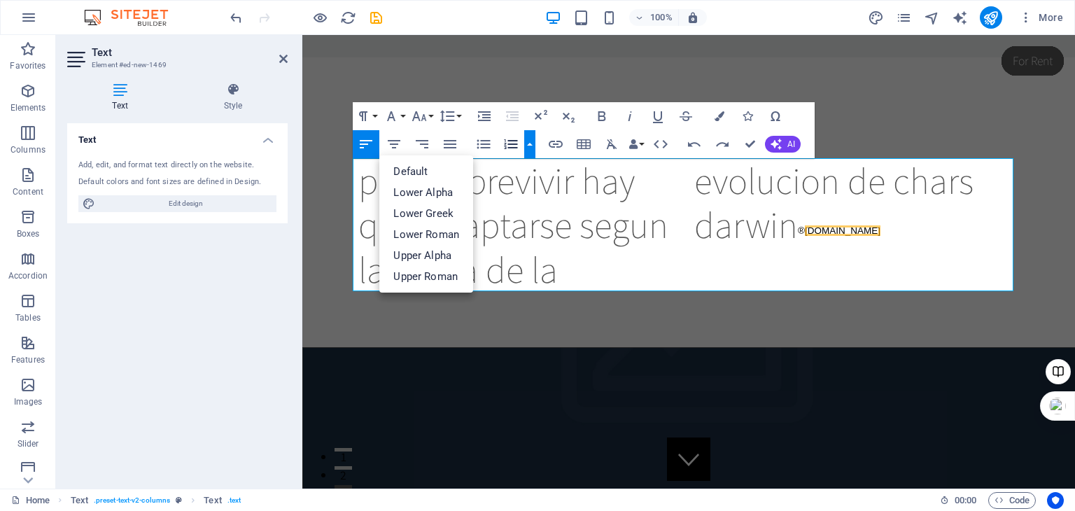
click at [532, 143] on button "button" at bounding box center [529, 144] width 11 height 28
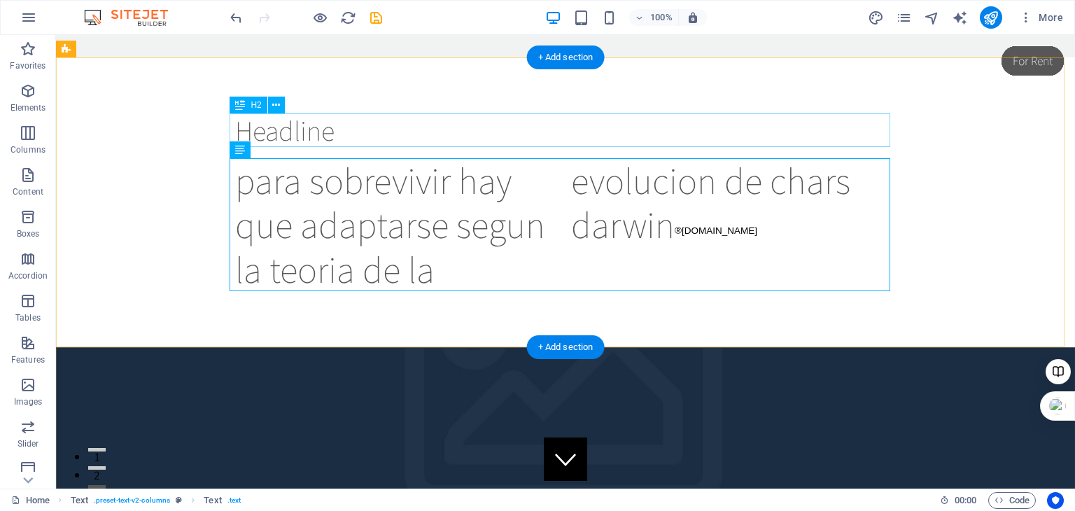
click at [353, 127] on div "Headline" at bounding box center [565, 130] width 661 height 34
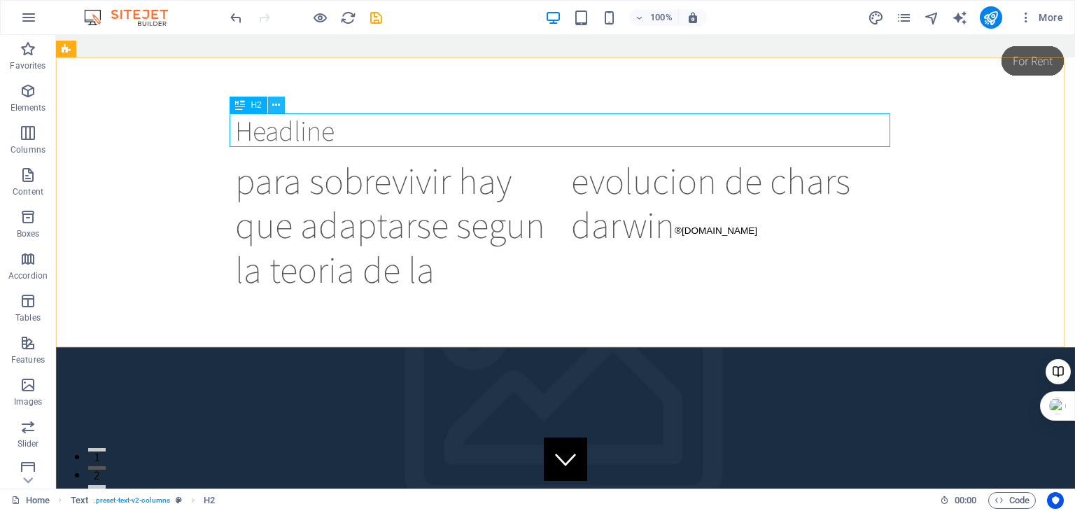
click at [274, 107] on icon at bounding box center [276, 105] width 8 height 15
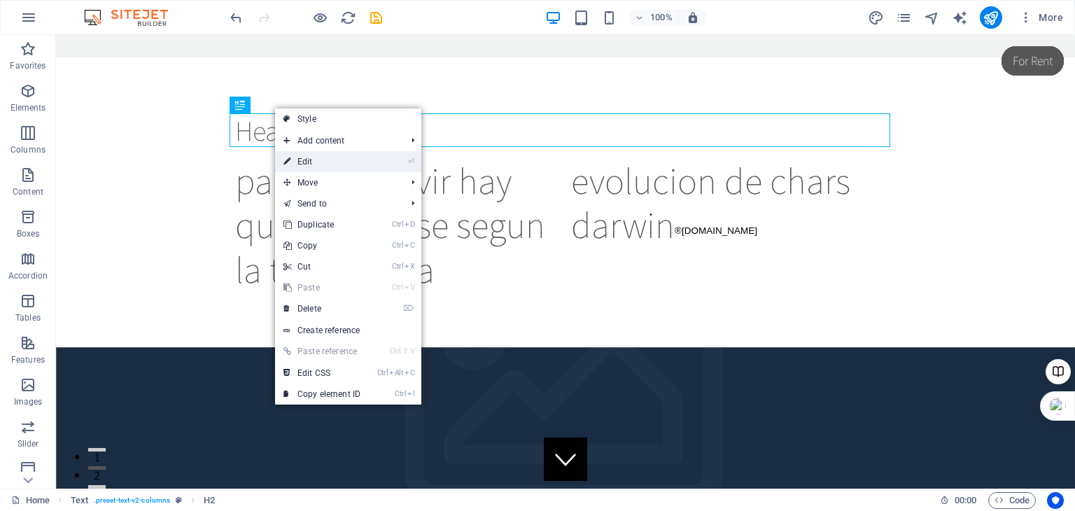
click at [309, 165] on link "⏎ Edit" at bounding box center [322, 161] width 94 height 21
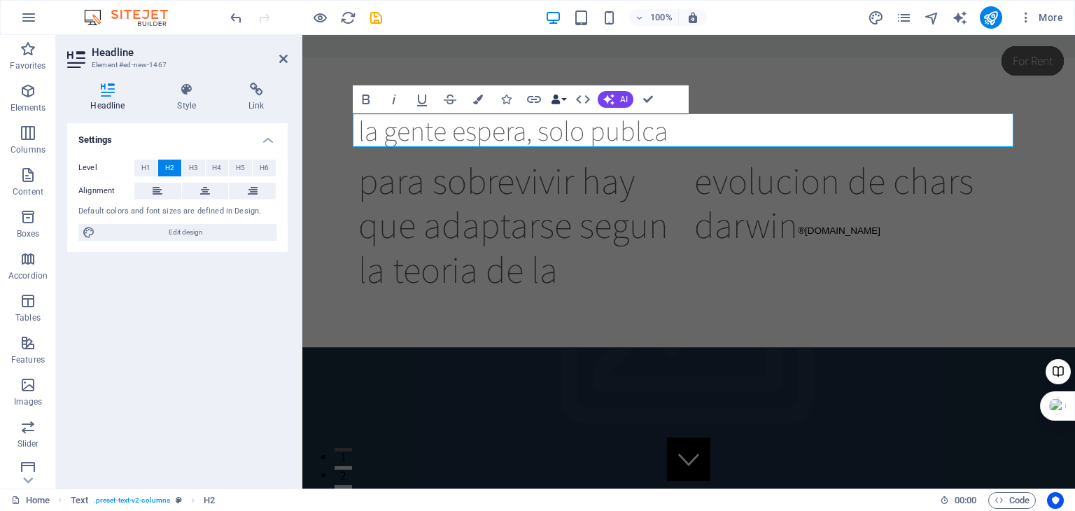
click at [560, 100] on icon "button" at bounding box center [556, 99] width 10 height 10
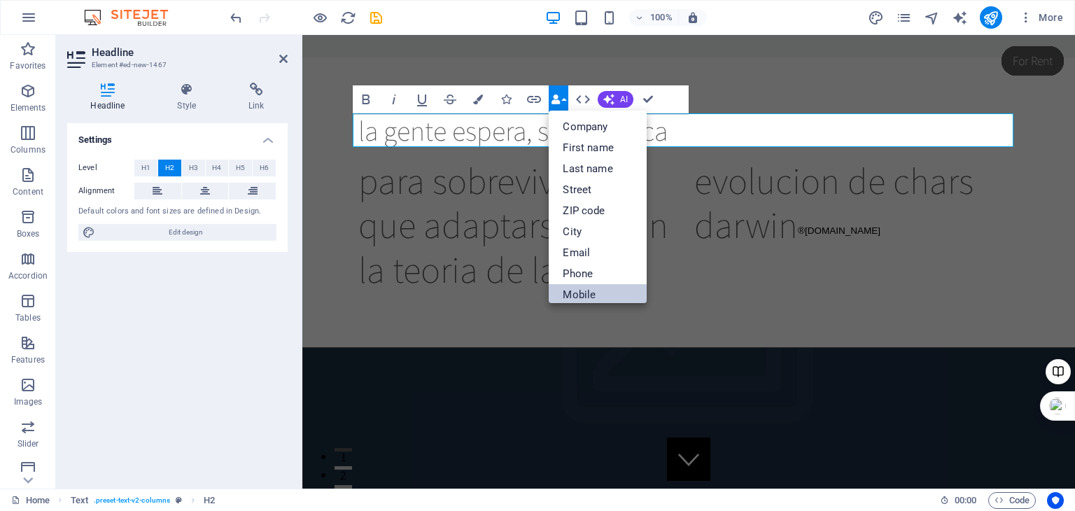
click at [585, 291] on link "Mobile" at bounding box center [598, 294] width 98 height 21
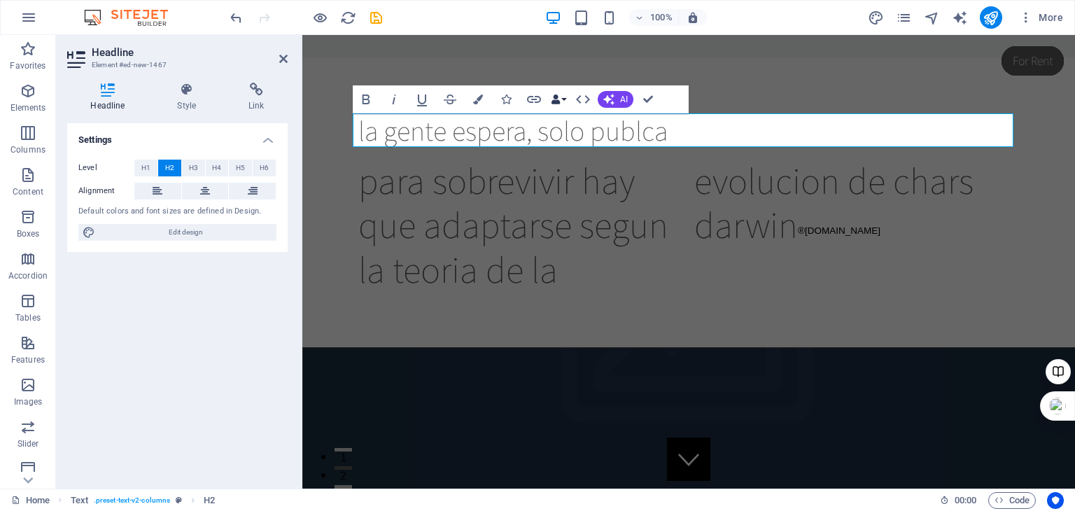
click at [567, 96] on button "Data Bindings" at bounding box center [559, 99] width 20 height 28
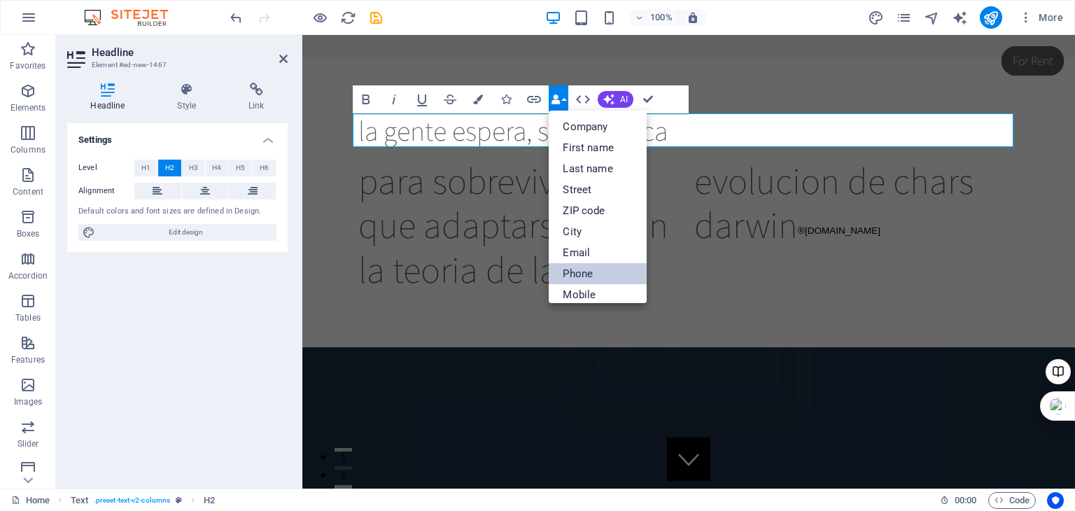
click at [591, 273] on link "Phone" at bounding box center [598, 273] width 98 height 21
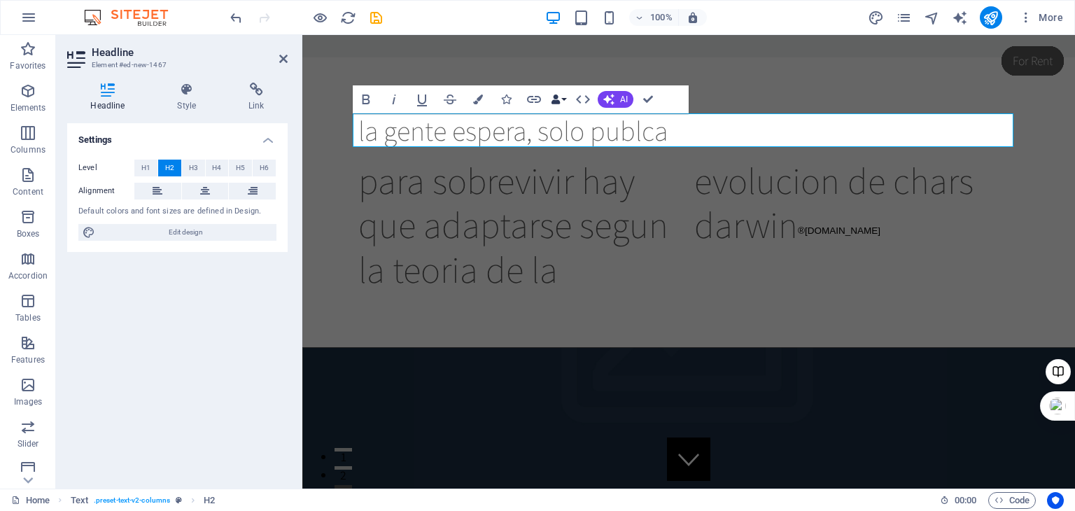
click at [563, 98] on button "Data Bindings" at bounding box center [559, 99] width 20 height 28
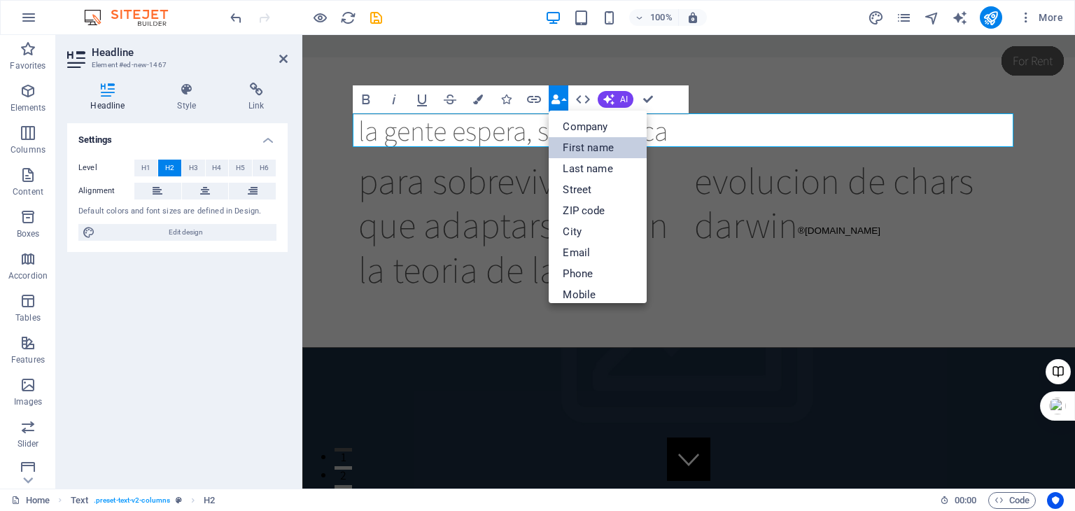
click at [591, 140] on link "First name" at bounding box center [598, 147] width 98 height 21
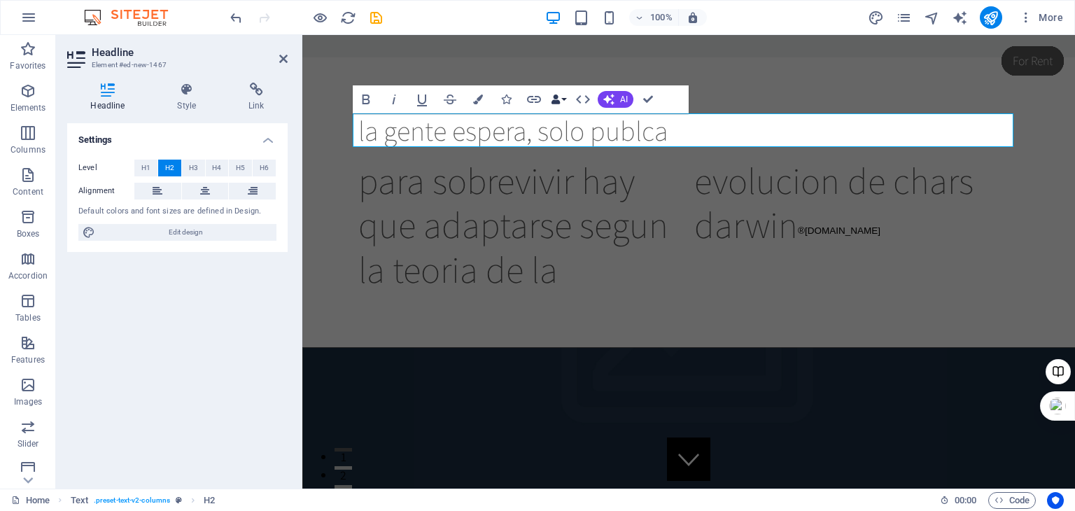
click at [565, 99] on button "Data Bindings" at bounding box center [559, 99] width 20 height 28
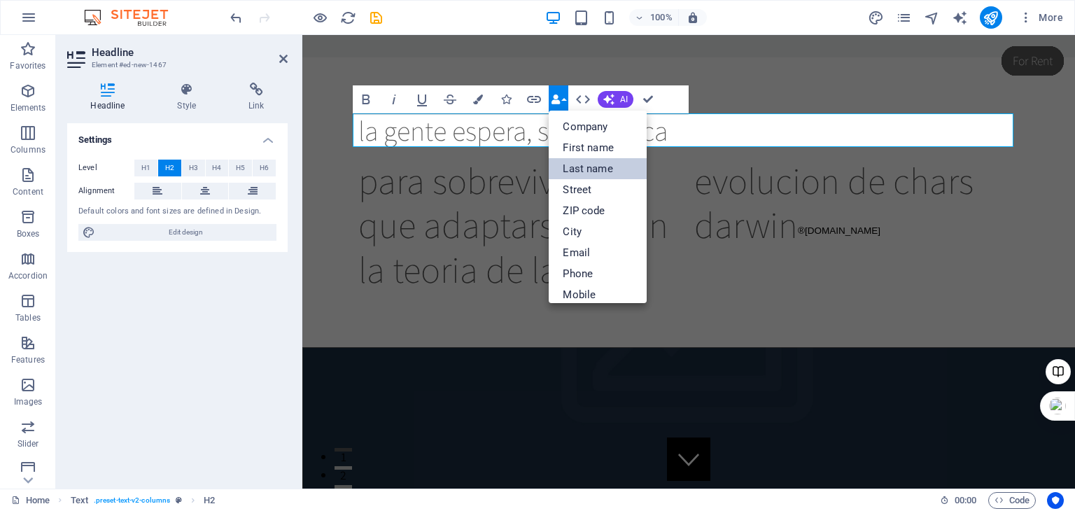
click at [595, 165] on link "Last name" at bounding box center [598, 168] width 98 height 21
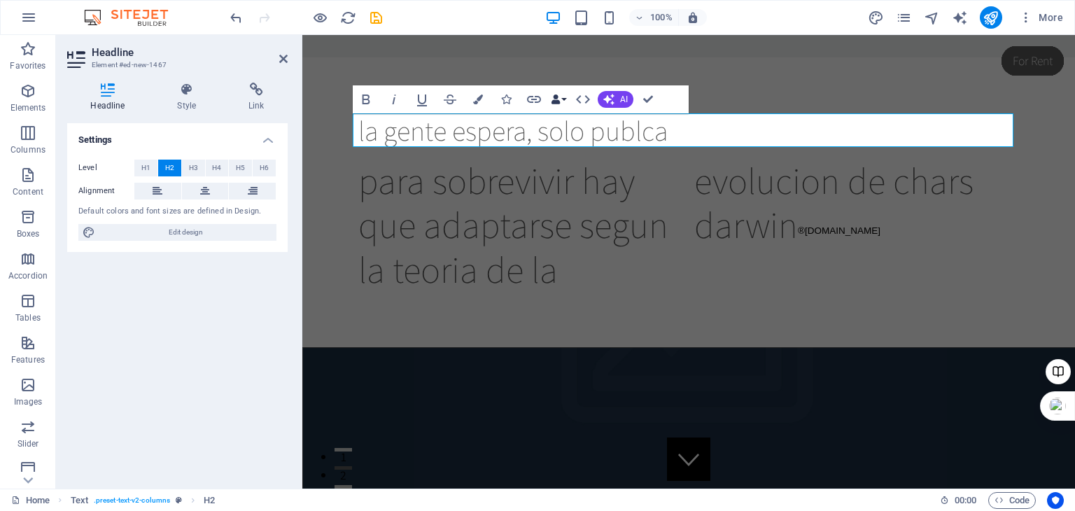
click at [565, 94] on button "Data Bindings" at bounding box center [559, 99] width 20 height 28
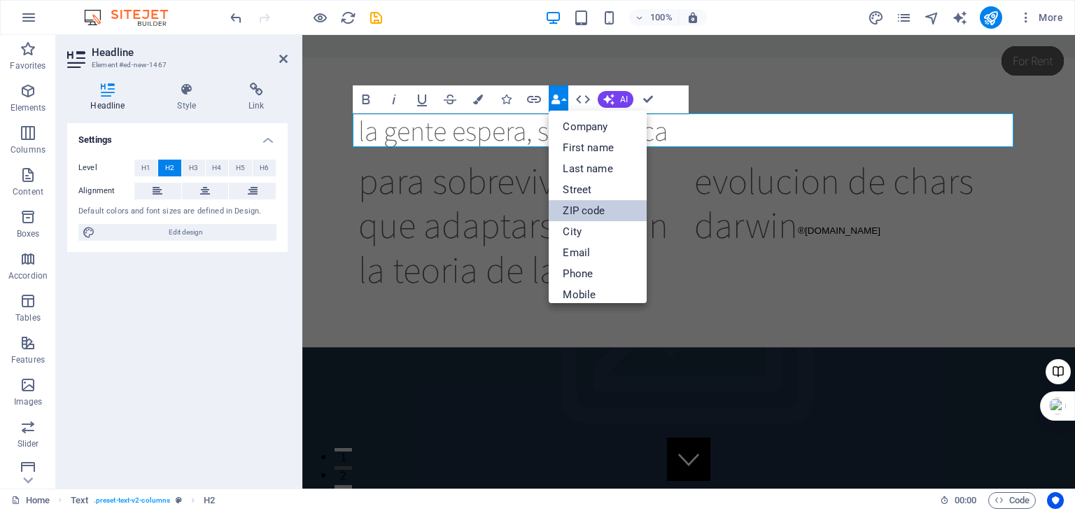
click at [577, 211] on link "ZIP code" at bounding box center [598, 210] width 98 height 21
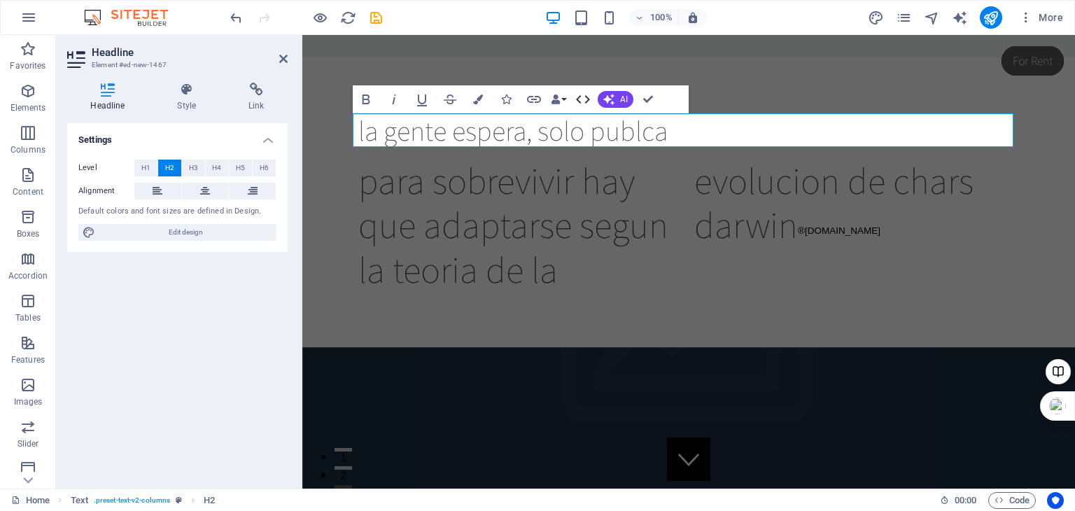
click at [585, 104] on icon "button" at bounding box center [582, 99] width 17 height 17
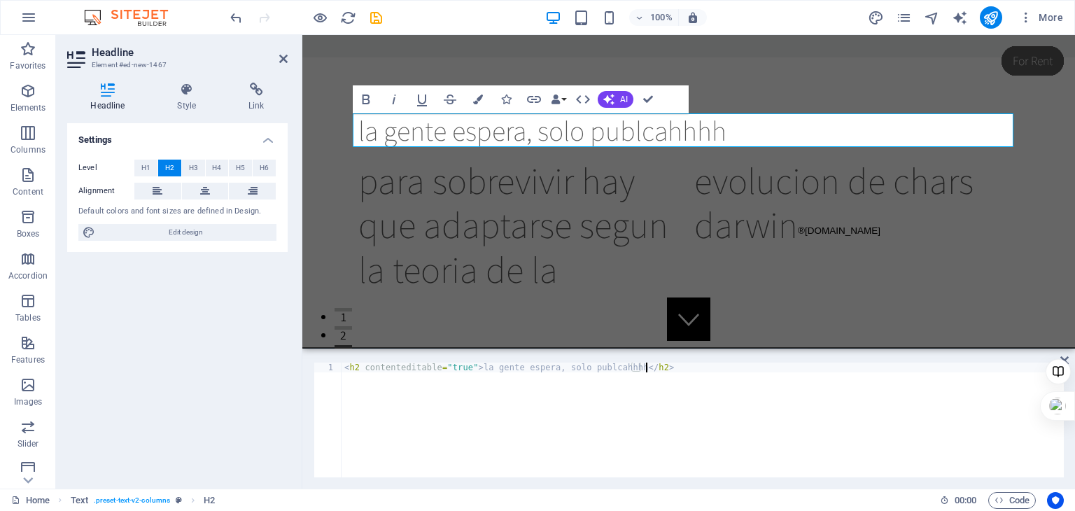
click at [362, 379] on div "< h2 contenteditable = "true" > la gente espera, solo publcahhhh </ h2 >" at bounding box center [702, 429] width 722 height 134
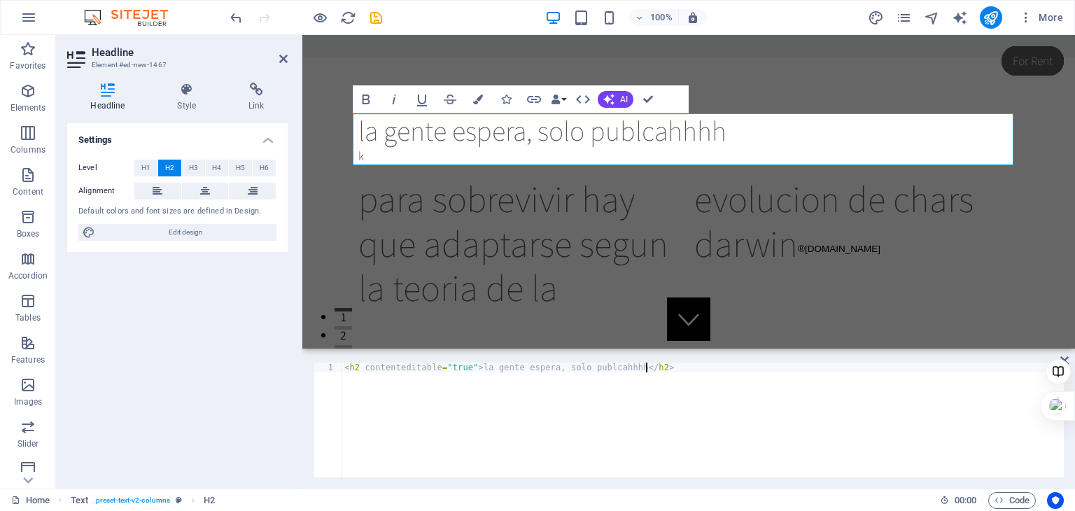
scroll to position [0, 24]
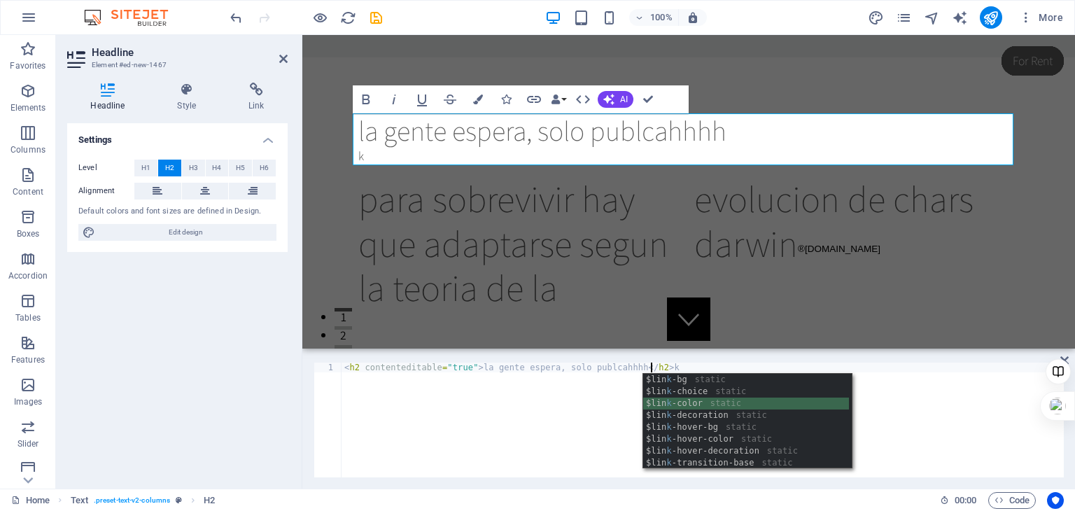
click at [679, 409] on div "$lin k -bg static $lin k -choice static $lin k -color static $lin k -decoration…" at bounding box center [746, 433] width 206 height 119
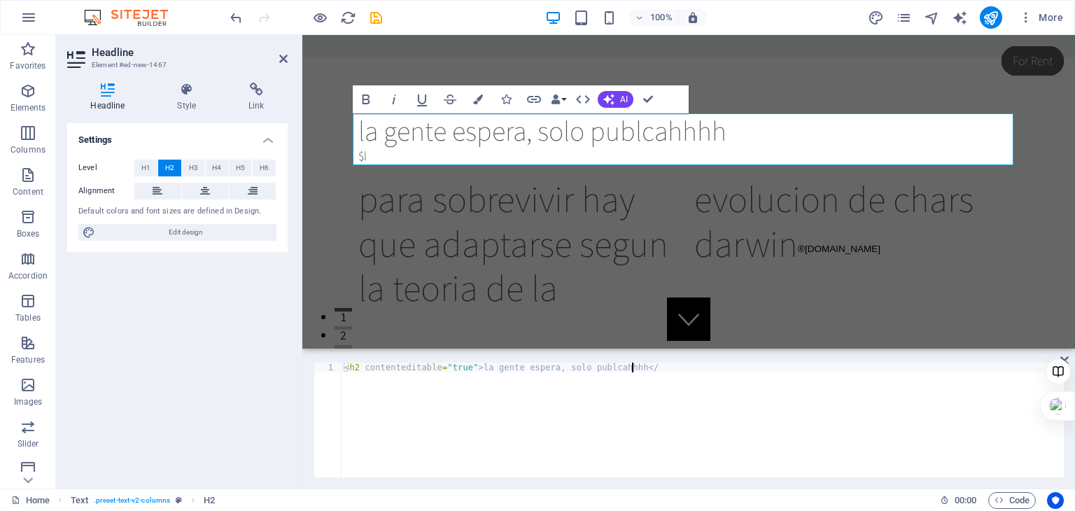
scroll to position [0, 22]
type textarea "<h2 contenteditable="true">la gente espera, solo publcahhhh<"
drag, startPoint x: 1062, startPoint y: 387, endPoint x: 1066, endPoint y: 423, distance: 35.9
click at [1066, 423] on div at bounding box center [1058, 394] width 34 height 70
drag, startPoint x: 1064, startPoint y: 416, endPoint x: 1071, endPoint y: 468, distance: 52.3
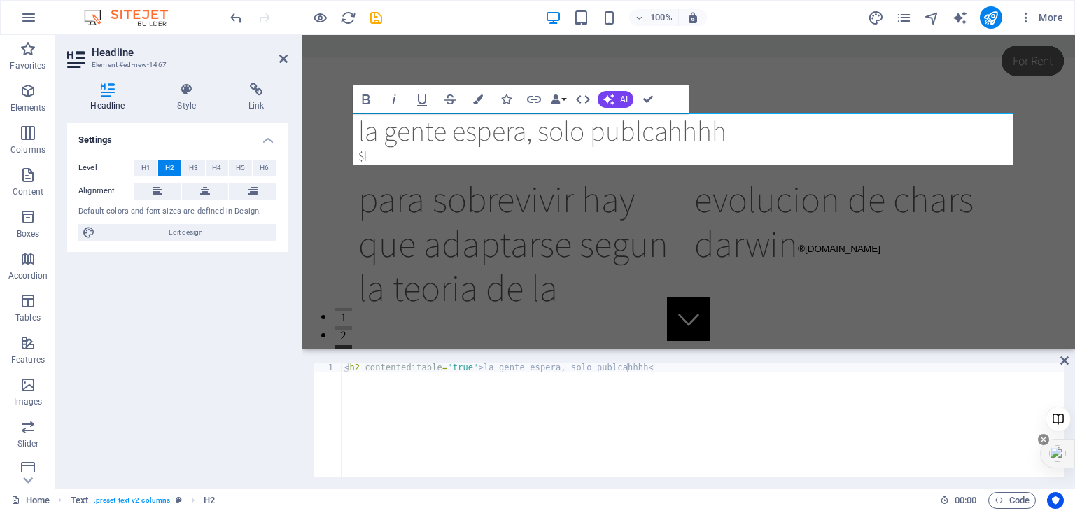
click at [1071, 468] on div at bounding box center [1057, 453] width 35 height 29
click at [1061, 362] on icon at bounding box center [1064, 360] width 8 height 11
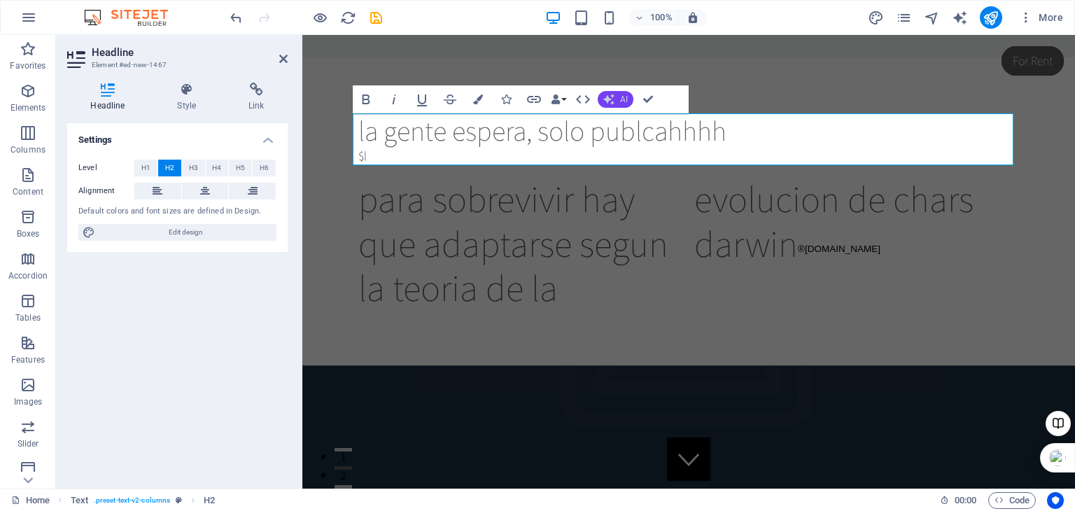
click at [615, 97] on button "AI" at bounding box center [616, 99] width 36 height 17
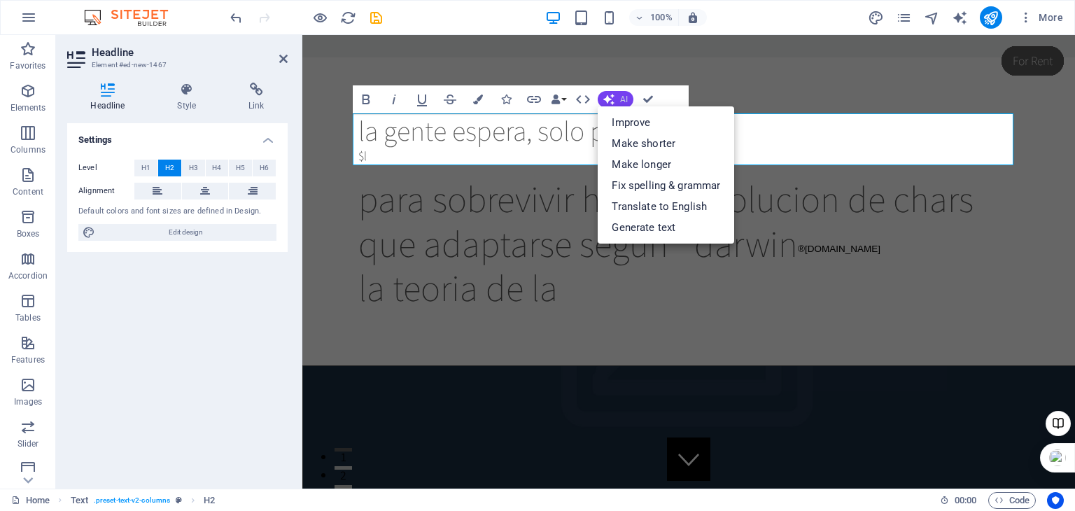
click at [615, 97] on button "AI" at bounding box center [616, 99] width 36 height 17
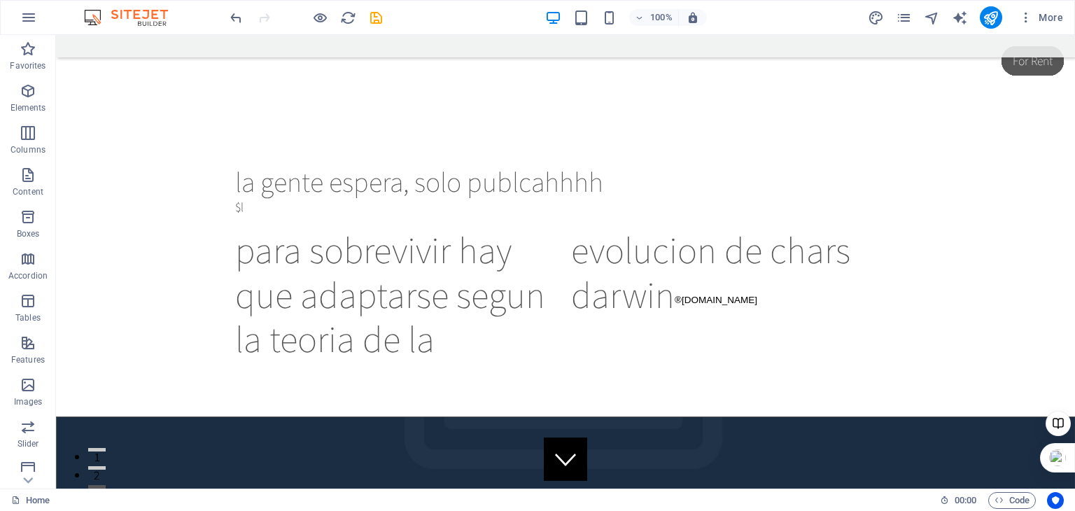
scroll to position [355, 0]
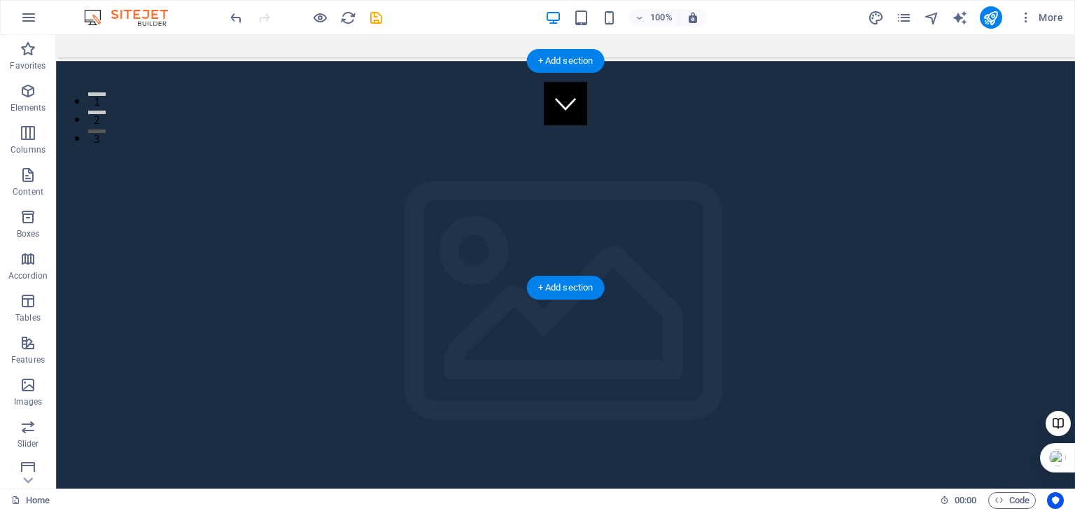
click at [741, 181] on figure at bounding box center [566, 288] width 1019 height 453
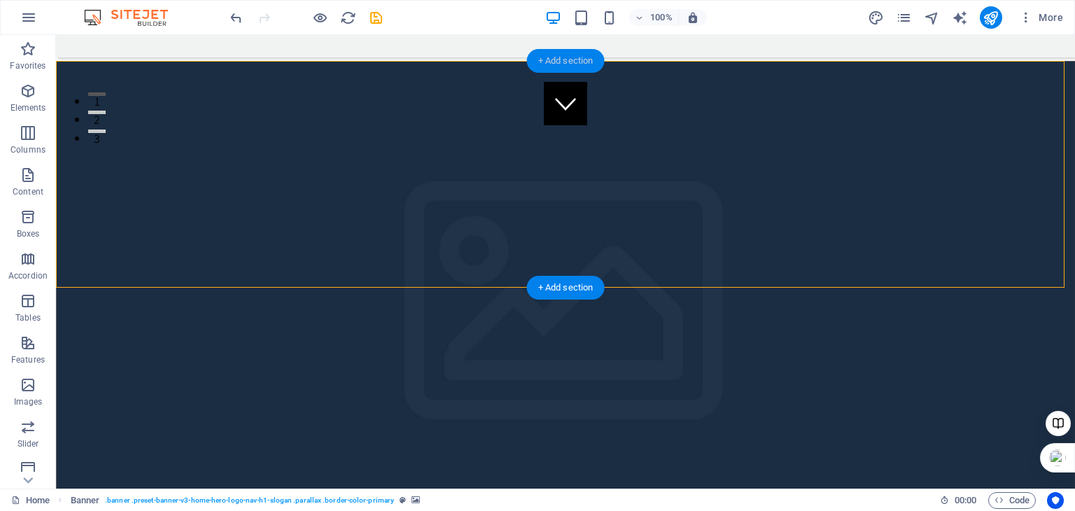
click at [577, 61] on div "+ Add section" at bounding box center [566, 61] width 78 height 24
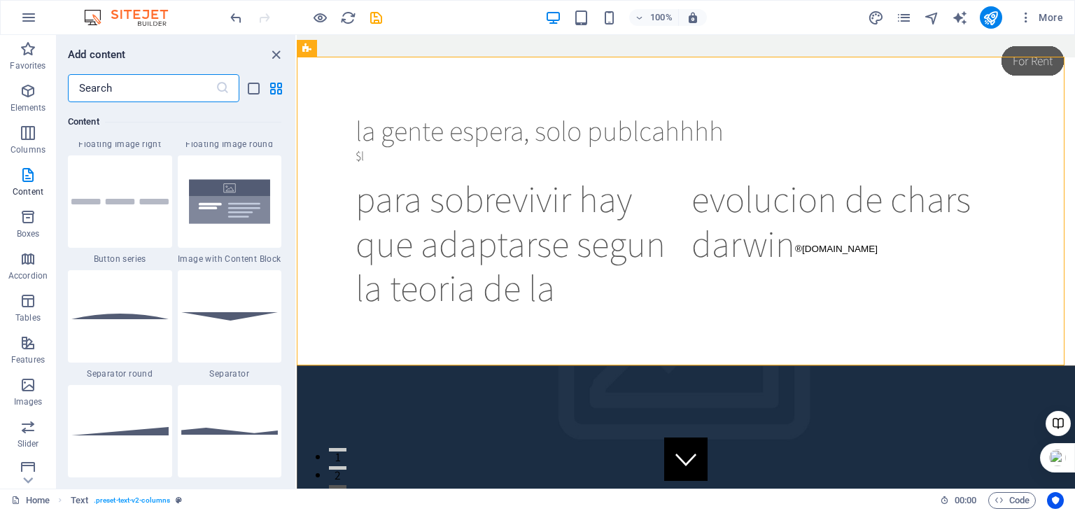
scroll to position [3301, 0]
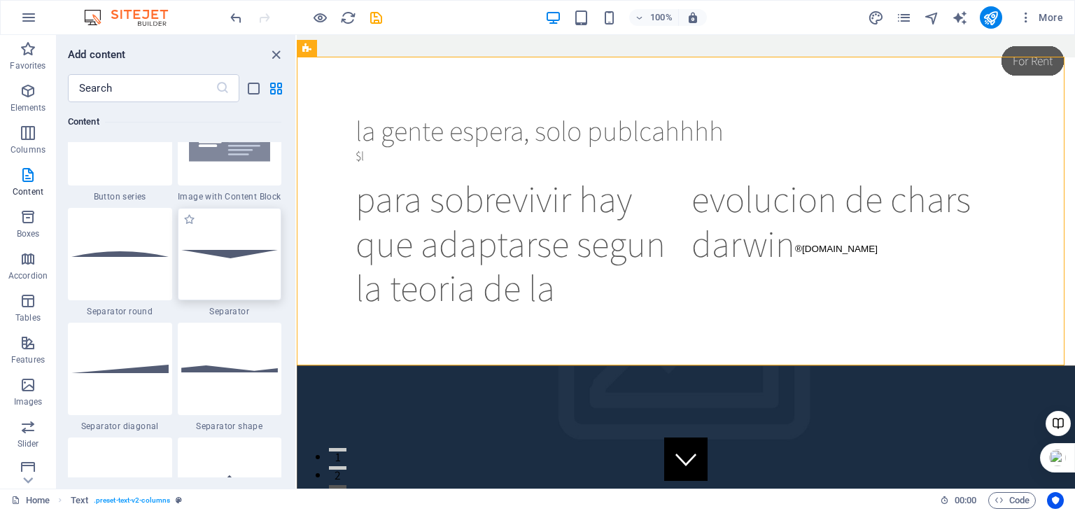
click at [205, 258] on div at bounding box center [230, 254] width 104 height 92
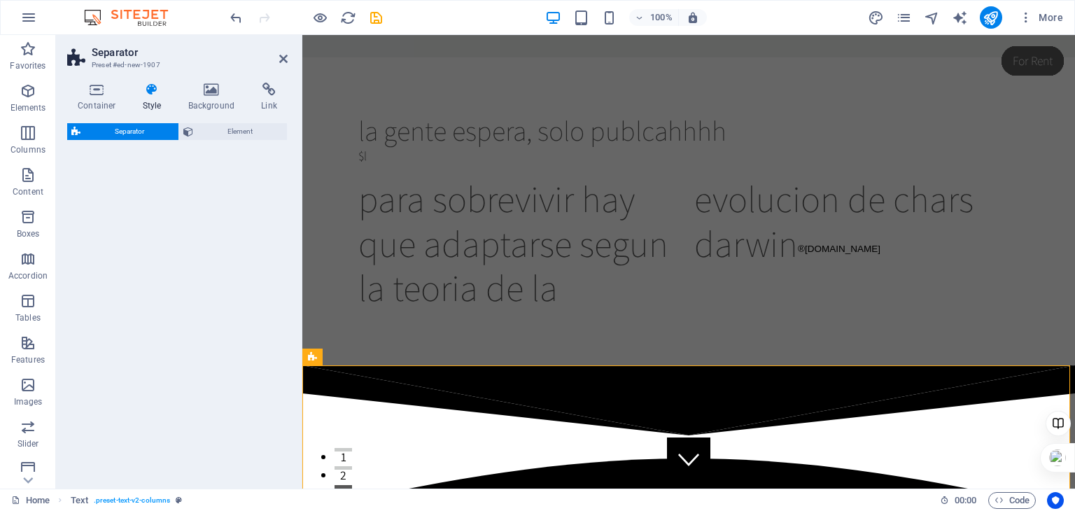
select select "rem"
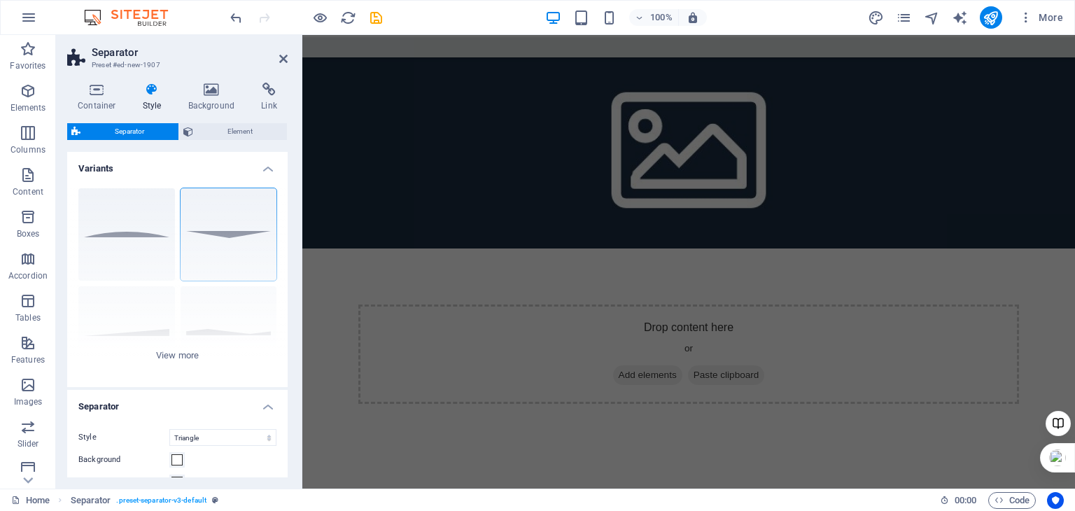
scroll to position [78, 0]
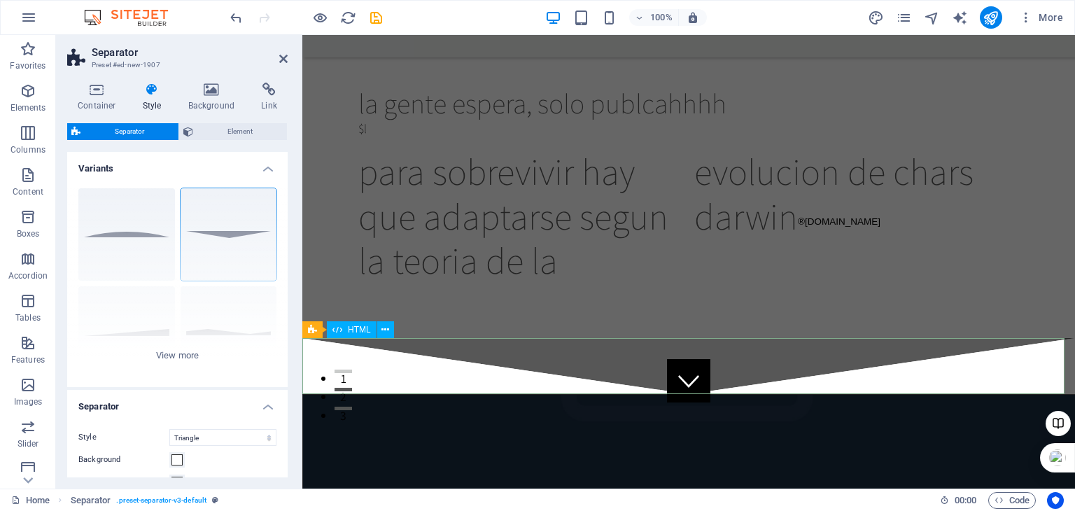
click at [627, 350] on div at bounding box center [688, 366] width 772 height 56
click at [385, 330] on icon at bounding box center [385, 330] width 8 height 15
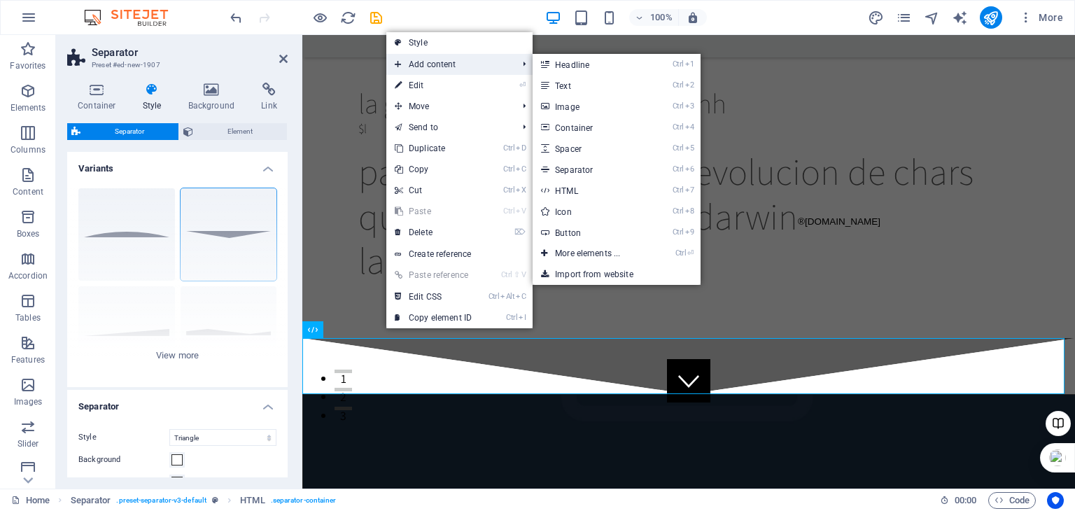
click at [428, 62] on span "Add content" at bounding box center [448, 64] width 125 height 21
click at [573, 109] on link "Ctrl 3 Image" at bounding box center [589, 106] width 115 height 21
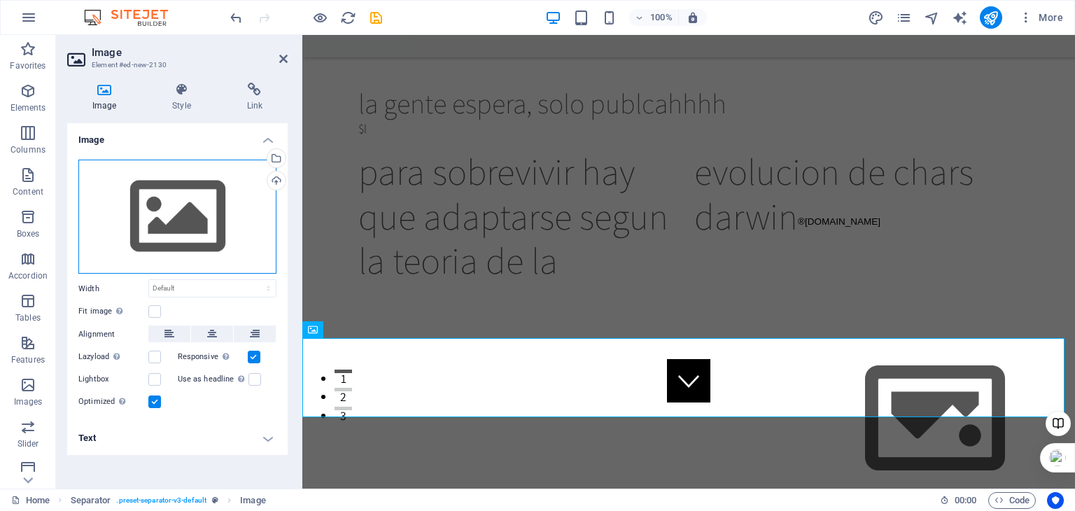
click at [169, 222] on div "Drag files here, click to choose files or select files from Files or our free s…" at bounding box center [177, 217] width 198 height 115
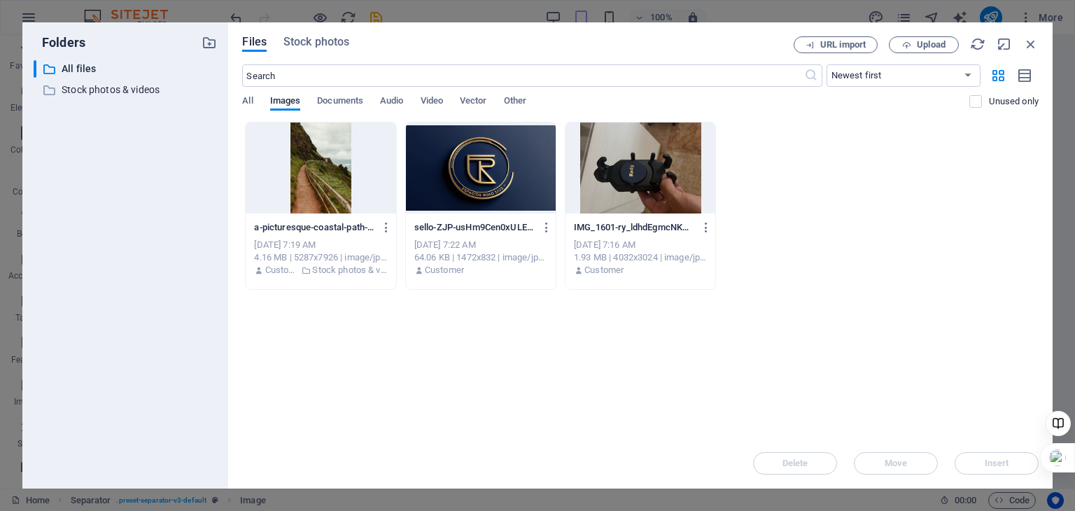
click at [486, 162] on div at bounding box center [481, 167] width 150 height 91
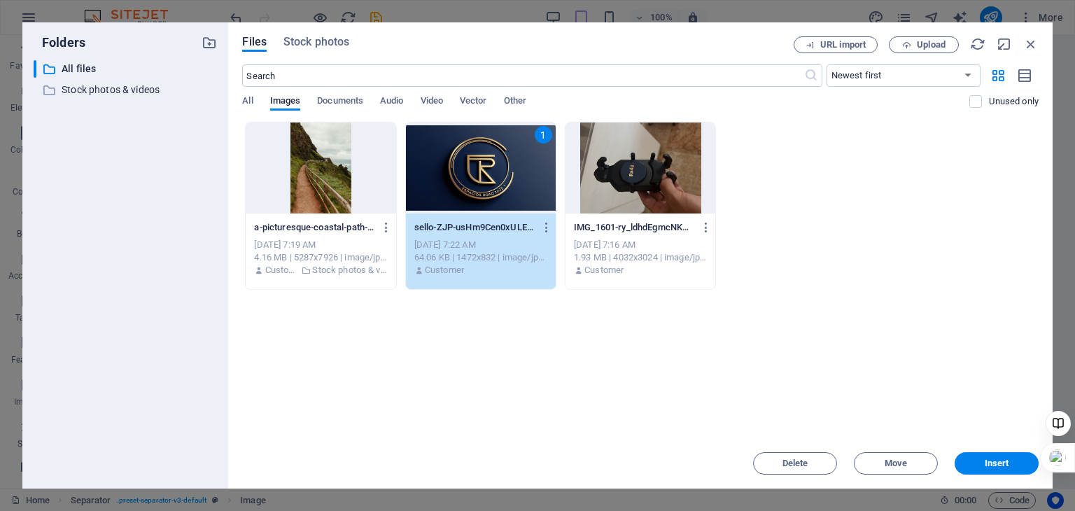
click at [486, 162] on div "1" at bounding box center [481, 167] width 150 height 91
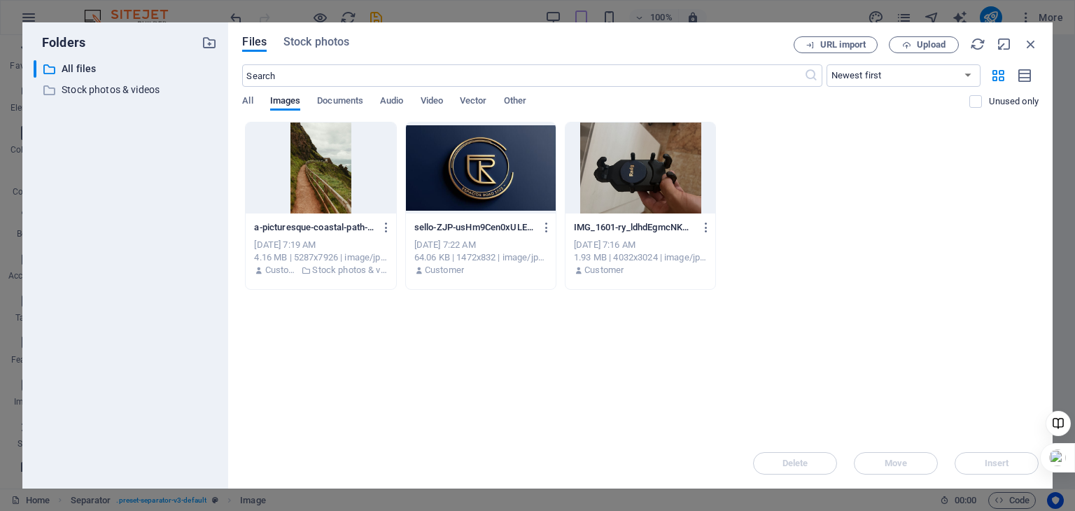
click at [486, 162] on div at bounding box center [481, 167] width 150 height 91
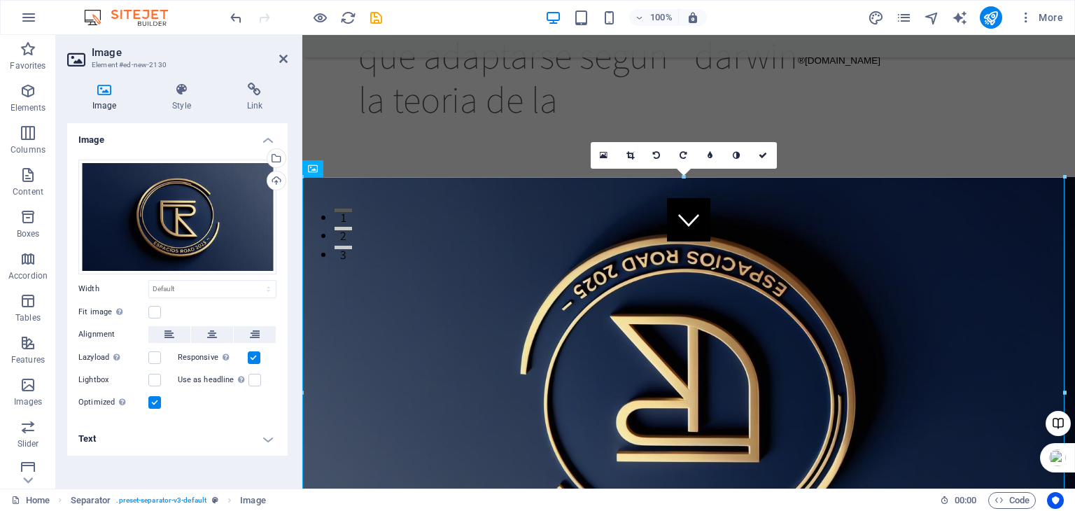
scroll to position [279, 0]
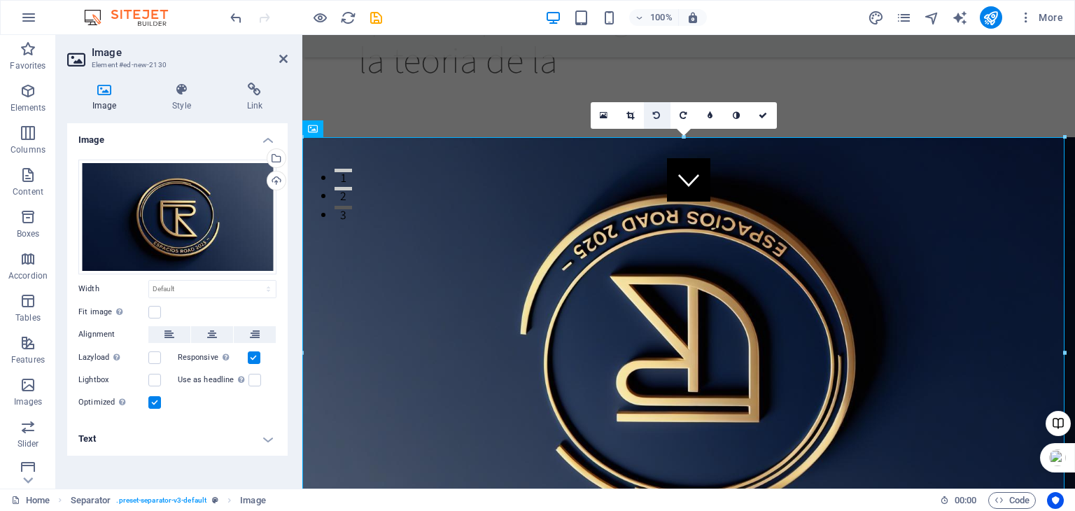
click at [658, 111] on icon at bounding box center [656, 115] width 7 height 8
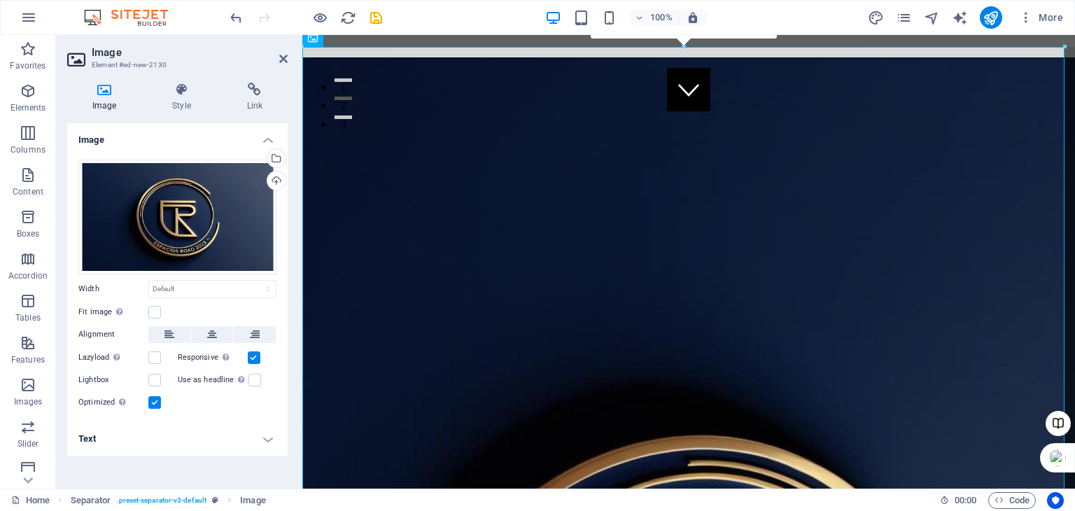
scroll to position [329, 0]
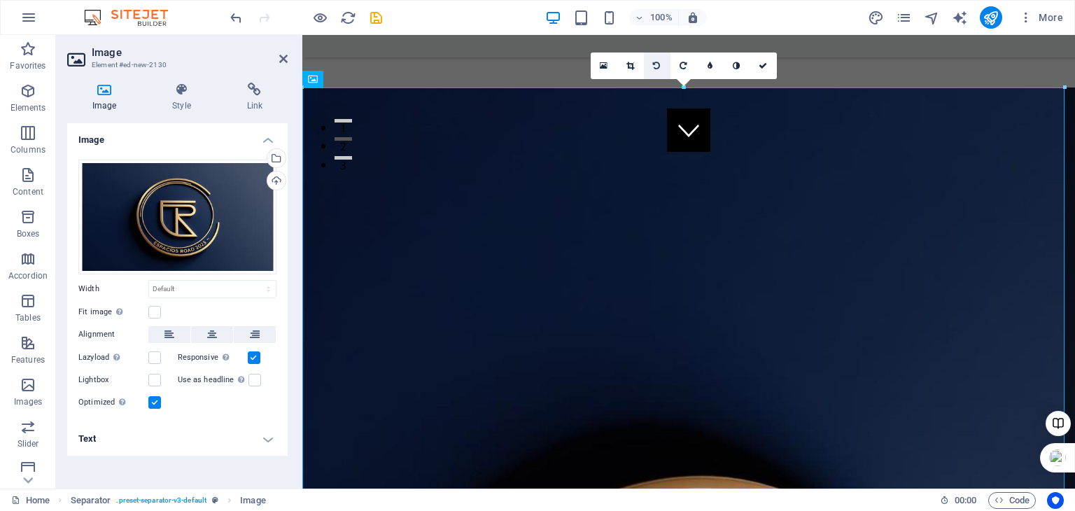
click at [655, 64] on icon at bounding box center [656, 66] width 7 height 8
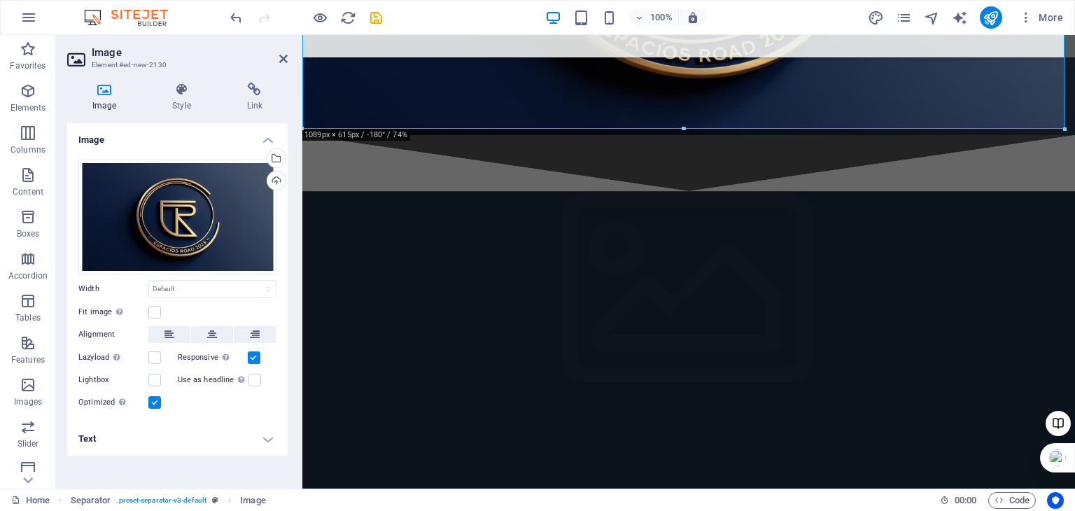
scroll to position [838, 0]
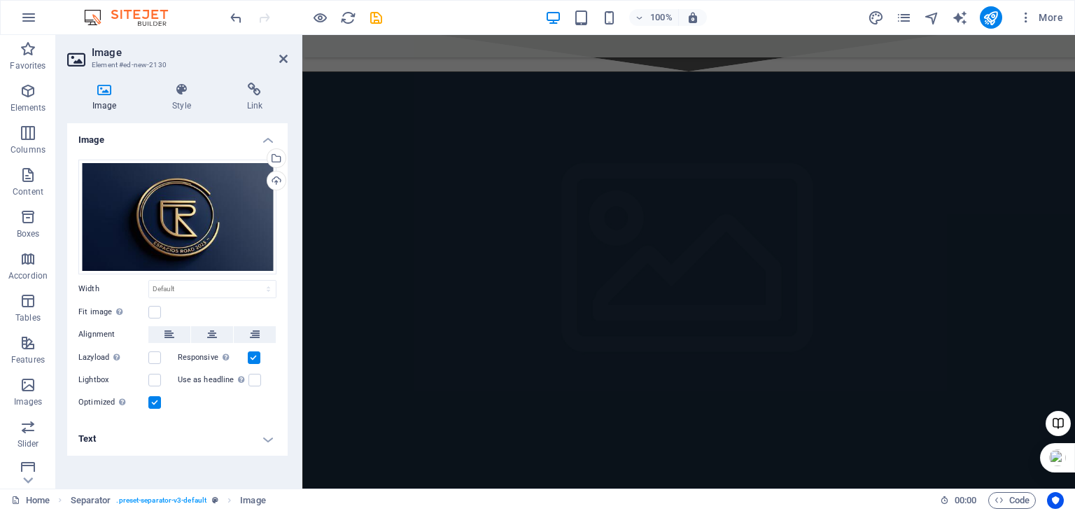
click at [686, 169] on figure at bounding box center [689, 298] width 772 height 453
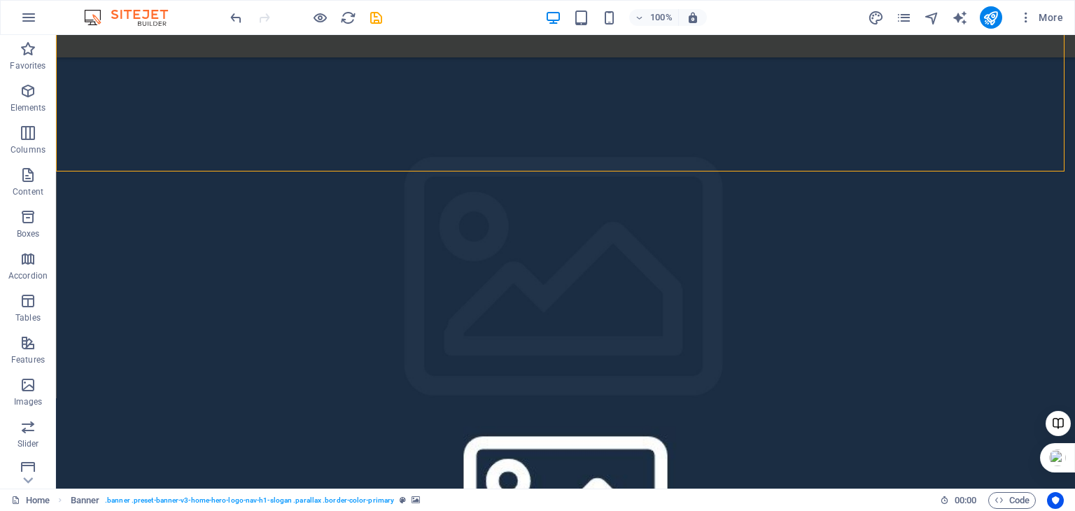
scroll to position [1129, 0]
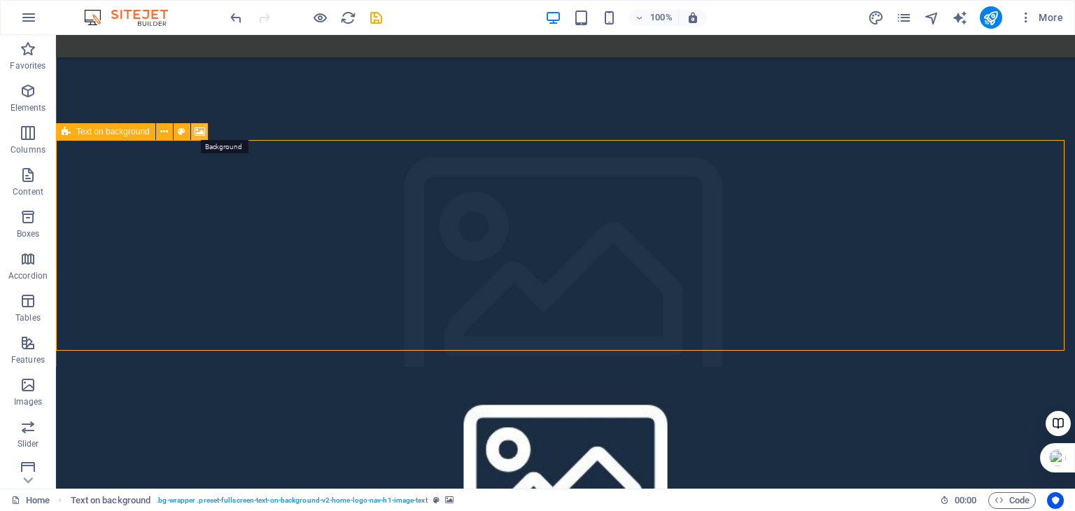
click at [199, 131] on icon at bounding box center [200, 132] width 10 height 15
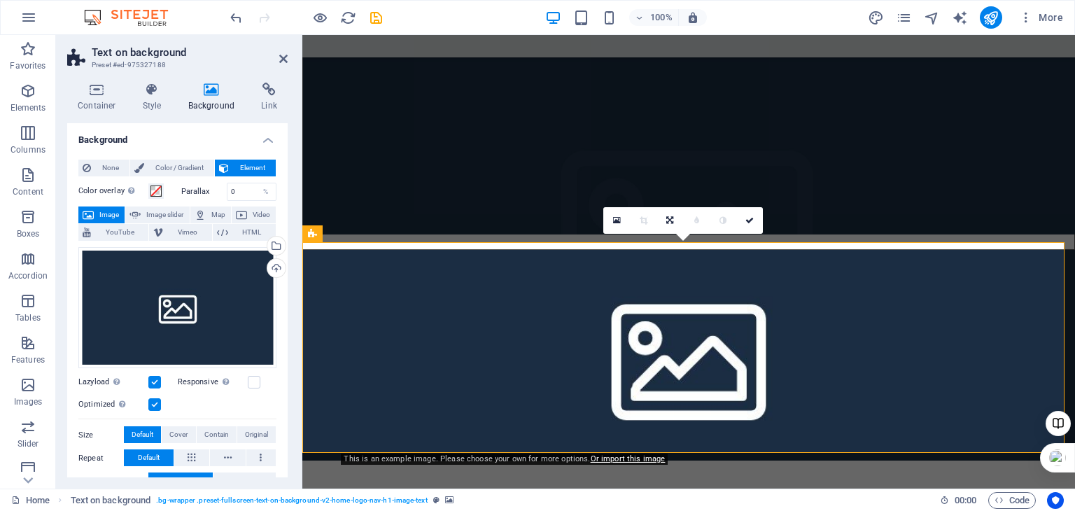
scroll to position [887, 0]
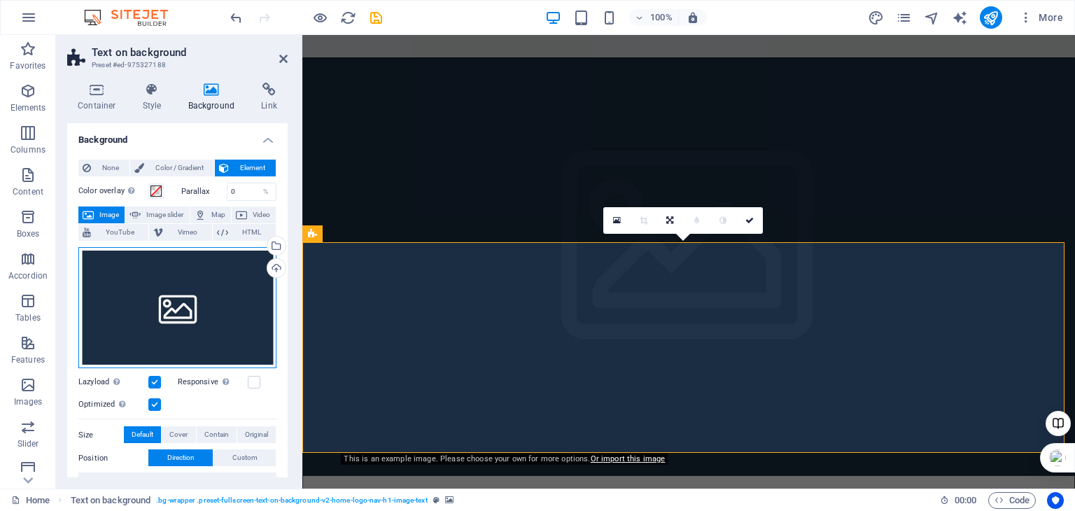
click at [222, 283] on div "Drag files here, click to choose files or select files from Files or our free s…" at bounding box center [177, 308] width 198 height 122
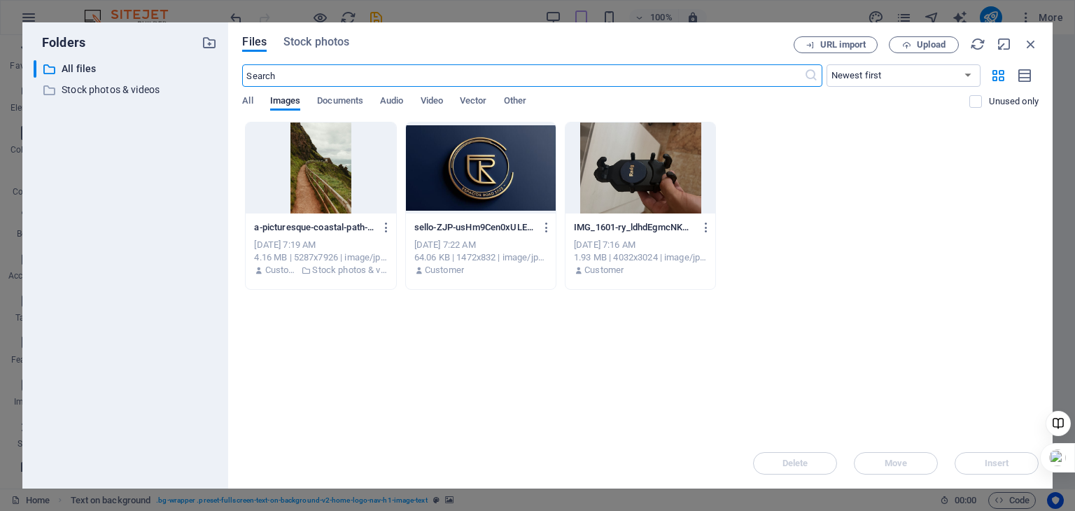
scroll to position [701, 0]
click at [341, 94] on span "Documents" at bounding box center [340, 102] width 46 height 20
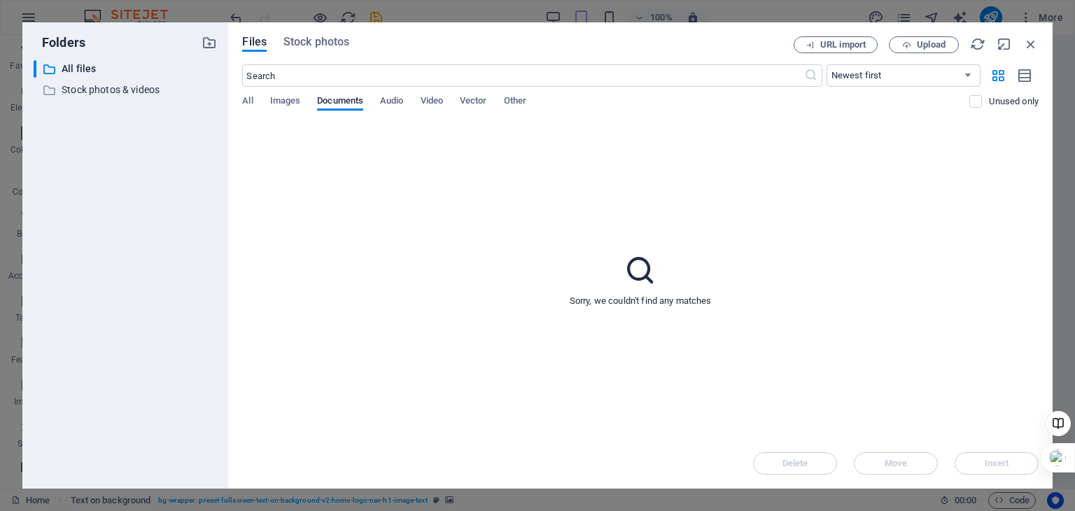
click at [253, 102] on div "All Images Documents Audio Video Vector Other" at bounding box center [605, 108] width 727 height 27
click at [249, 101] on span "All" at bounding box center [247, 102] width 10 height 20
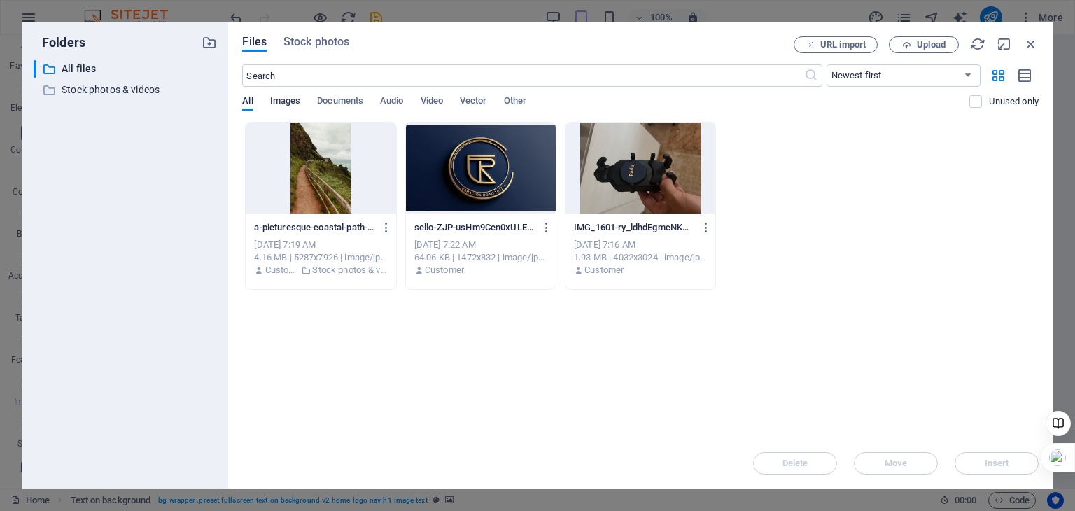
click at [289, 99] on span "Images" at bounding box center [285, 102] width 31 height 20
click at [336, 104] on span "Documents" at bounding box center [340, 102] width 46 height 20
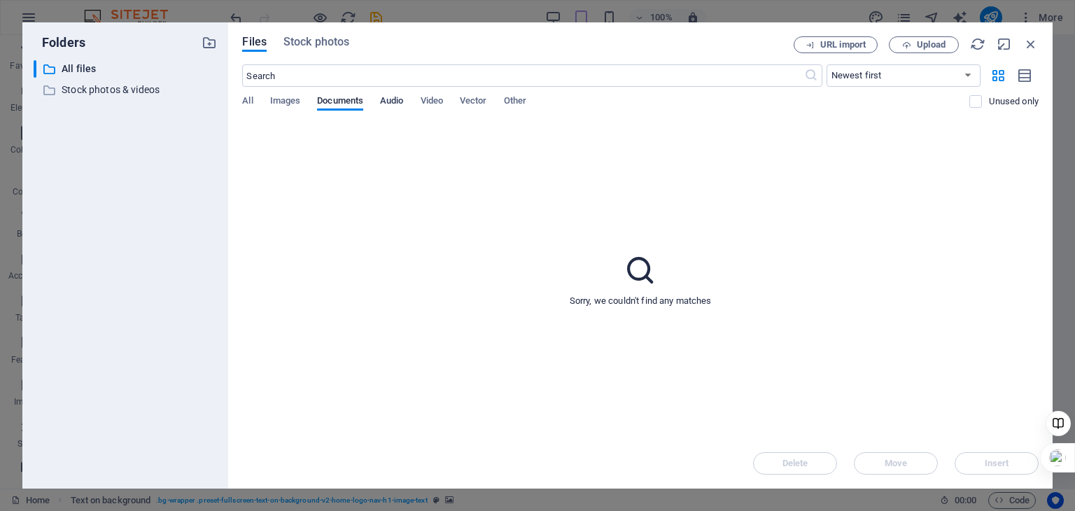
click at [389, 101] on span "Audio" at bounding box center [391, 102] width 23 height 20
click at [437, 99] on span "Video" at bounding box center [432, 102] width 22 height 20
click at [473, 102] on span "Vector" at bounding box center [473, 102] width 27 height 20
click at [519, 103] on span "Other" at bounding box center [515, 102] width 22 height 20
click at [433, 99] on span "Video" at bounding box center [432, 102] width 22 height 20
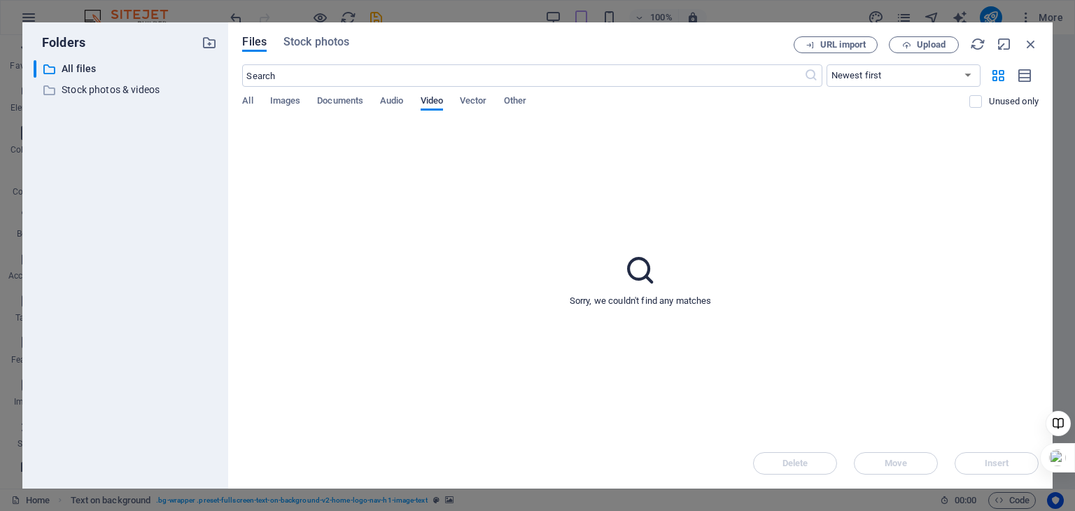
click at [433, 99] on span "Video" at bounding box center [432, 102] width 22 height 20
click at [116, 87] on p "Stock photos & videos" at bounding box center [127, 90] width 130 height 16
click at [199, 90] on icon "button" at bounding box center [204, 90] width 15 height 14
click at [206, 162] on h6 "Download" at bounding box center [217, 160] width 40 height 17
click at [399, 107] on span "Audio" at bounding box center [391, 102] width 23 height 20
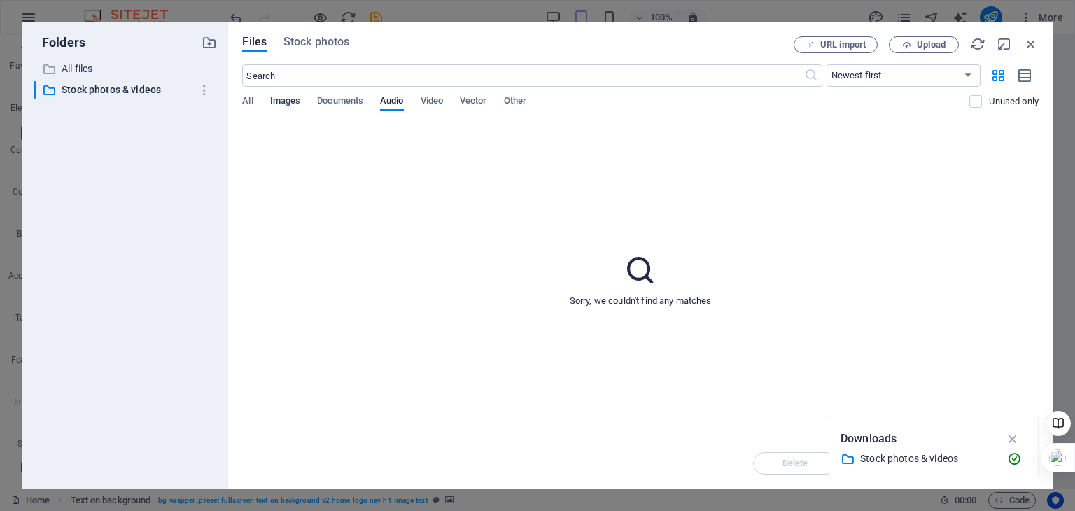
click at [289, 97] on span "Images" at bounding box center [285, 102] width 31 height 20
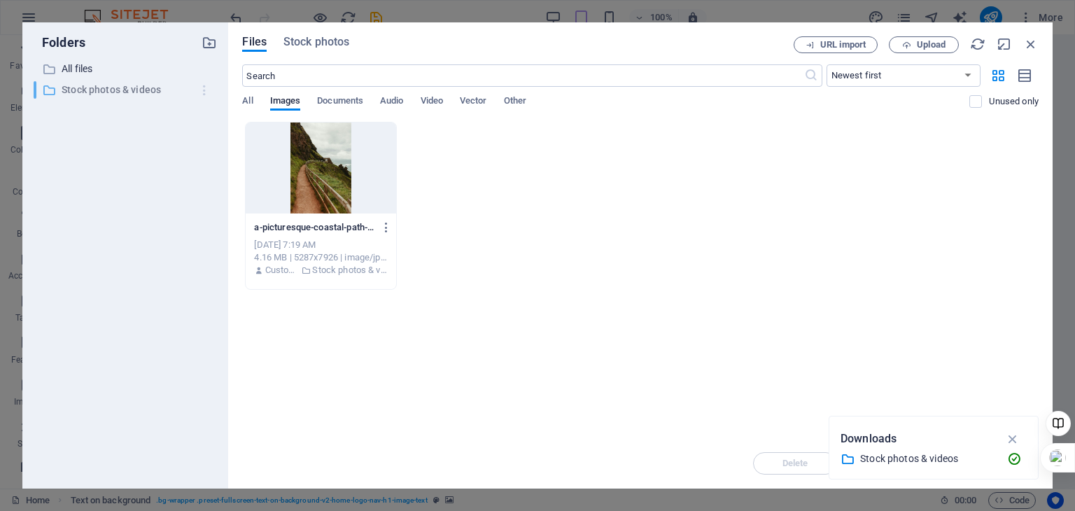
click at [204, 91] on icon "button" at bounding box center [204, 90] width 15 height 14
click at [216, 157] on h6 "Download" at bounding box center [217, 160] width 40 height 17
click at [319, 184] on div at bounding box center [321, 167] width 150 height 91
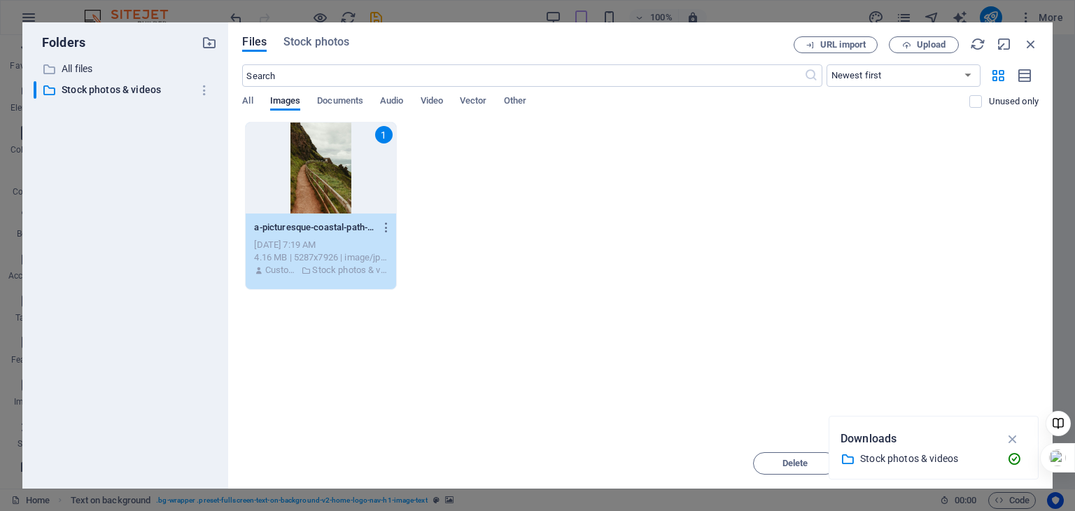
click at [319, 184] on div "1" at bounding box center [321, 167] width 150 height 91
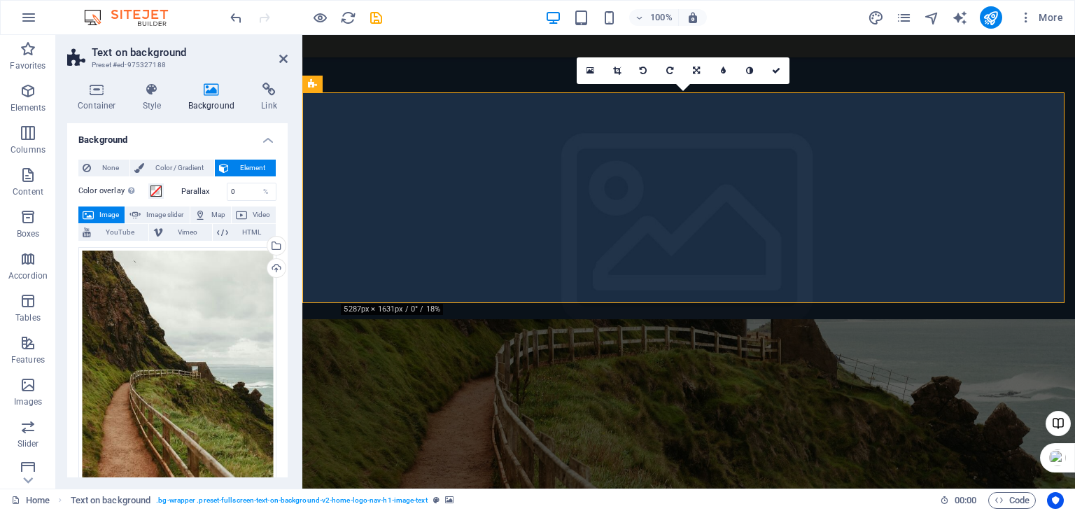
scroll to position [957, 0]
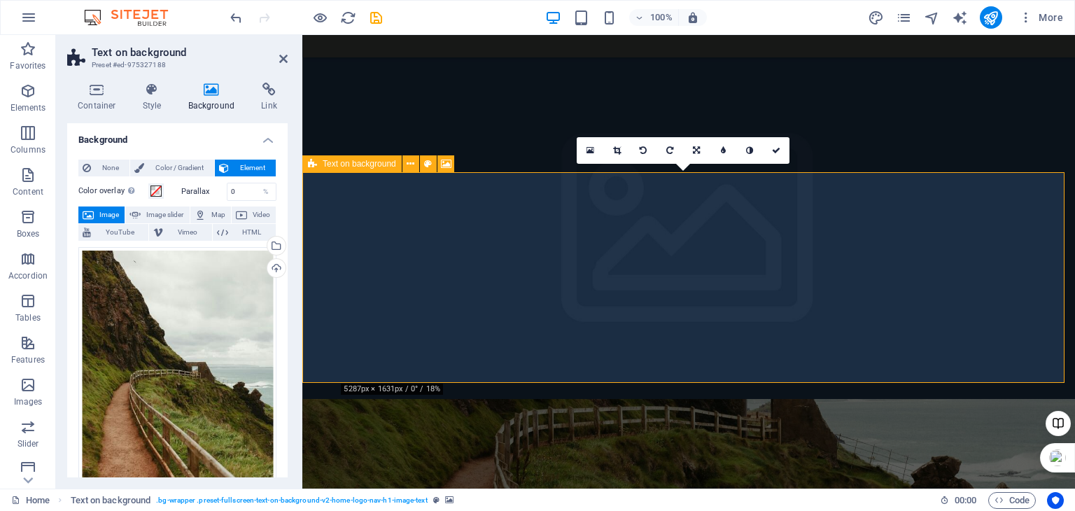
click at [411, 169] on icon at bounding box center [411, 164] width 8 height 15
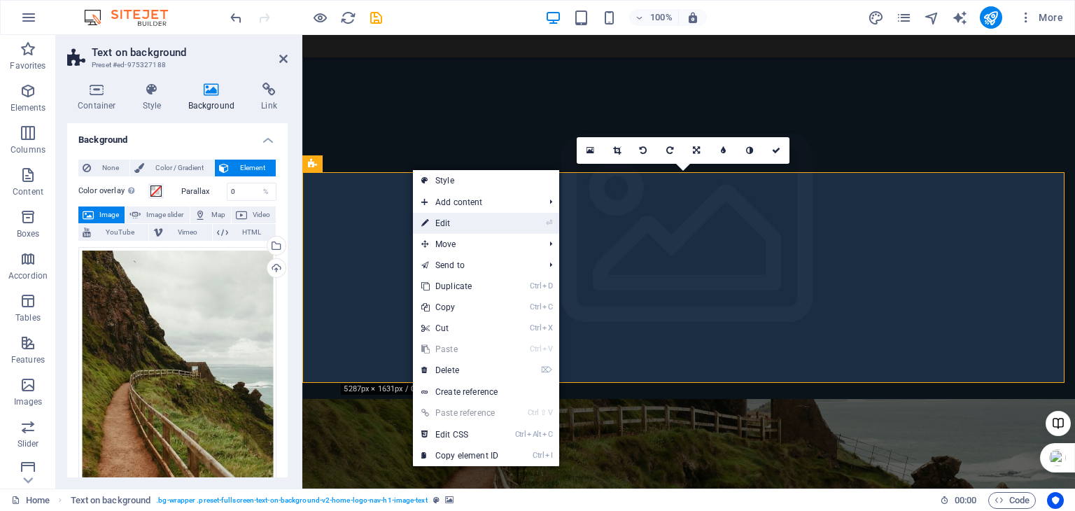
click at [453, 225] on link "⏎ Edit" at bounding box center [460, 223] width 94 height 21
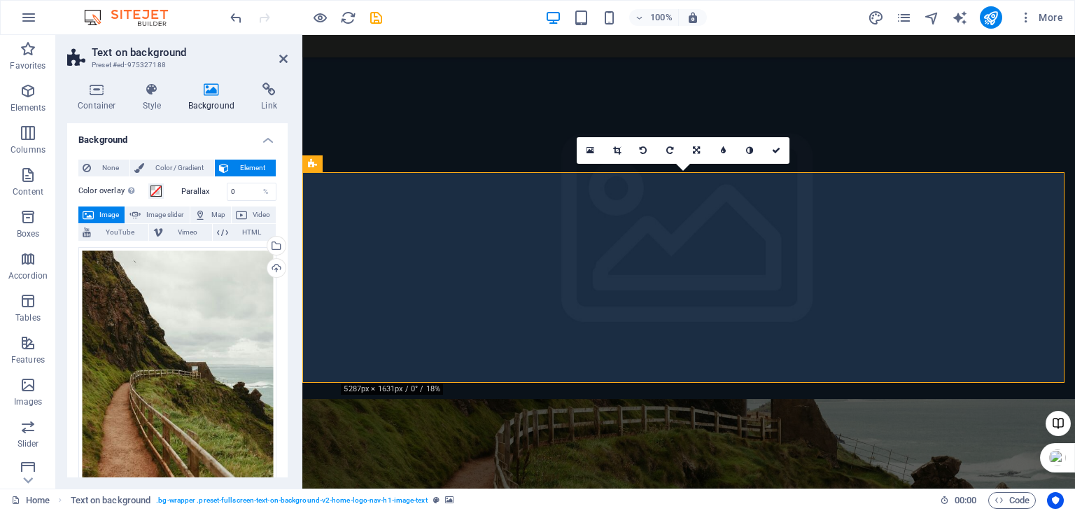
click at [285, 204] on div "Background None Color / Gradient Element Stretch background to full-width Color…" at bounding box center [177, 300] width 220 height 354
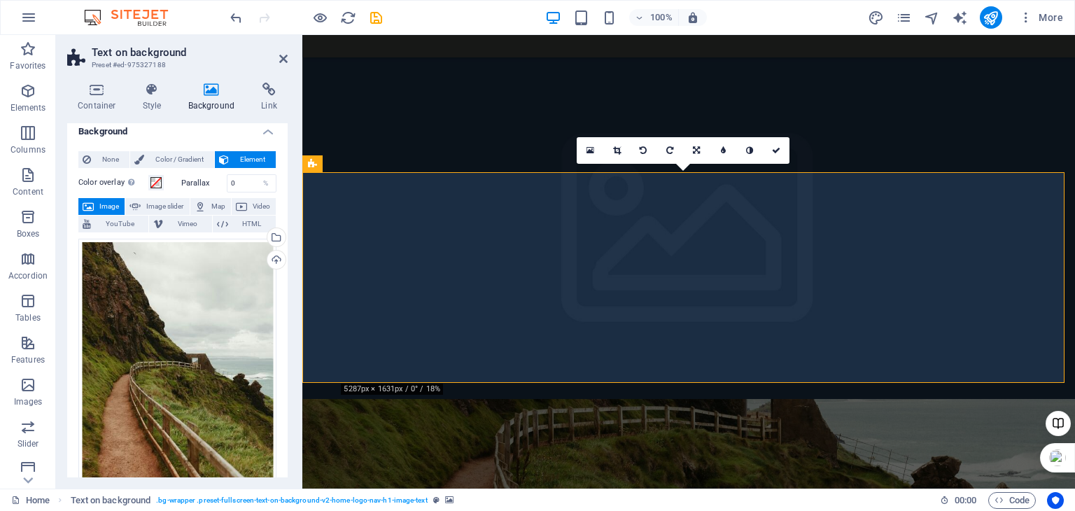
scroll to position [8, 0]
click at [111, 227] on span "YouTube" at bounding box center [119, 224] width 49 height 17
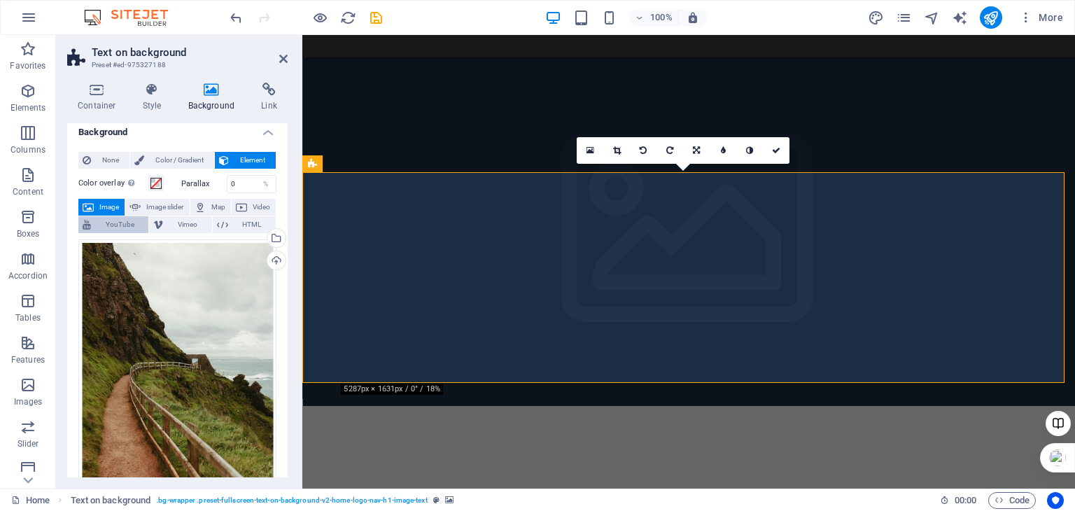
scroll to position [0, 0]
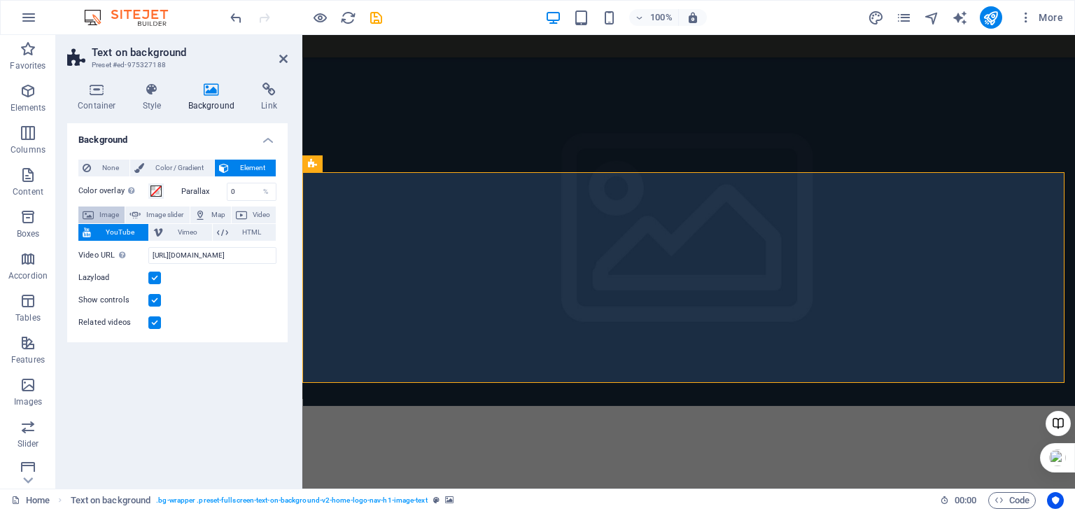
click at [113, 216] on span "Image" at bounding box center [109, 214] width 22 height 17
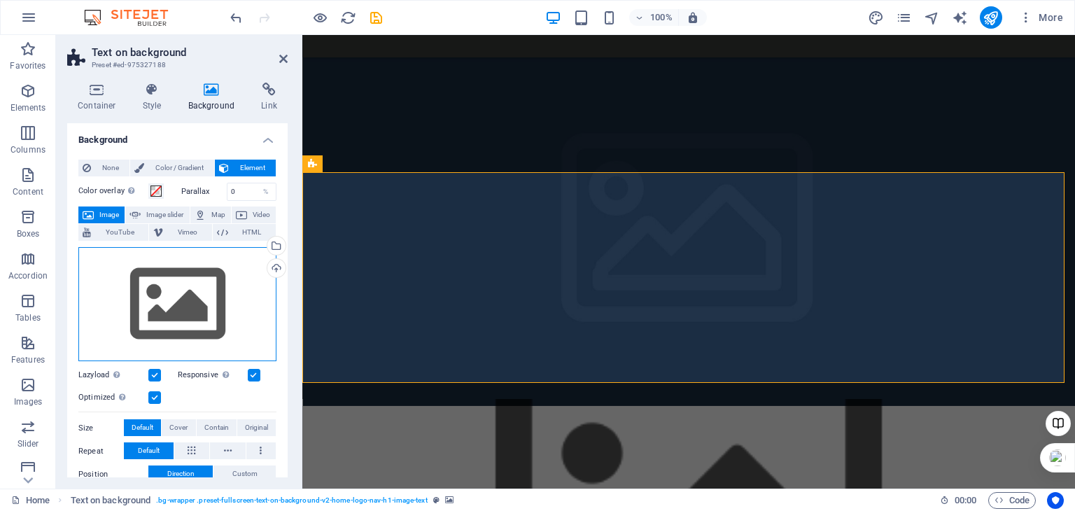
click at [167, 285] on div "Drag files here, click to choose files or select files from Files or our free s…" at bounding box center [177, 304] width 198 height 115
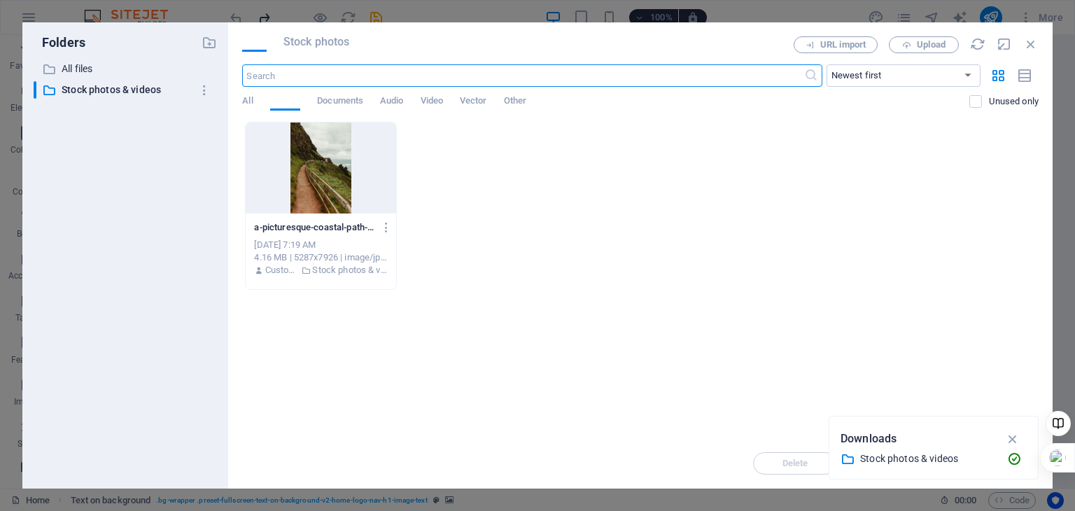
scroll to position [738, 0]
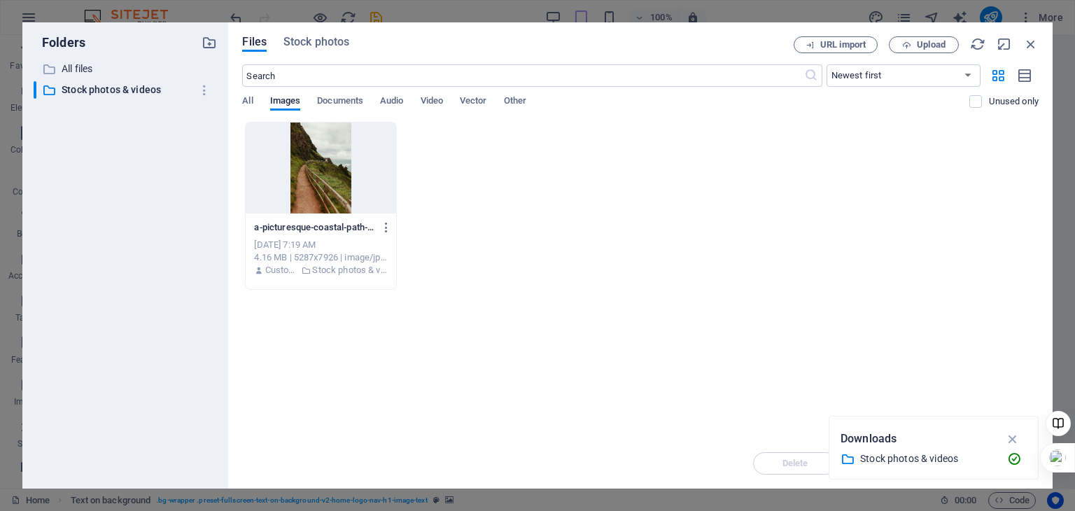
click at [320, 178] on div at bounding box center [321, 167] width 150 height 91
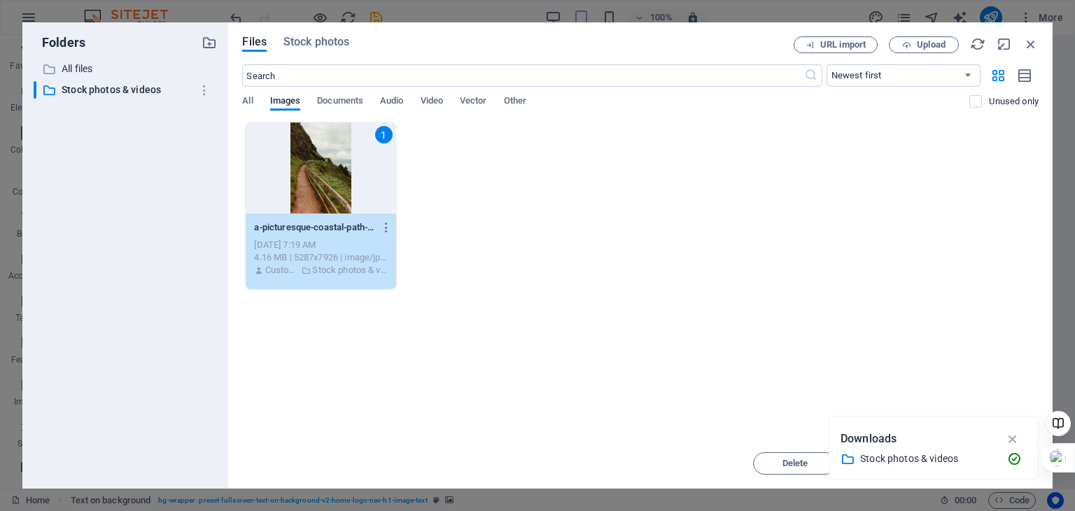
click at [327, 175] on div "1" at bounding box center [321, 167] width 150 height 91
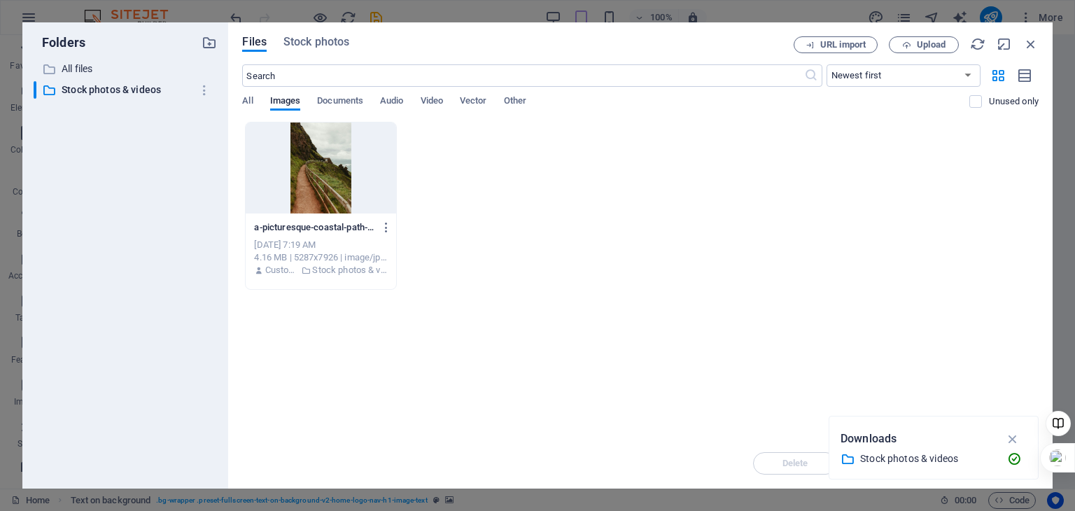
click at [327, 175] on div at bounding box center [321, 167] width 150 height 91
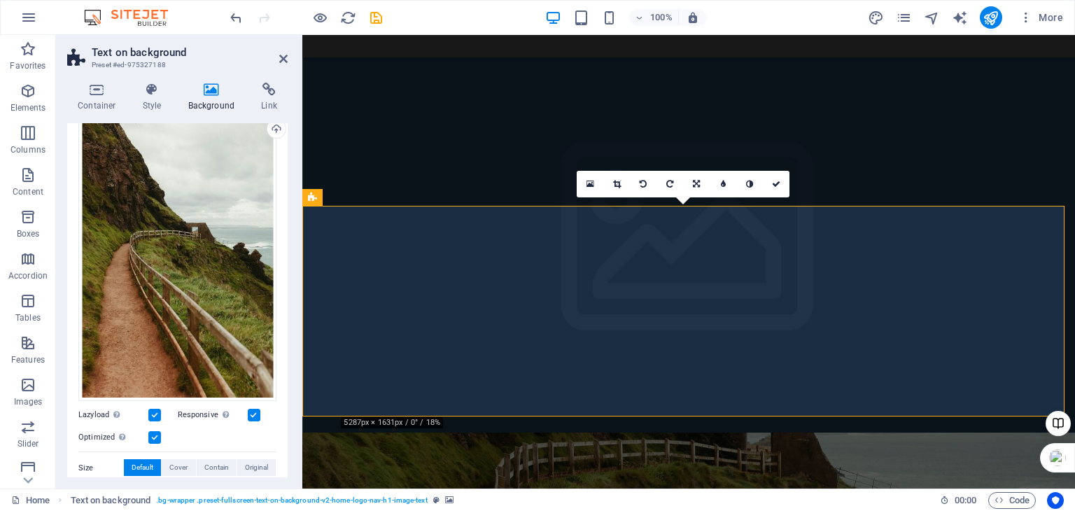
scroll to position [0, 0]
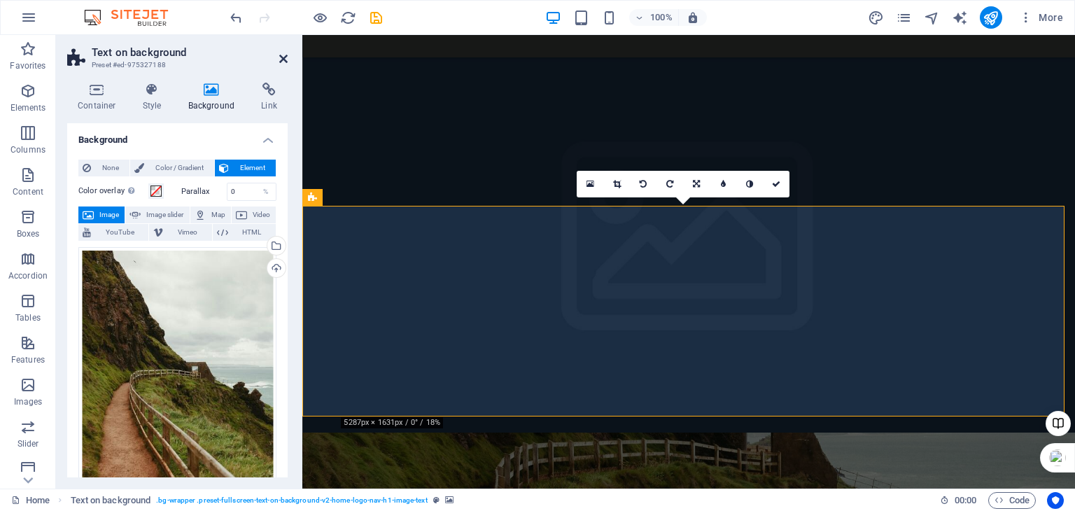
click at [281, 58] on icon at bounding box center [283, 58] width 8 height 11
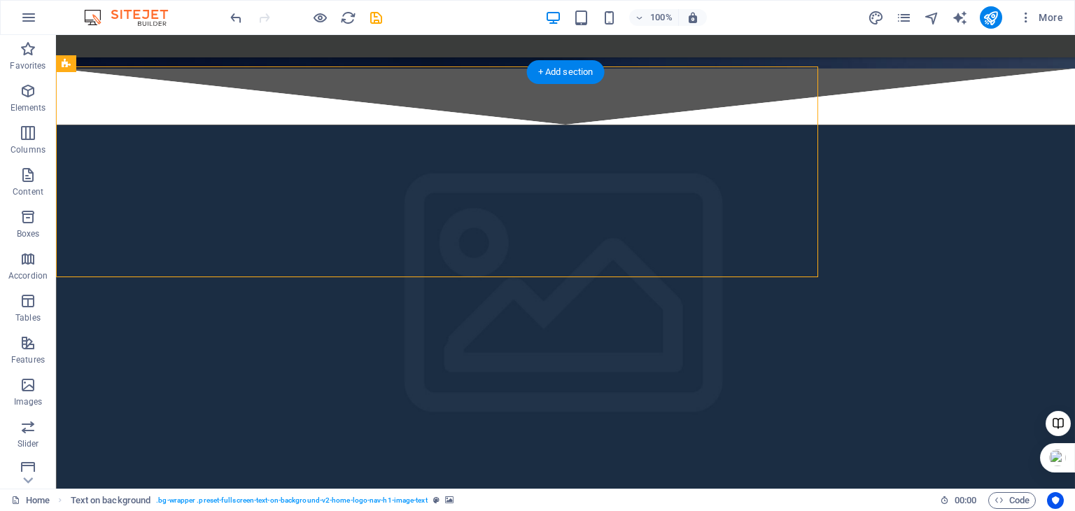
scroll to position [1064, 0]
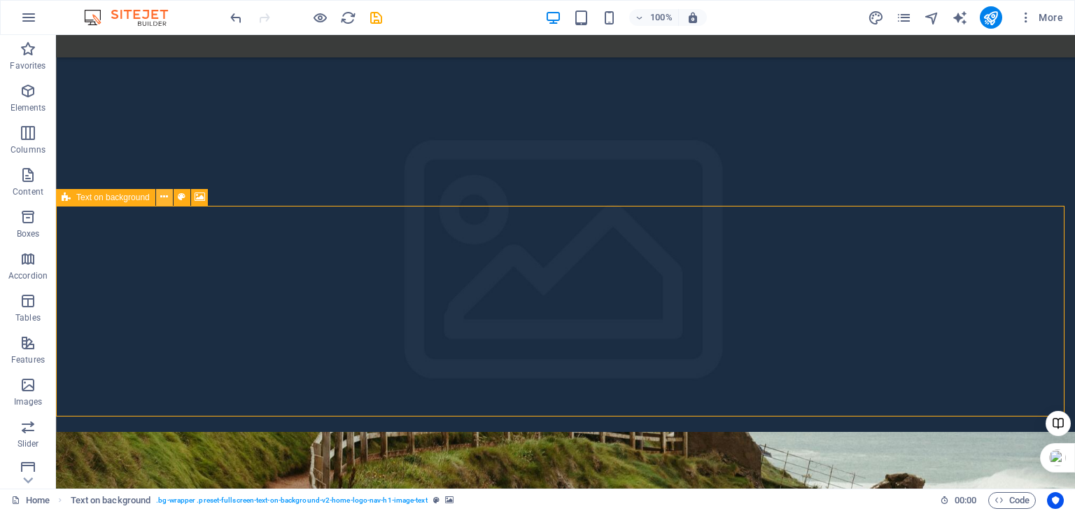
click at [168, 199] on icon at bounding box center [164, 197] width 8 height 15
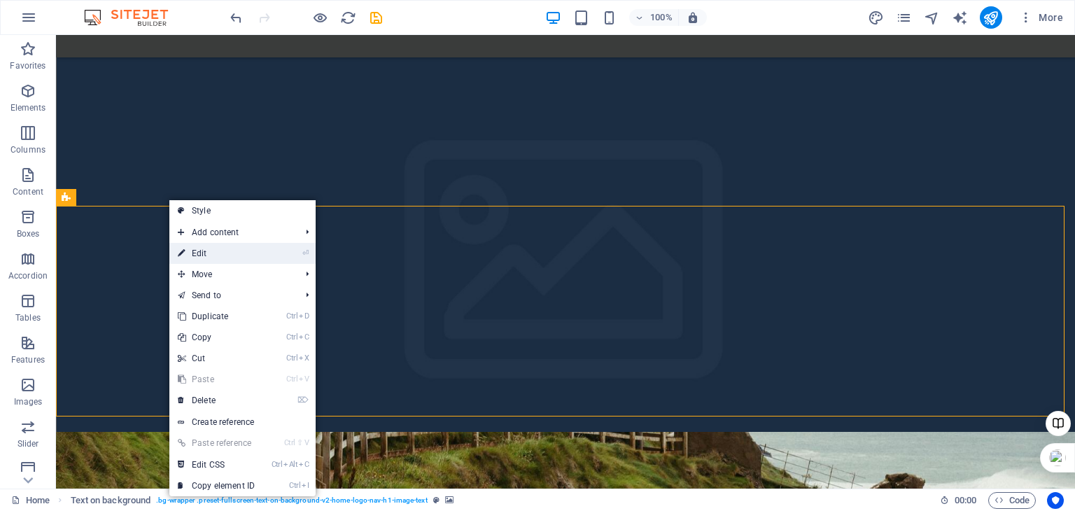
click at [271, 255] on li "⏎ Edit" at bounding box center [242, 253] width 146 height 21
click at [204, 249] on link "⏎ Edit" at bounding box center [216, 253] width 94 height 21
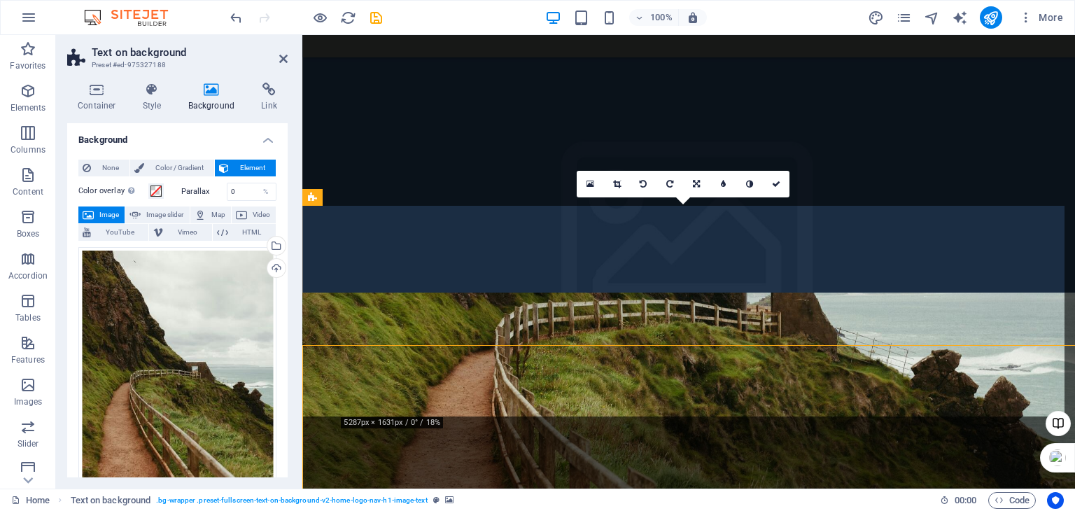
scroll to position [924, 0]
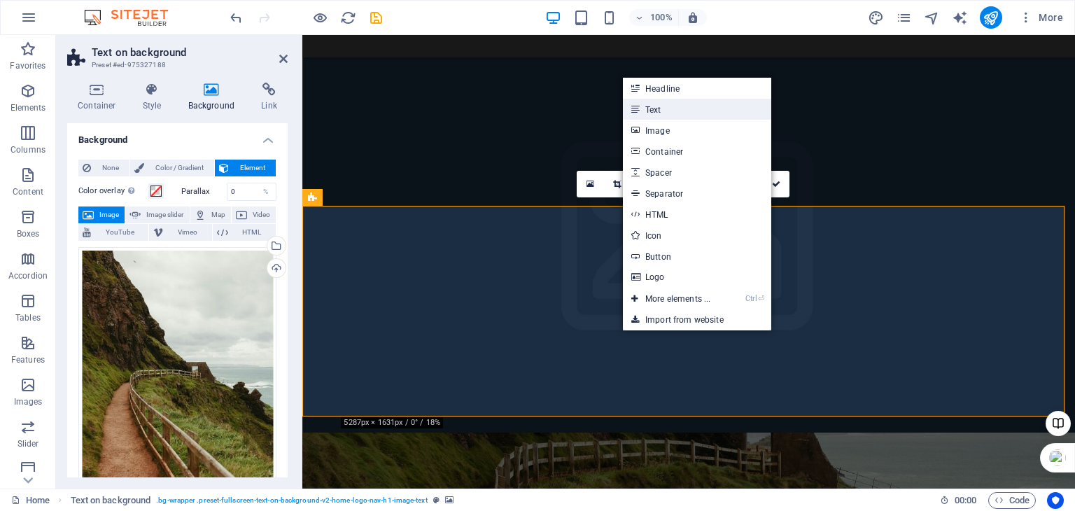
click at [663, 111] on link "Text" at bounding box center [697, 109] width 148 height 21
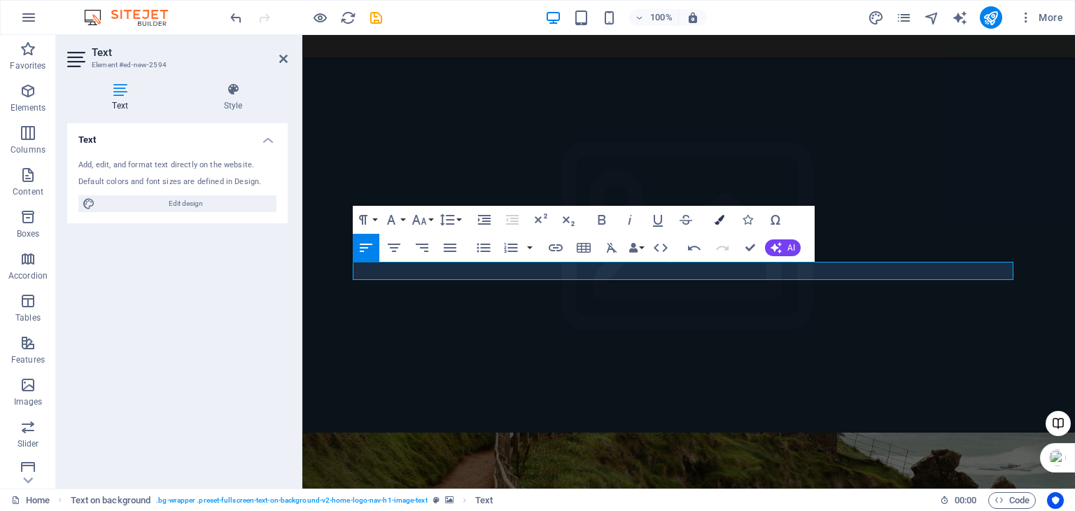
click at [719, 222] on icon "button" at bounding box center [719, 220] width 10 height 10
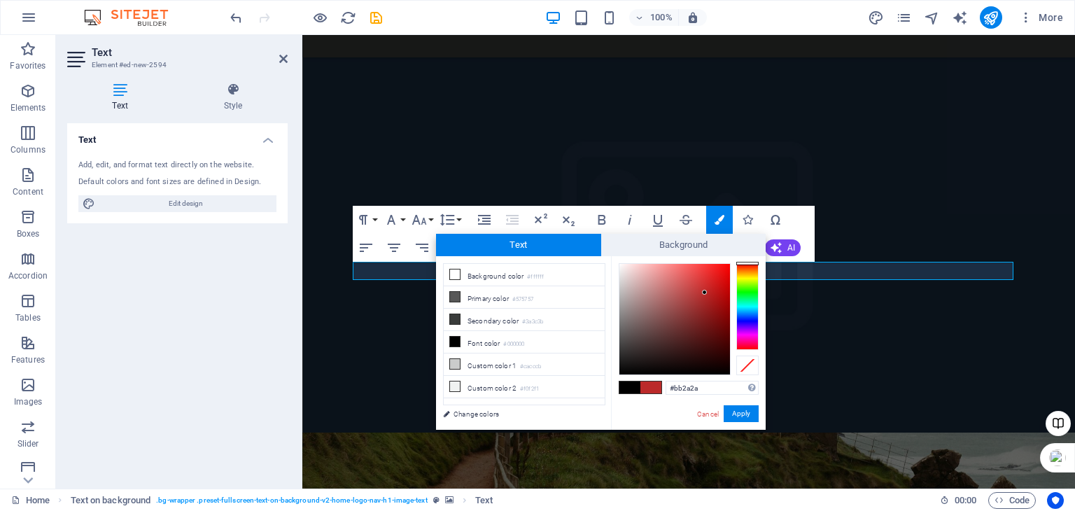
click at [705, 292] on div at bounding box center [674, 319] width 111 height 111
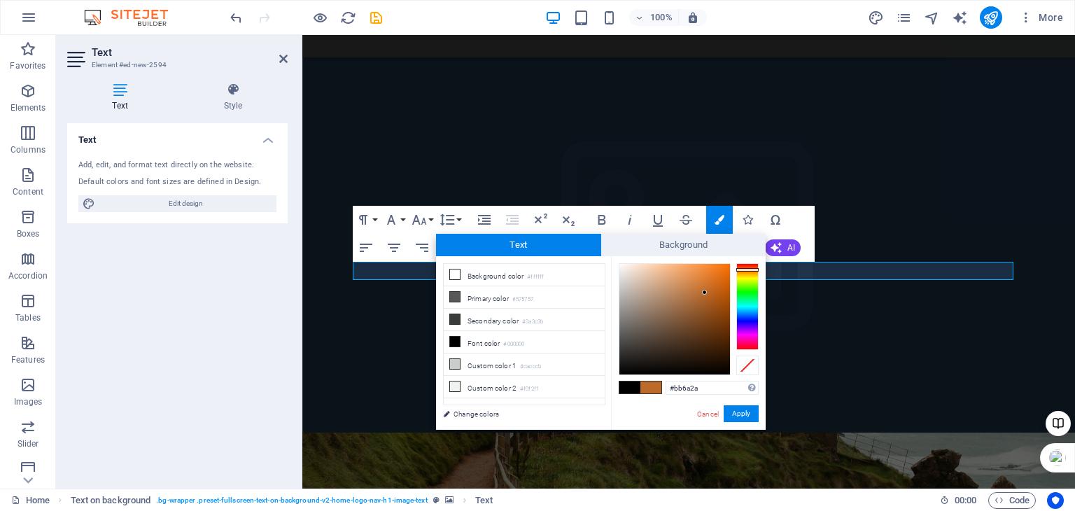
click at [752, 269] on div at bounding box center [747, 306] width 22 height 87
click at [460, 338] on li "Font color #000000" at bounding box center [524, 342] width 161 height 22
type input "#000000"
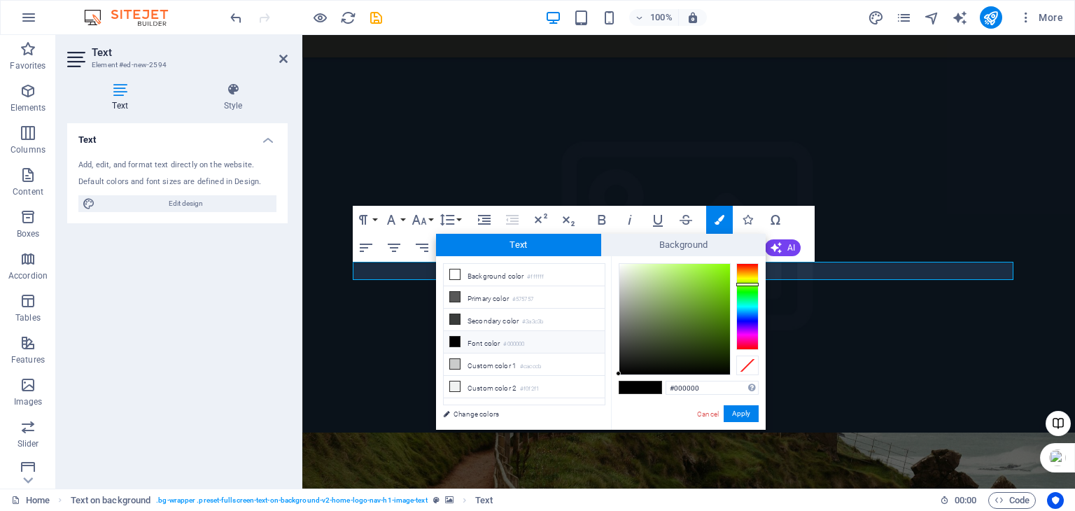
click at [747, 284] on div at bounding box center [747, 306] width 22 height 87
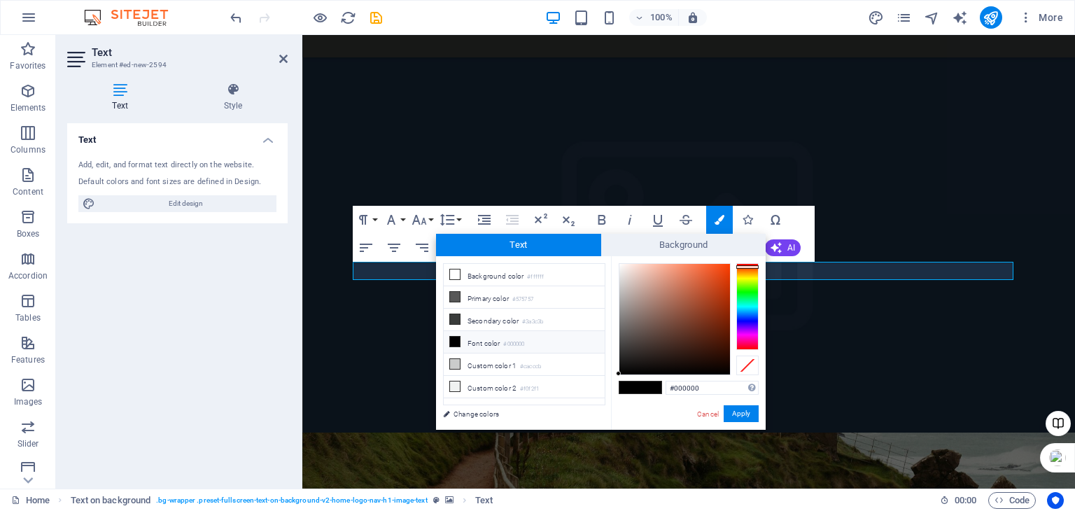
click at [743, 267] on div at bounding box center [747, 306] width 22 height 87
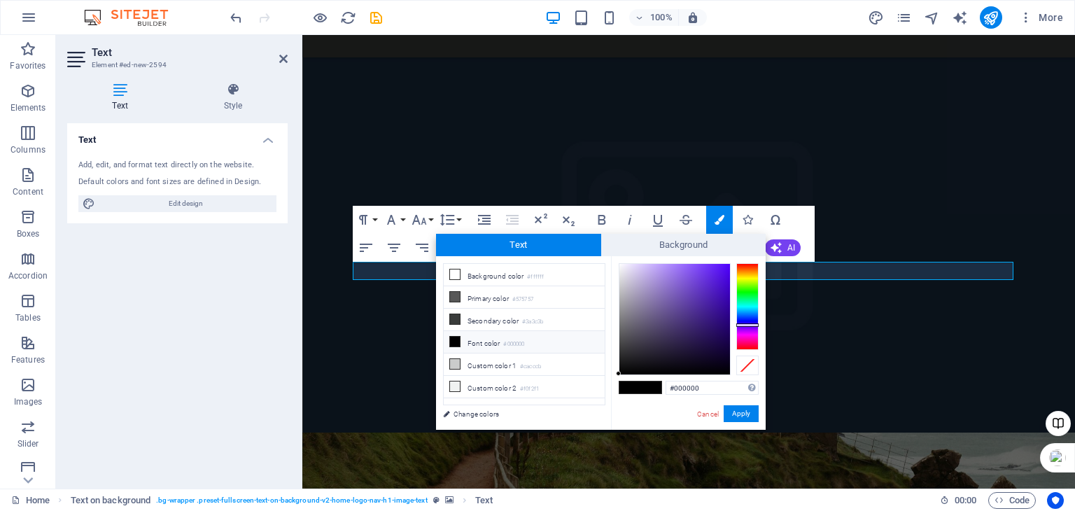
click at [752, 325] on div at bounding box center [747, 306] width 22 height 87
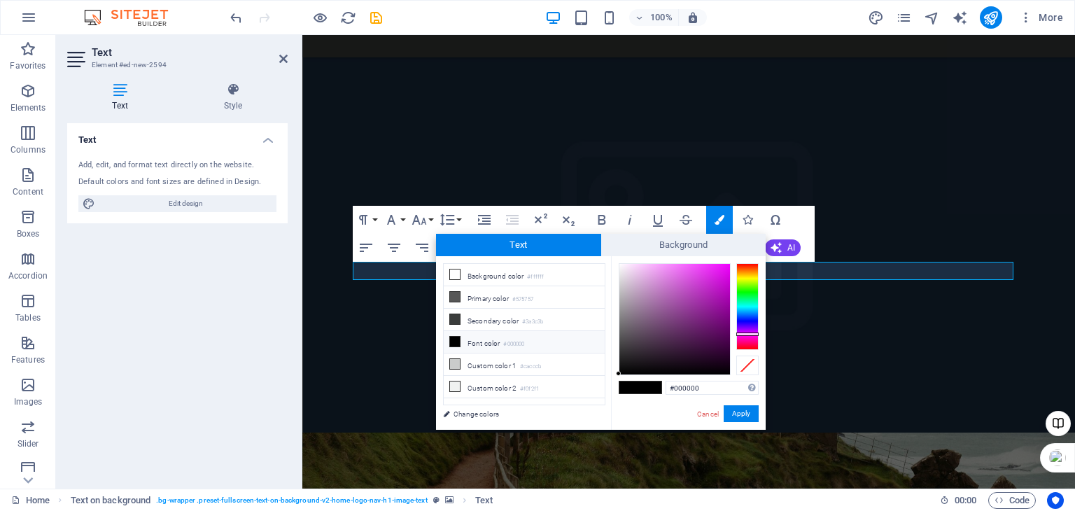
click at [750, 334] on div at bounding box center [747, 306] width 22 height 87
click at [741, 267] on div at bounding box center [747, 306] width 22 height 87
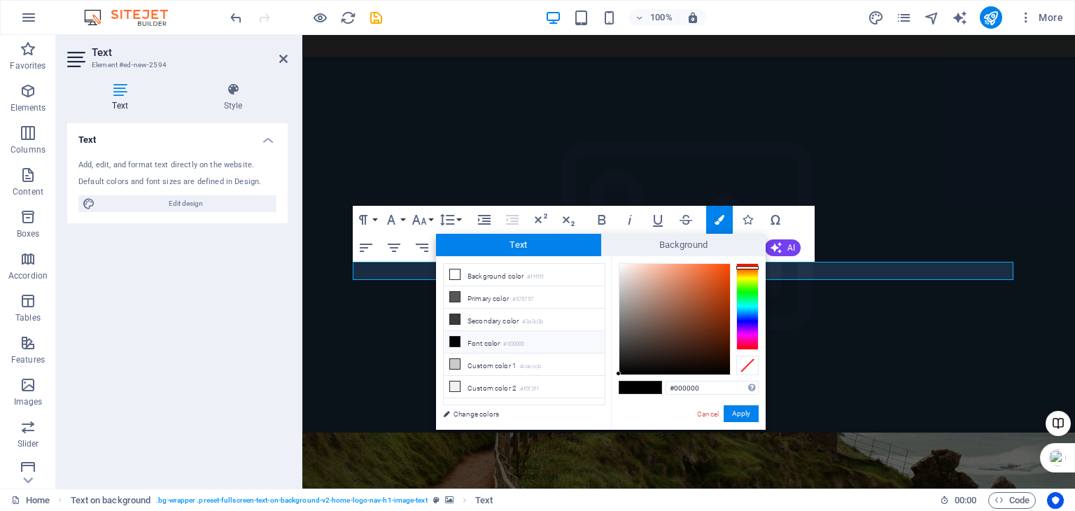
click at [842, 432] on figure at bounding box center [688, 497] width 772 height 130
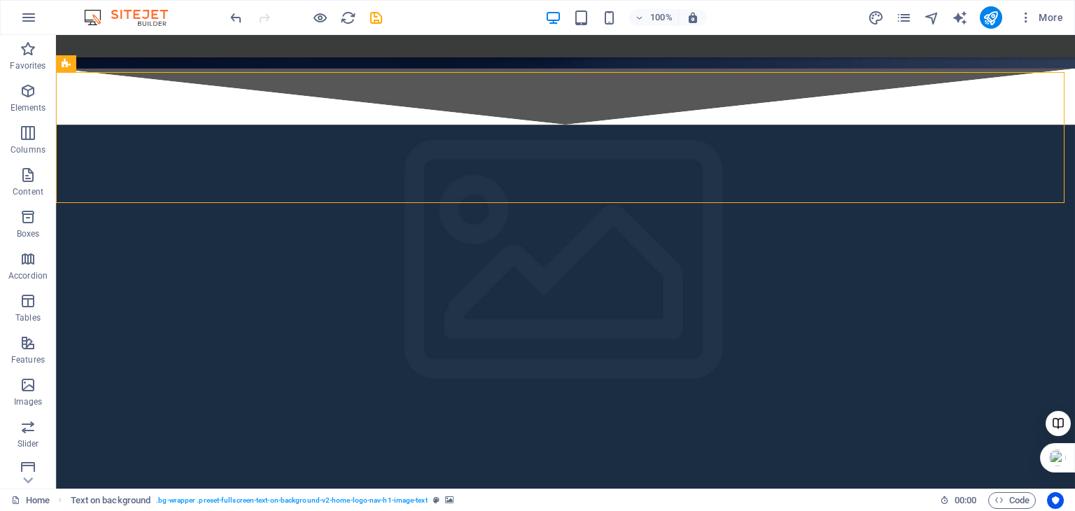
scroll to position [1064, 0]
